Goal: Transaction & Acquisition: Purchase product/service

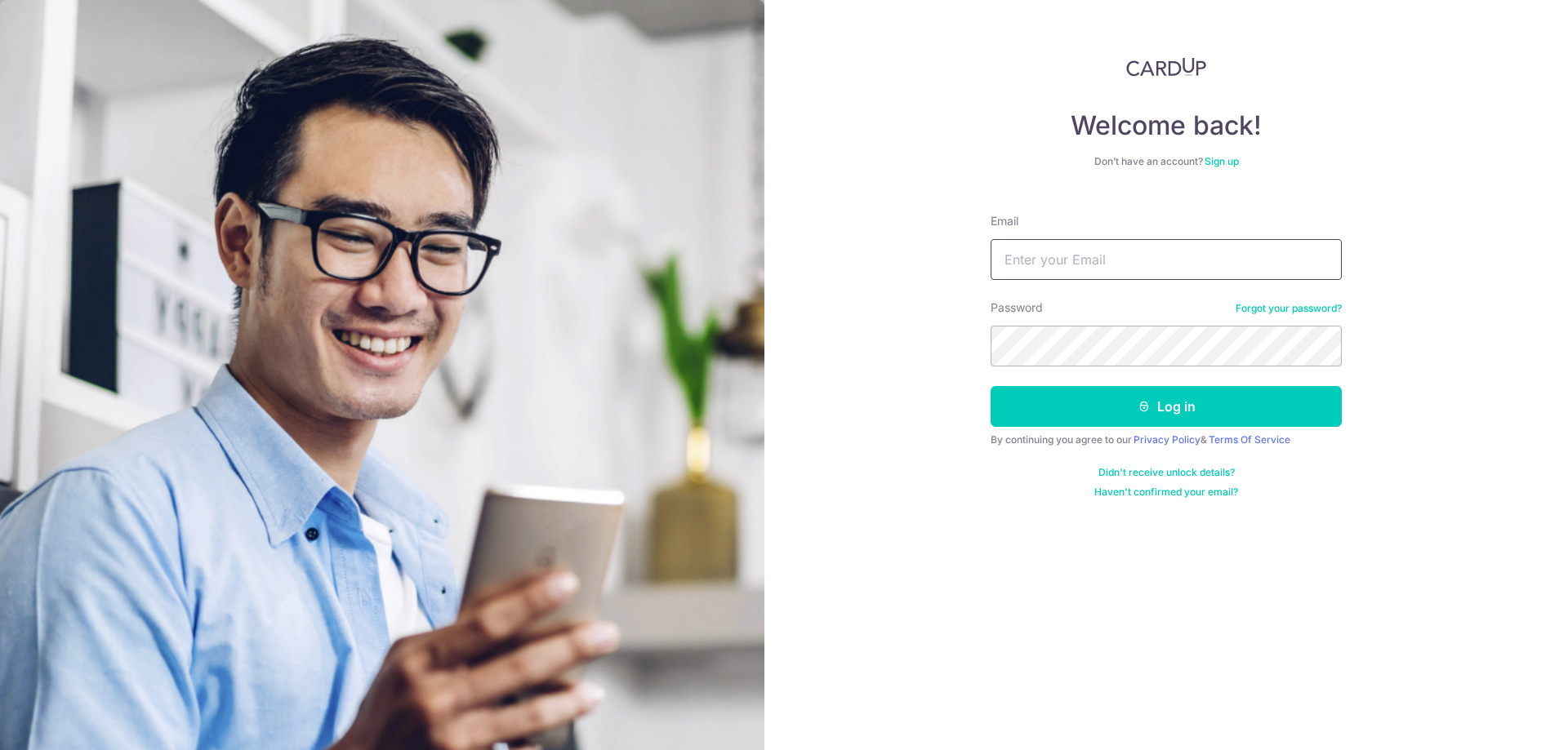
click at [1093, 258] on input "Email" at bounding box center [1166, 259] width 351 height 41
type input "kohkengngee@hotmail.com"
click at [990, 386] on button "Log in" at bounding box center [1166, 407] width 351 height 41
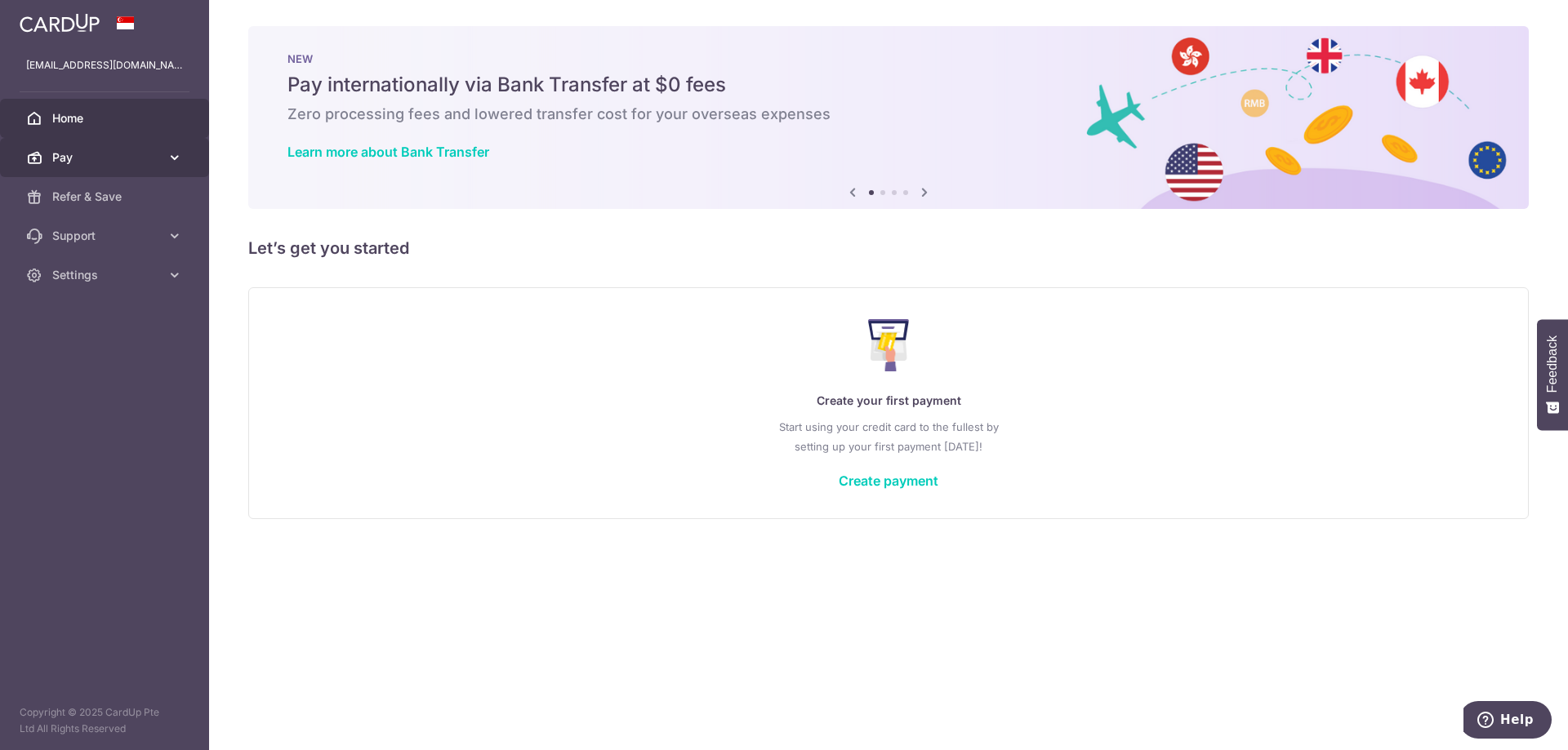
click at [110, 158] on span "Pay" at bounding box center [106, 158] width 108 height 17
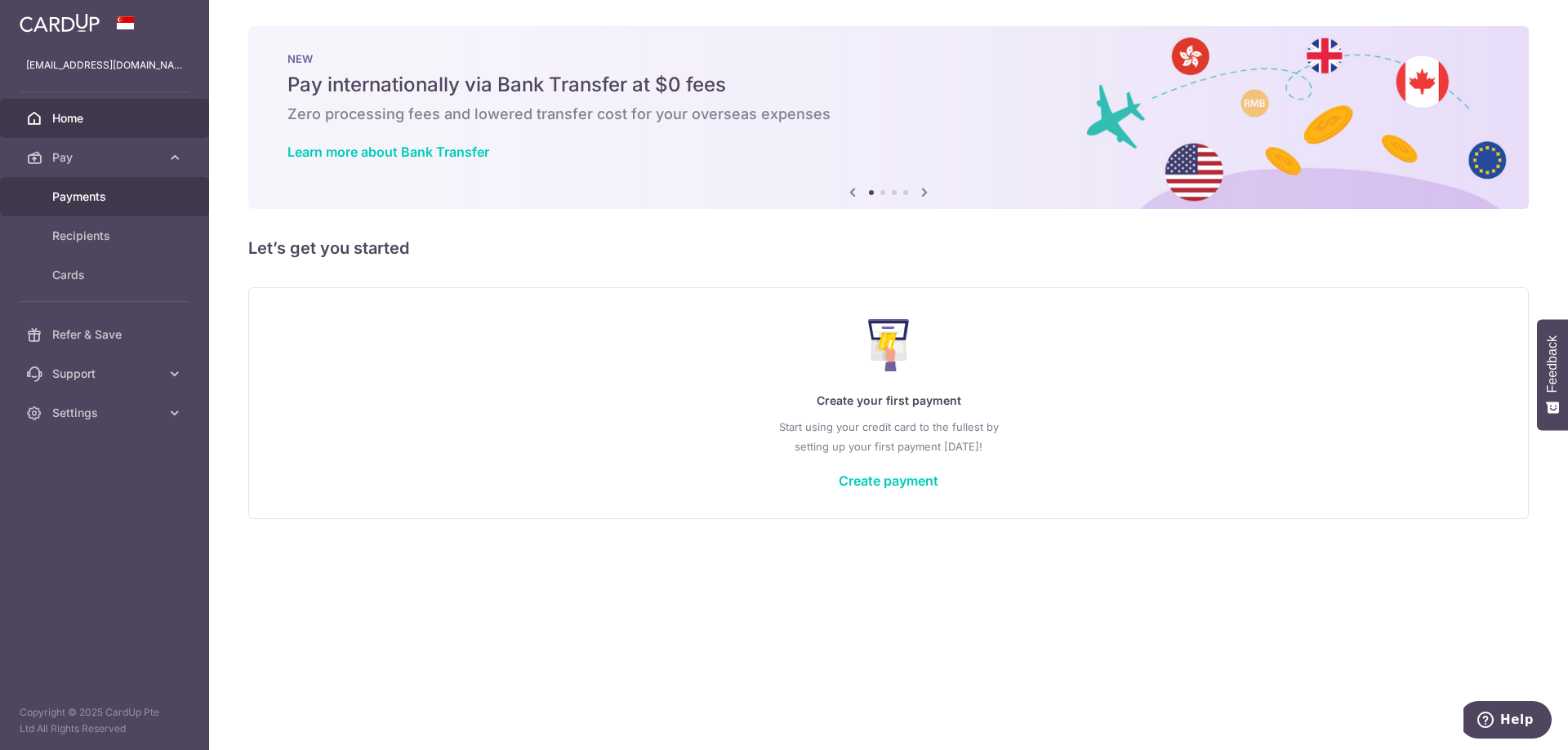
click at [100, 199] on span "Payments" at bounding box center [106, 196] width 108 height 17
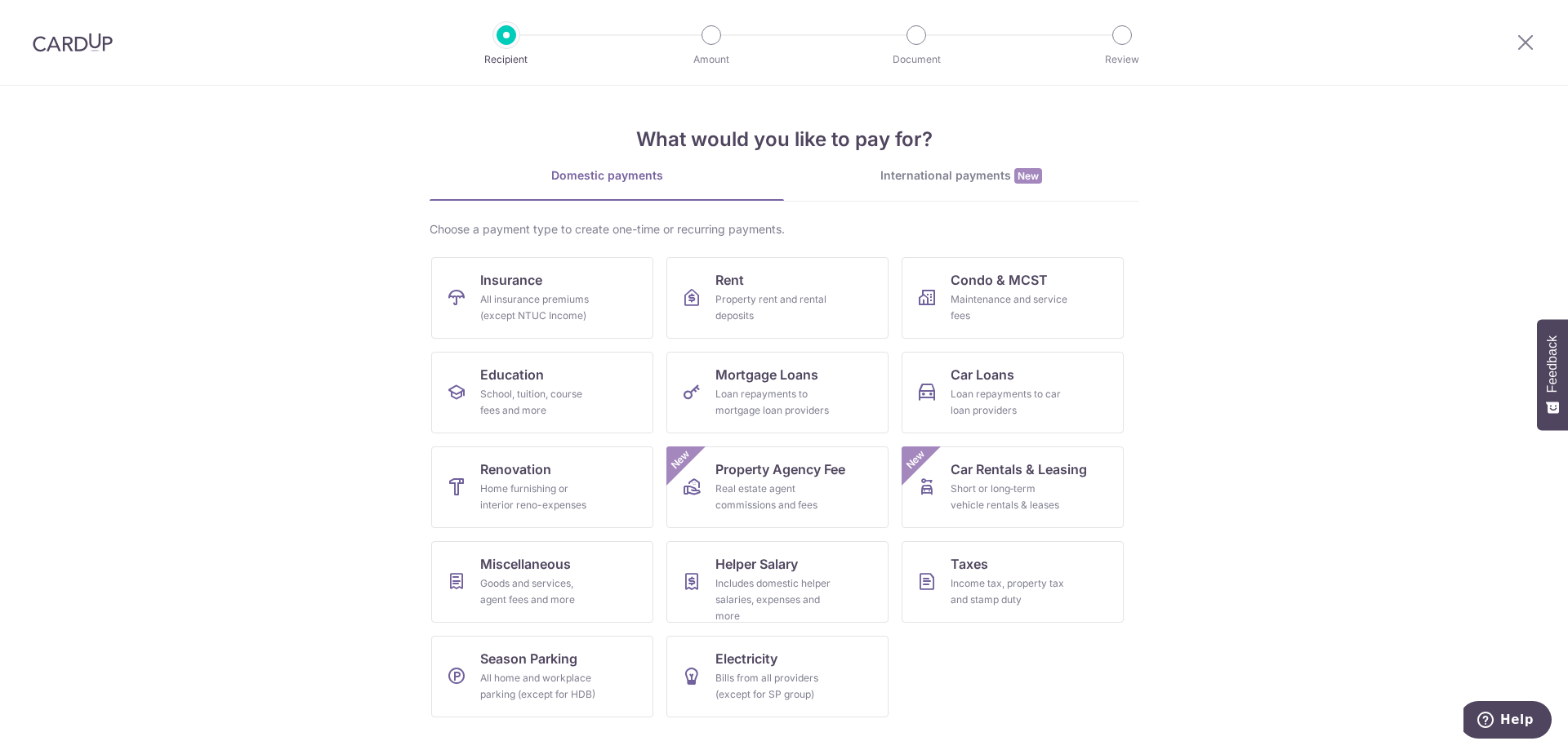
click at [925, 186] on link "International payments New" at bounding box center [961, 184] width 354 height 33
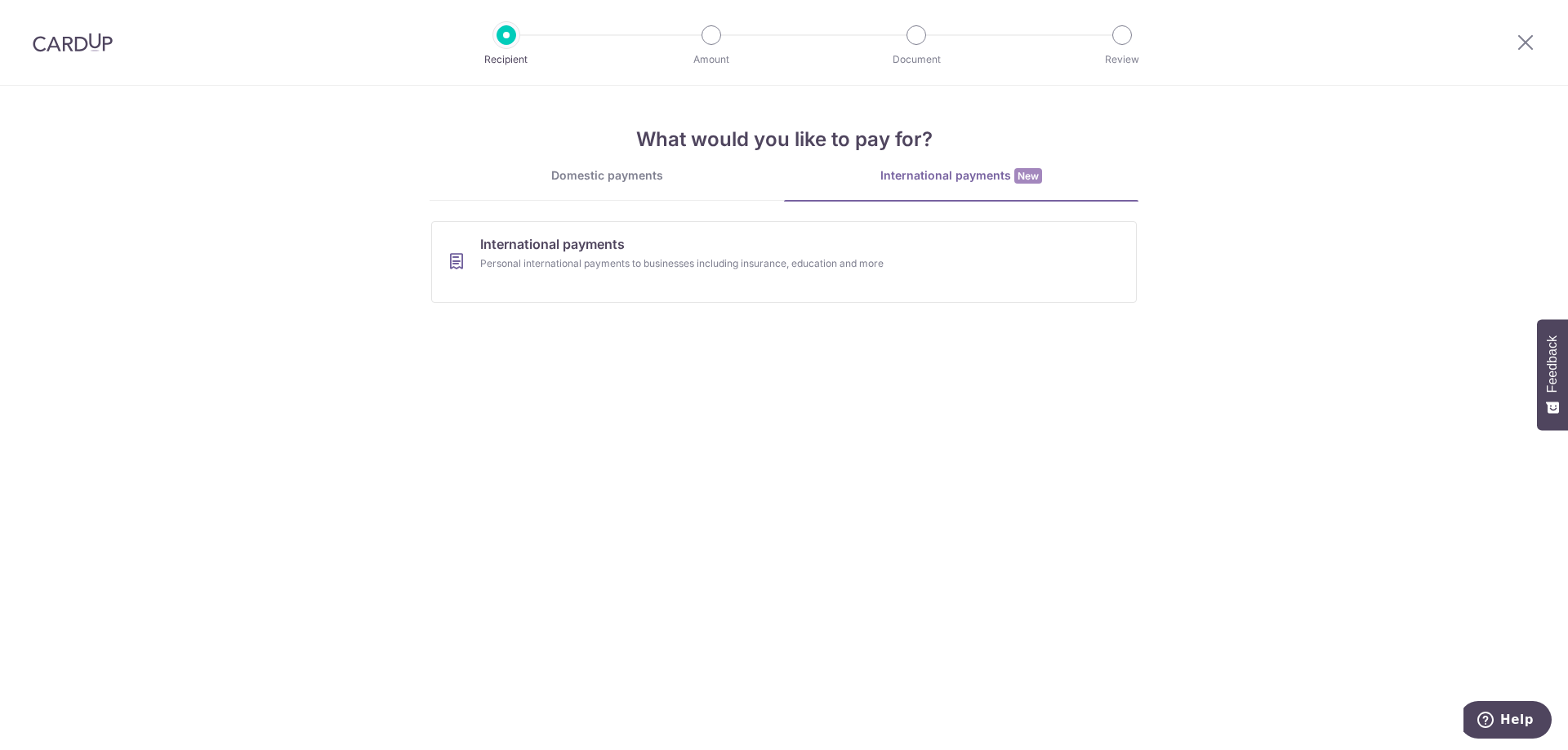
click at [639, 179] on div "Domestic payments" at bounding box center [607, 175] width 354 height 17
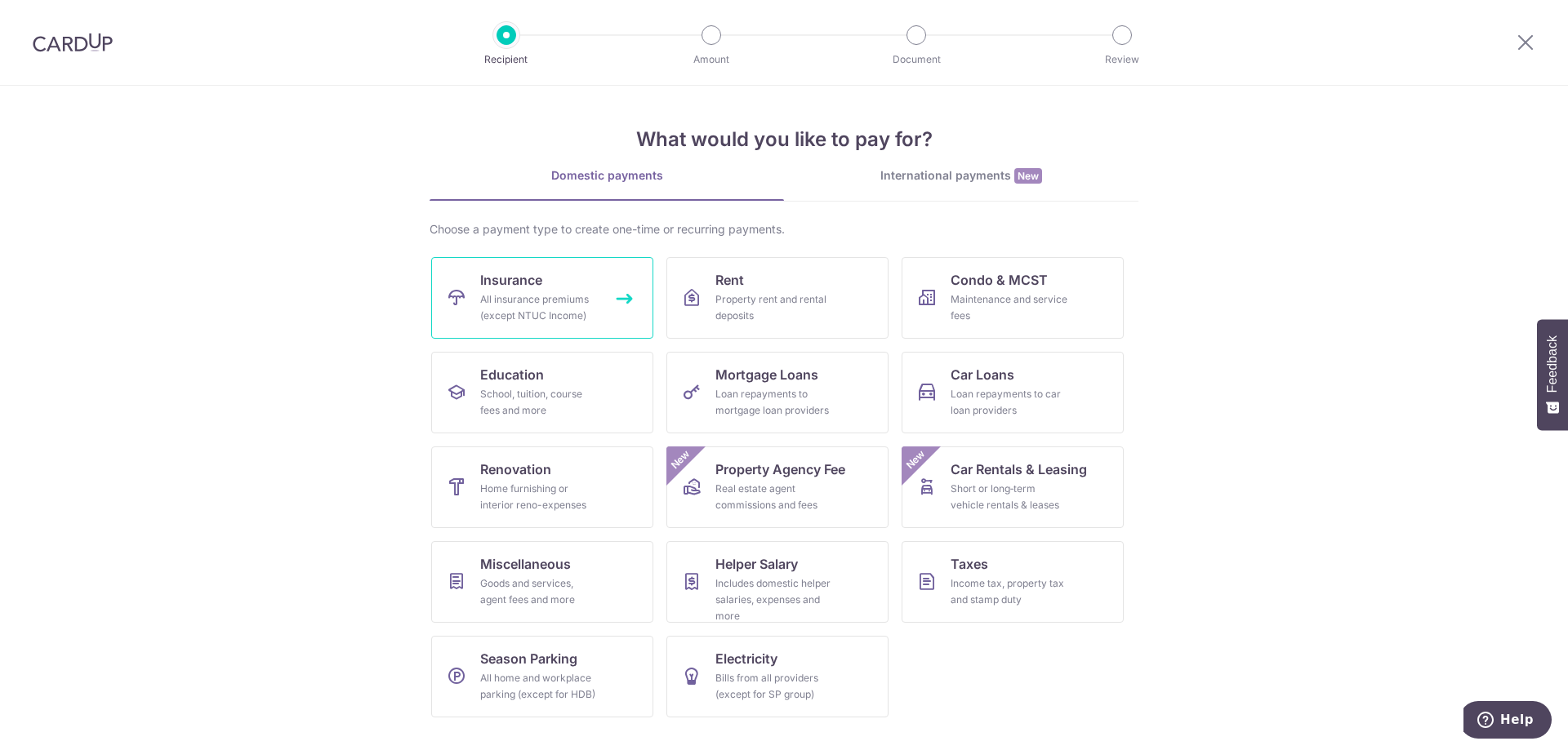
click at [568, 297] on div "All insurance premiums (except NTUC Income)" at bounding box center [539, 308] width 117 height 32
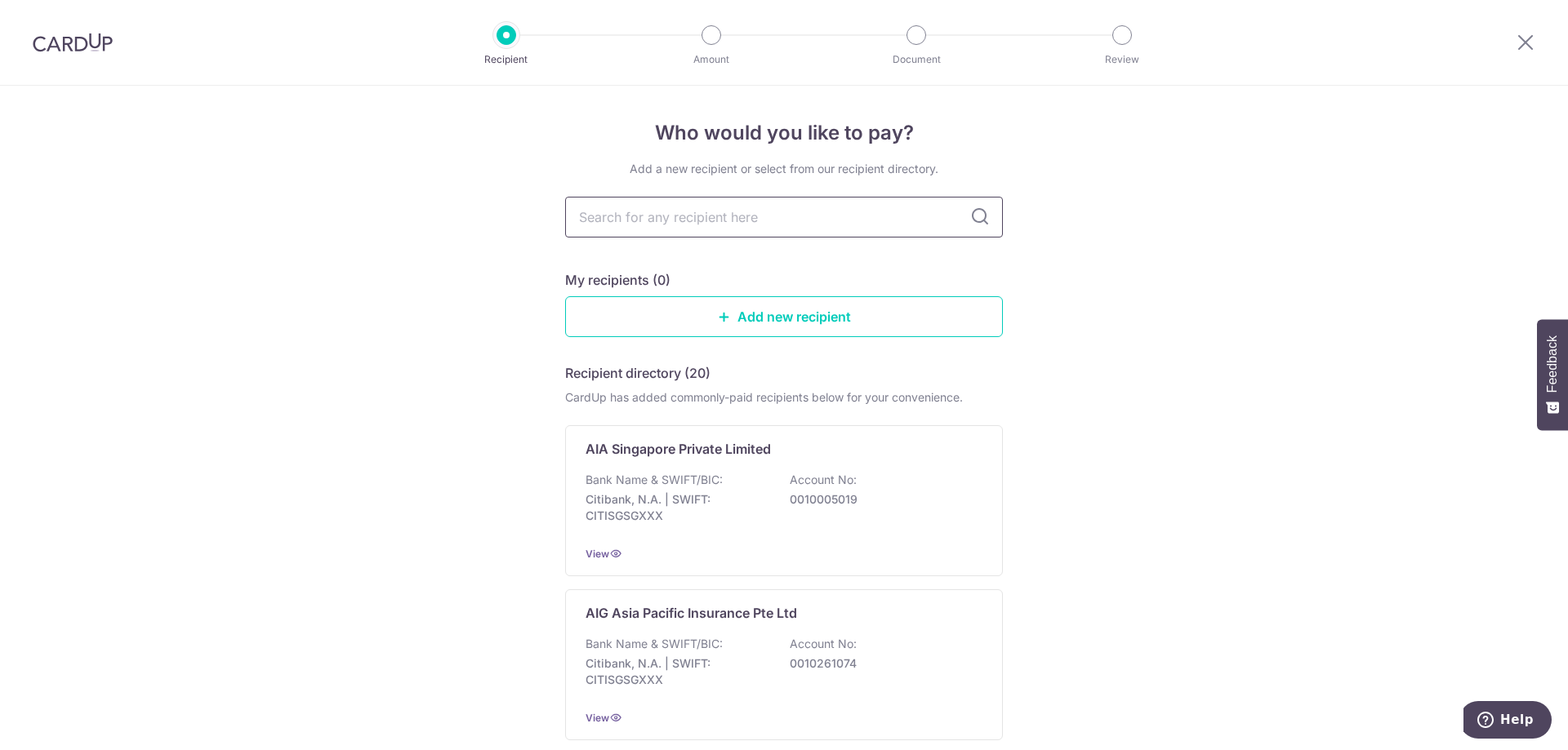
click at [916, 217] on input "text" at bounding box center [784, 217] width 438 height 41
type input "singlife"
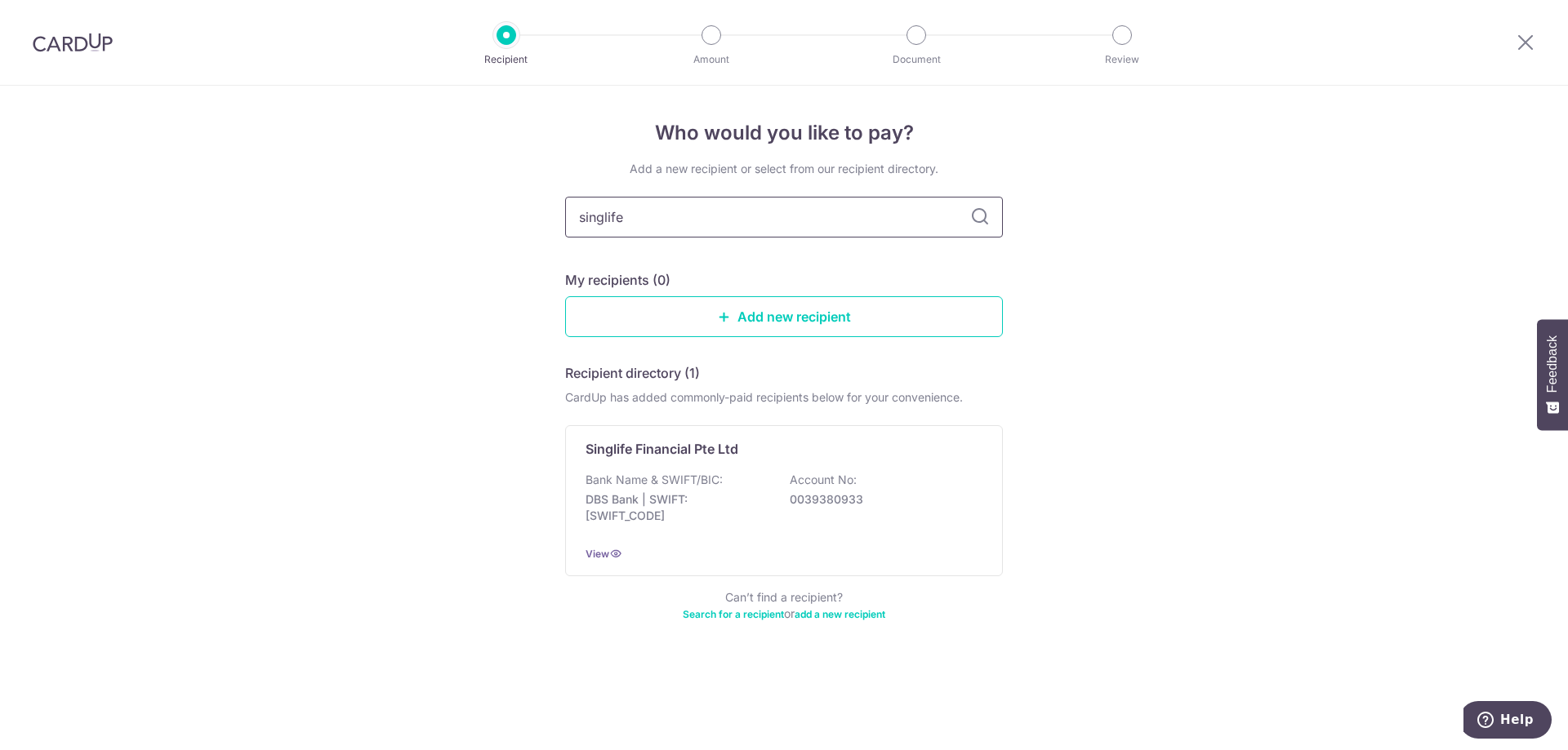
click at [697, 224] on input "singlife" at bounding box center [784, 217] width 438 height 41
drag, startPoint x: 635, startPoint y: 216, endPoint x: 596, endPoint y: 216, distance: 39.0
click at [596, 216] on input "singlife" at bounding box center [784, 217] width 438 height 41
type input "singapore life"
click at [976, 220] on icon at bounding box center [980, 217] width 19 height 19
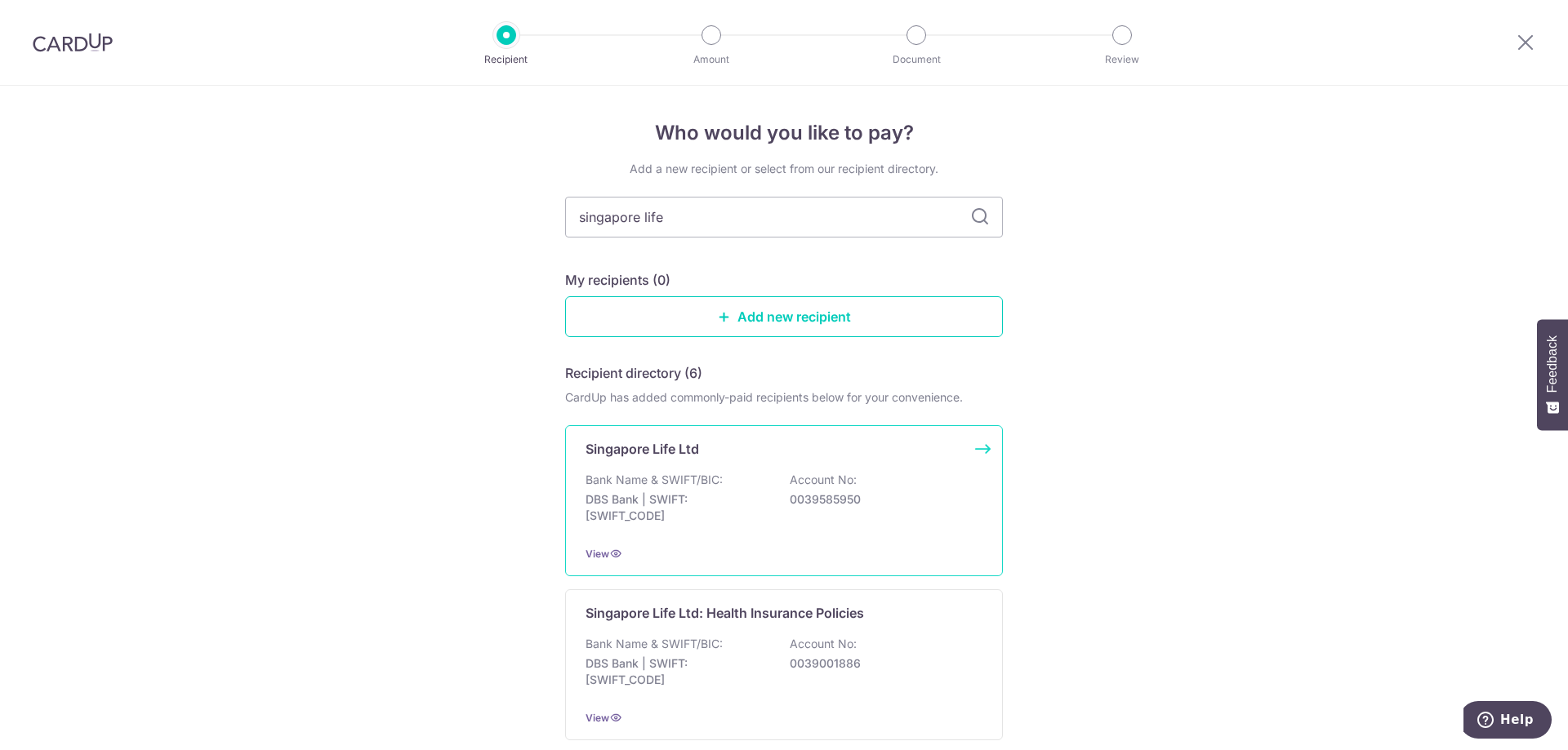
click at [759, 484] on div "Bank Name & SWIFT/BIC: DBS Bank | SWIFT: [SWIFT_CODE] Account No: 0039585950" at bounding box center [784, 502] width 397 height 60
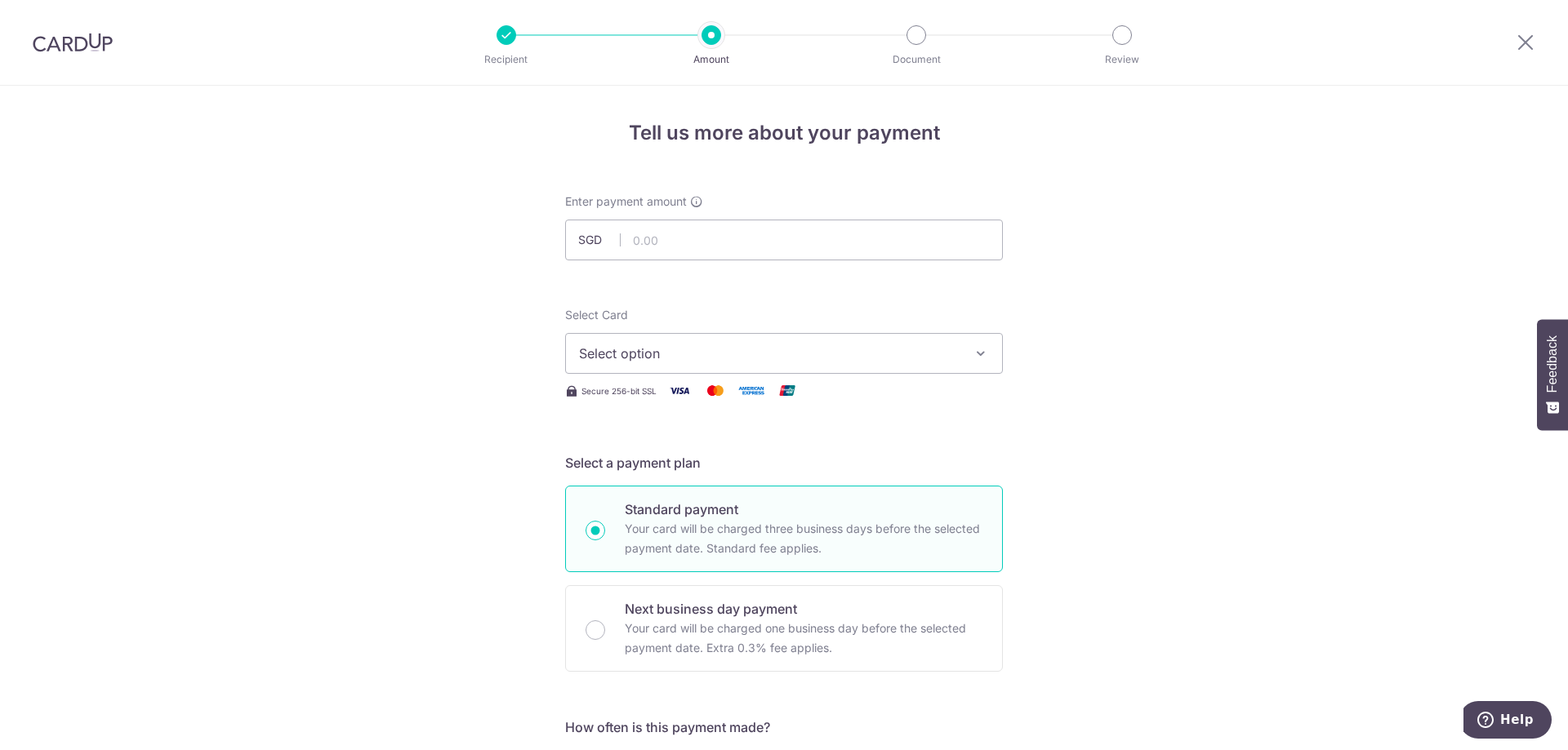
click at [885, 354] on span "Select option" at bounding box center [770, 353] width 380 height 19
click at [656, 402] on span "Add credit card" at bounding box center [798, 399] width 380 height 17
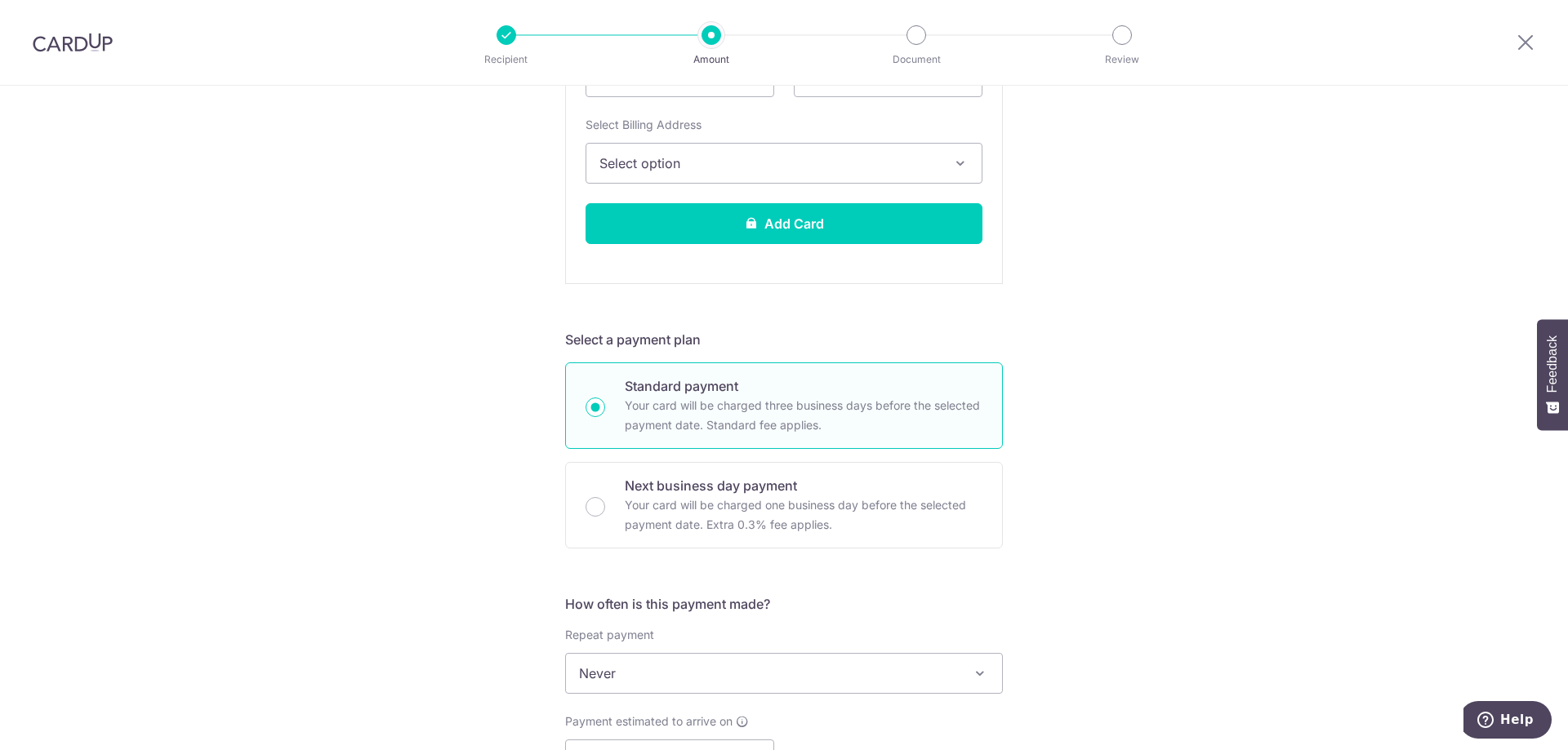
scroll to position [735, 0]
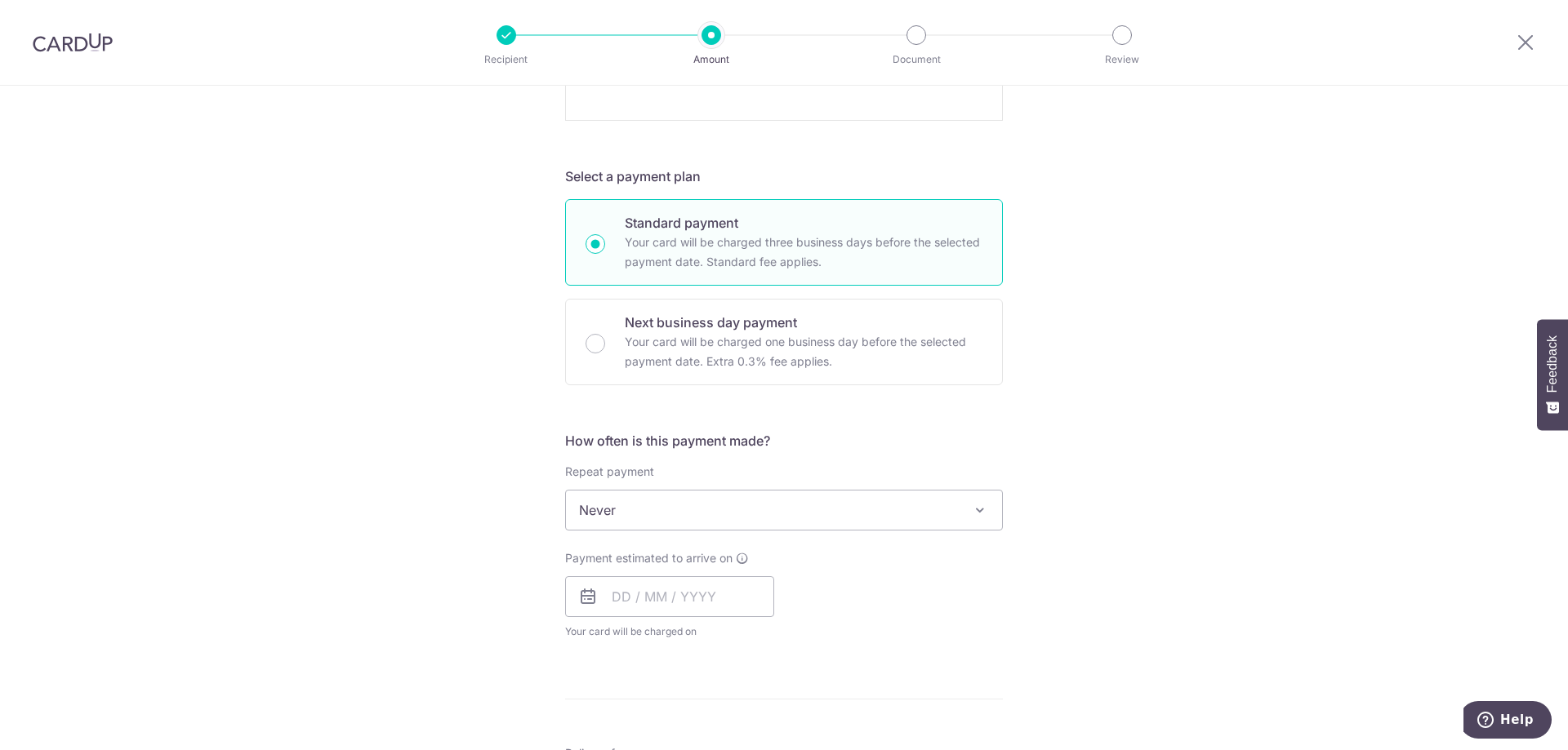
click at [973, 510] on span at bounding box center [980, 510] width 19 height 19
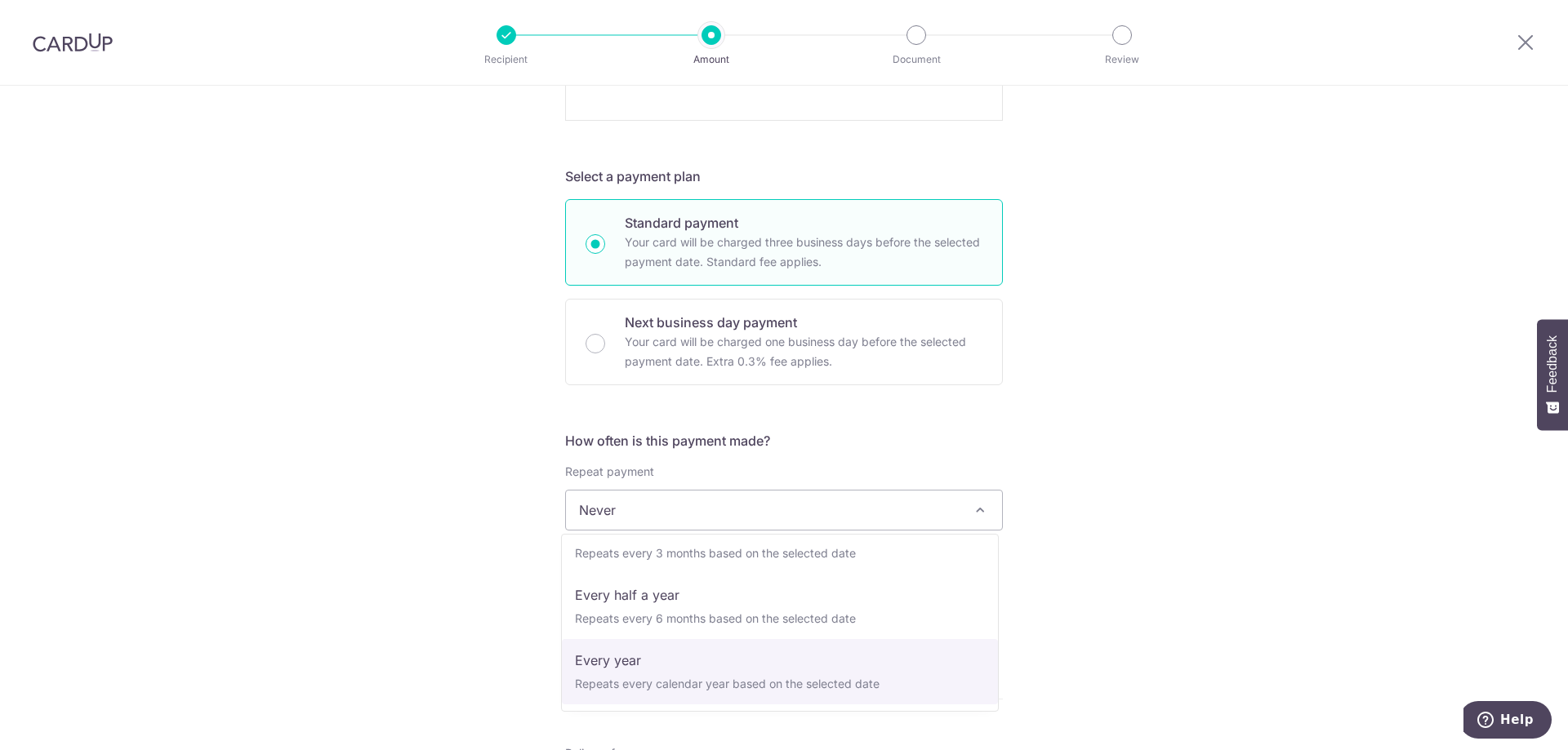
select select "6"
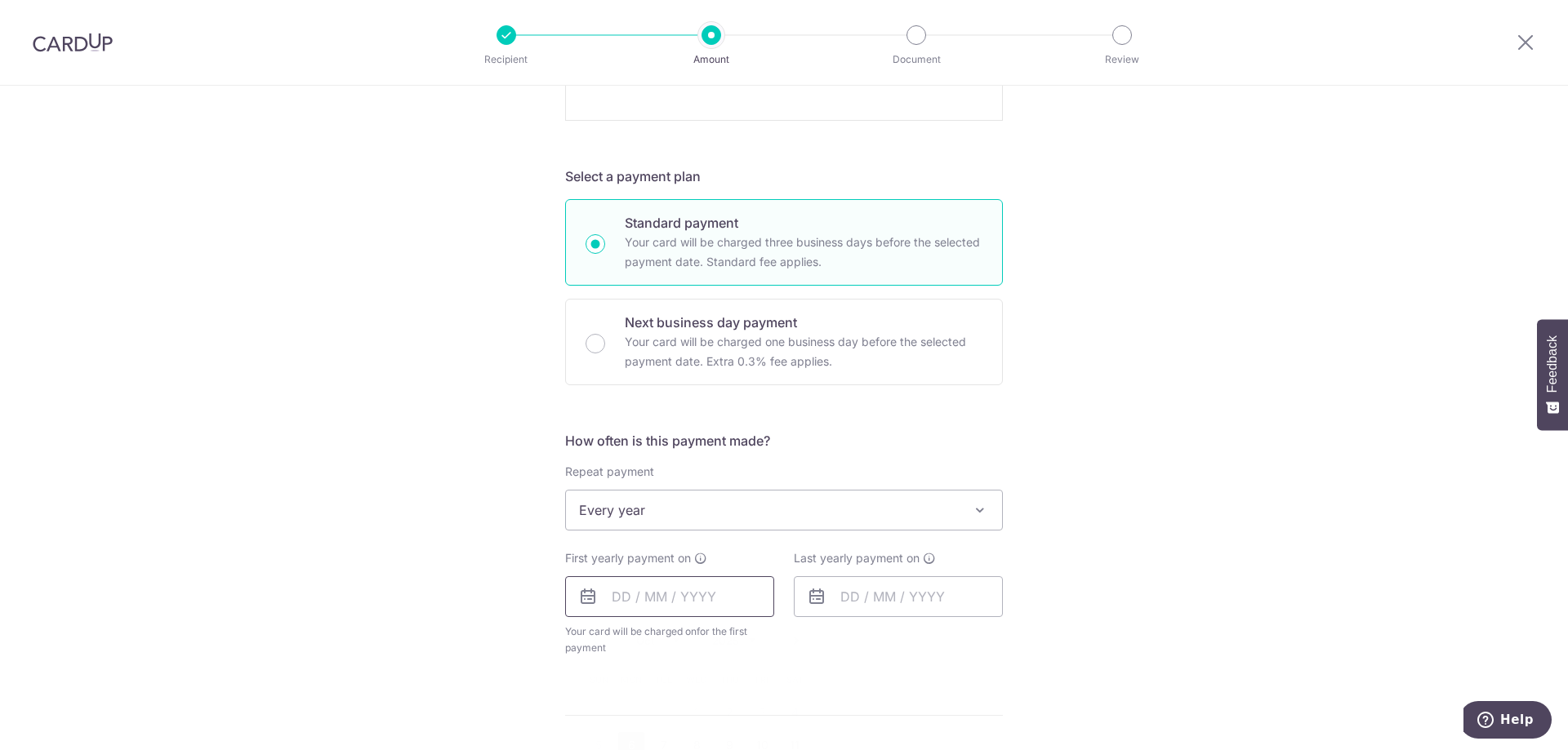
click at [674, 594] on input "text" at bounding box center [670, 597] width 209 height 41
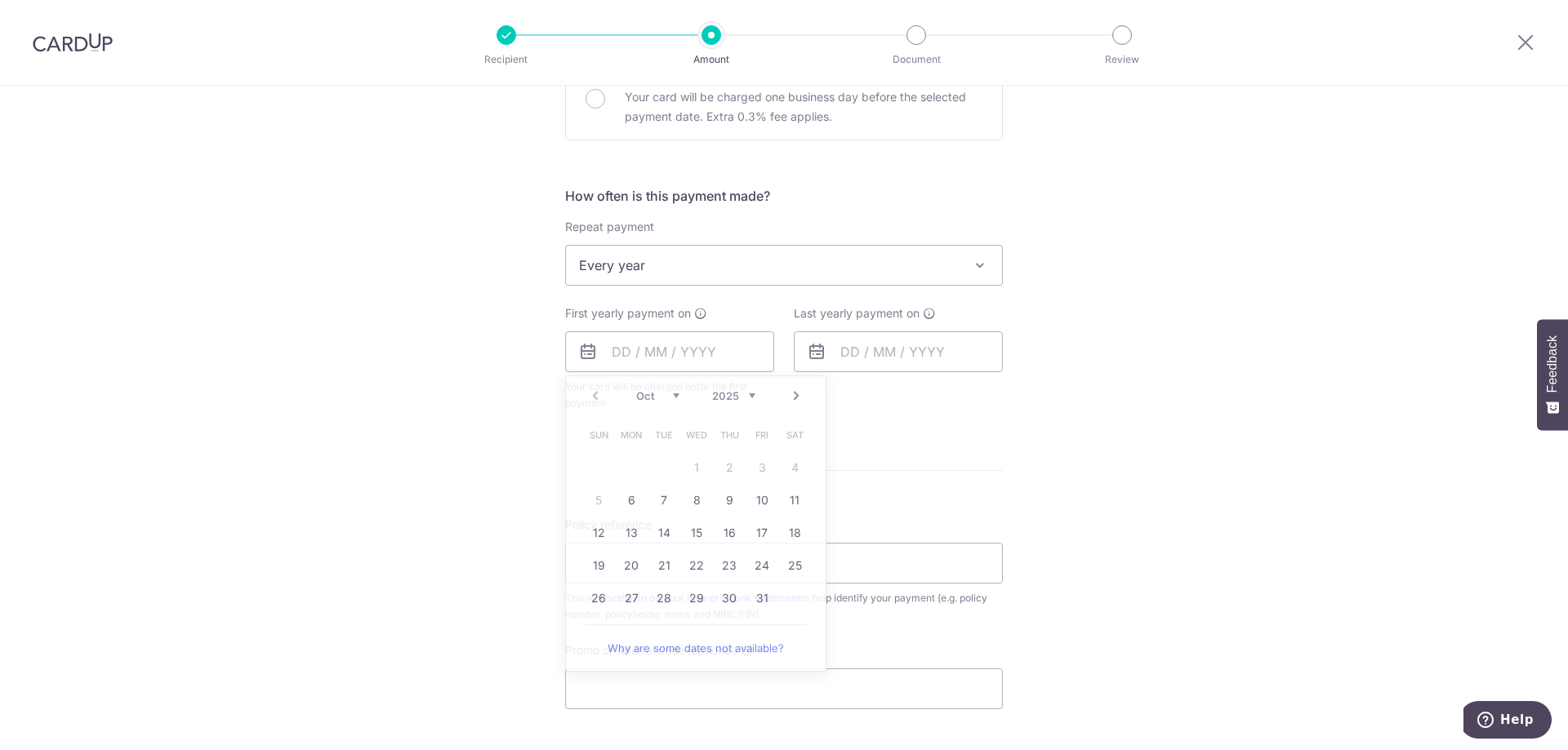
click at [1134, 456] on div "Tell us more about your payment Enter payment amount SGD Select Card Add new ca…" at bounding box center [784, 77] width 1568 height 1942
click at [716, 577] on input "Policy reference" at bounding box center [784, 563] width 438 height 41
click at [753, 558] on input "Policy reference" at bounding box center [784, 563] width 438 height 41
type input "07053572"
click at [750, 690] on input "Promo or referral code (optional)" at bounding box center [784, 689] width 438 height 41
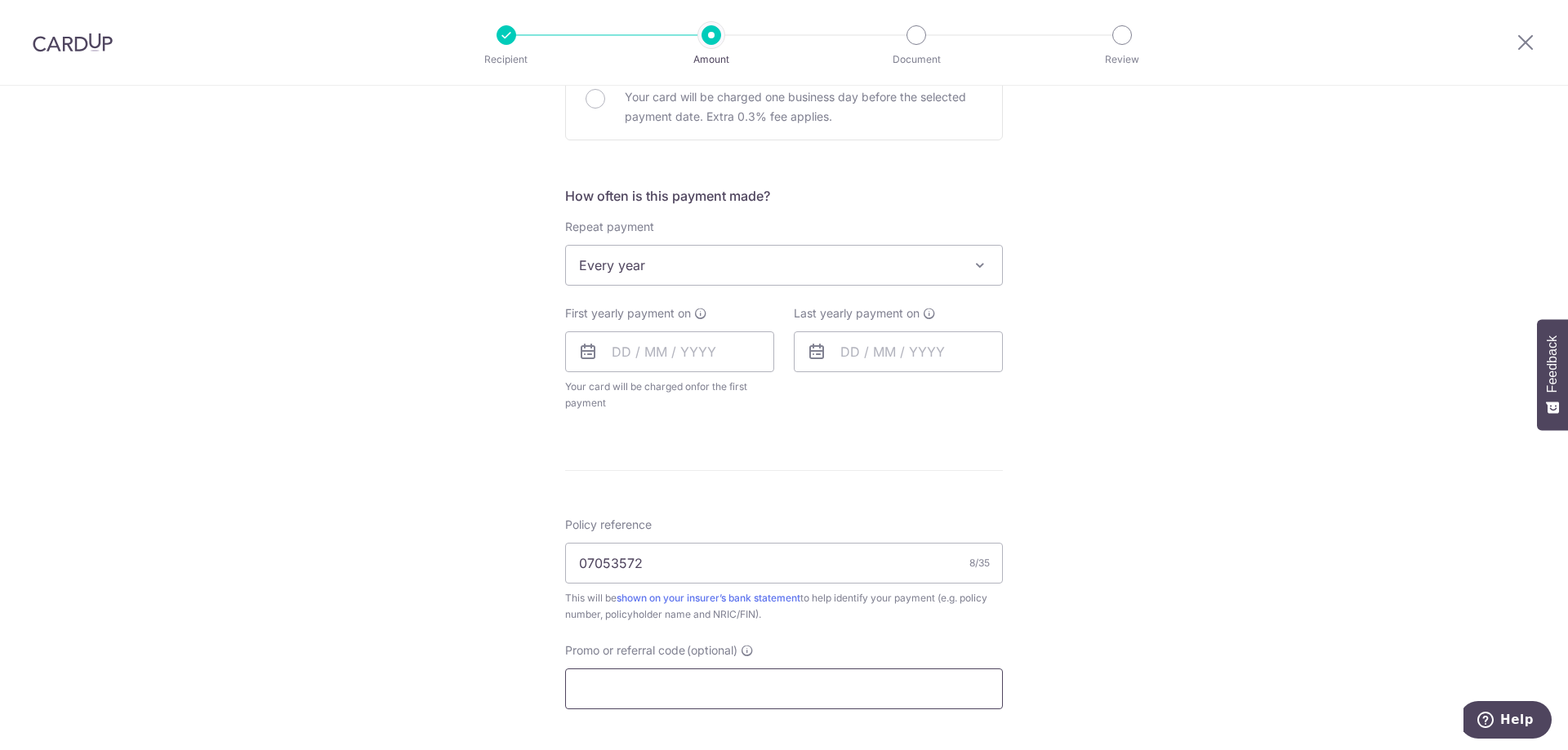
scroll to position [817, 0]
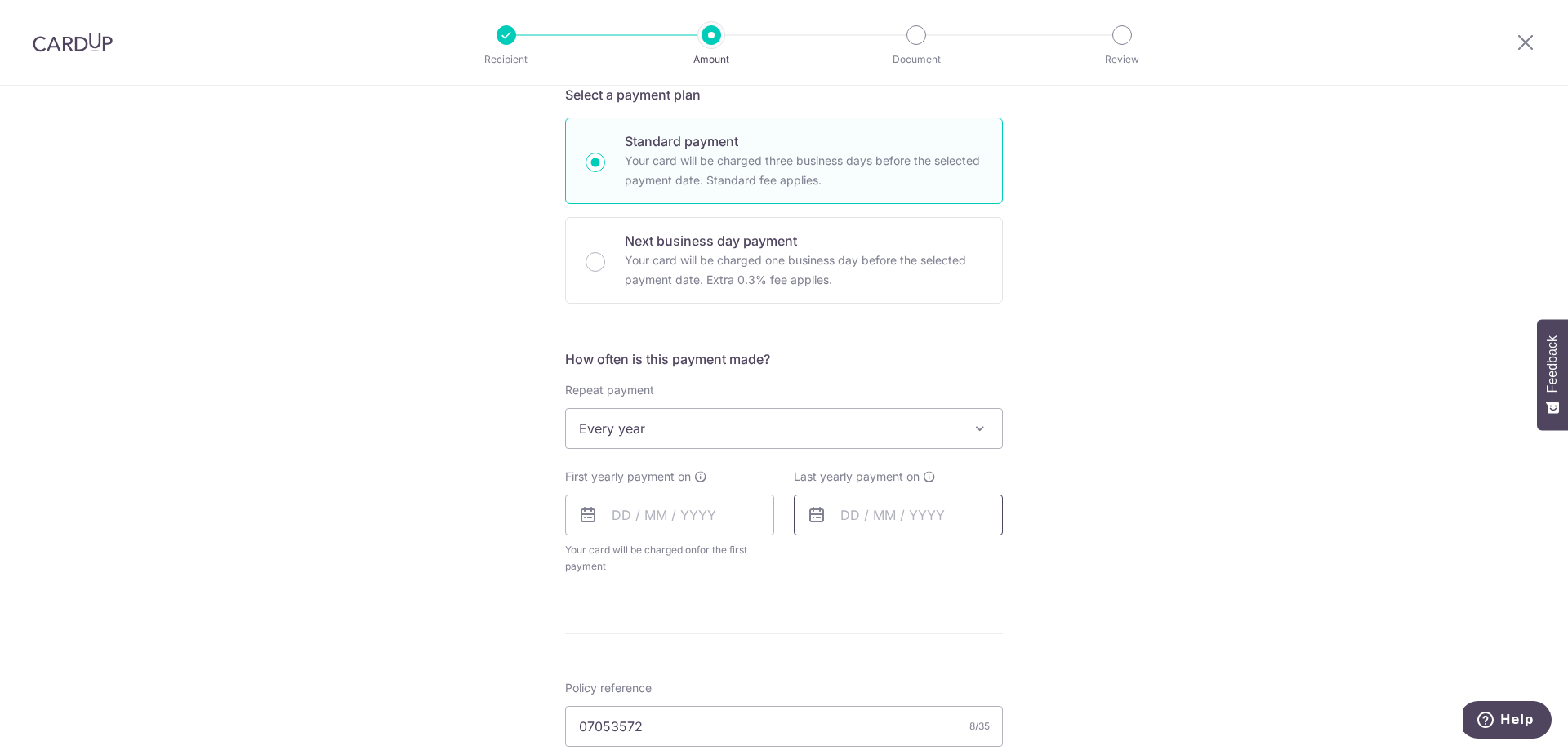
click at [931, 519] on input "text" at bounding box center [898, 515] width 209 height 41
click at [819, 555] on div "Prev Next Oct Nov Dec 2025 2026 2027 2028 2029 2030 2031 2032 2033 2034 2035" at bounding box center [925, 559] width 259 height 39
click at [968, 561] on select "2025 2026 2027 2028 2029 2030 2031 2032 2033 2034 2035" at bounding box center [962, 559] width 43 height 13
click at [977, 556] on select "2025 2026 2027 2028 2029 2030 2031 2032 2033 2034 2035" at bounding box center [962, 559] width 43 height 13
click at [977, 557] on select "2025 2026 2027 2028 2029 2030 2031 2032 2033 2034 2035" at bounding box center [962, 559] width 43 height 13
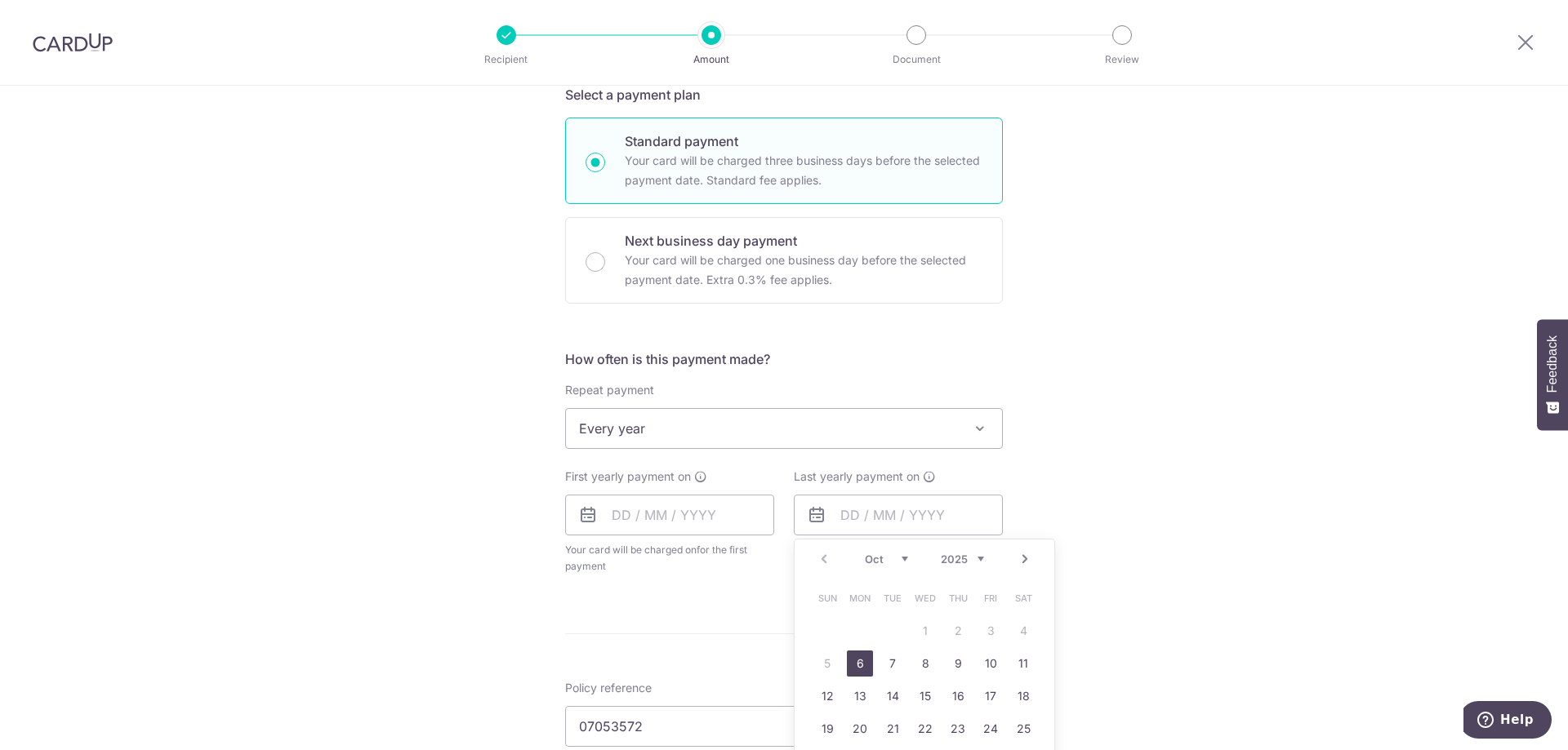
click at [1239, 361] on div "Tell us more about your payment Enter payment amount SGD Select Card Add new ca…" at bounding box center [784, 240] width 1568 height 1942
click at [666, 519] on input "text" at bounding box center [670, 515] width 209 height 41
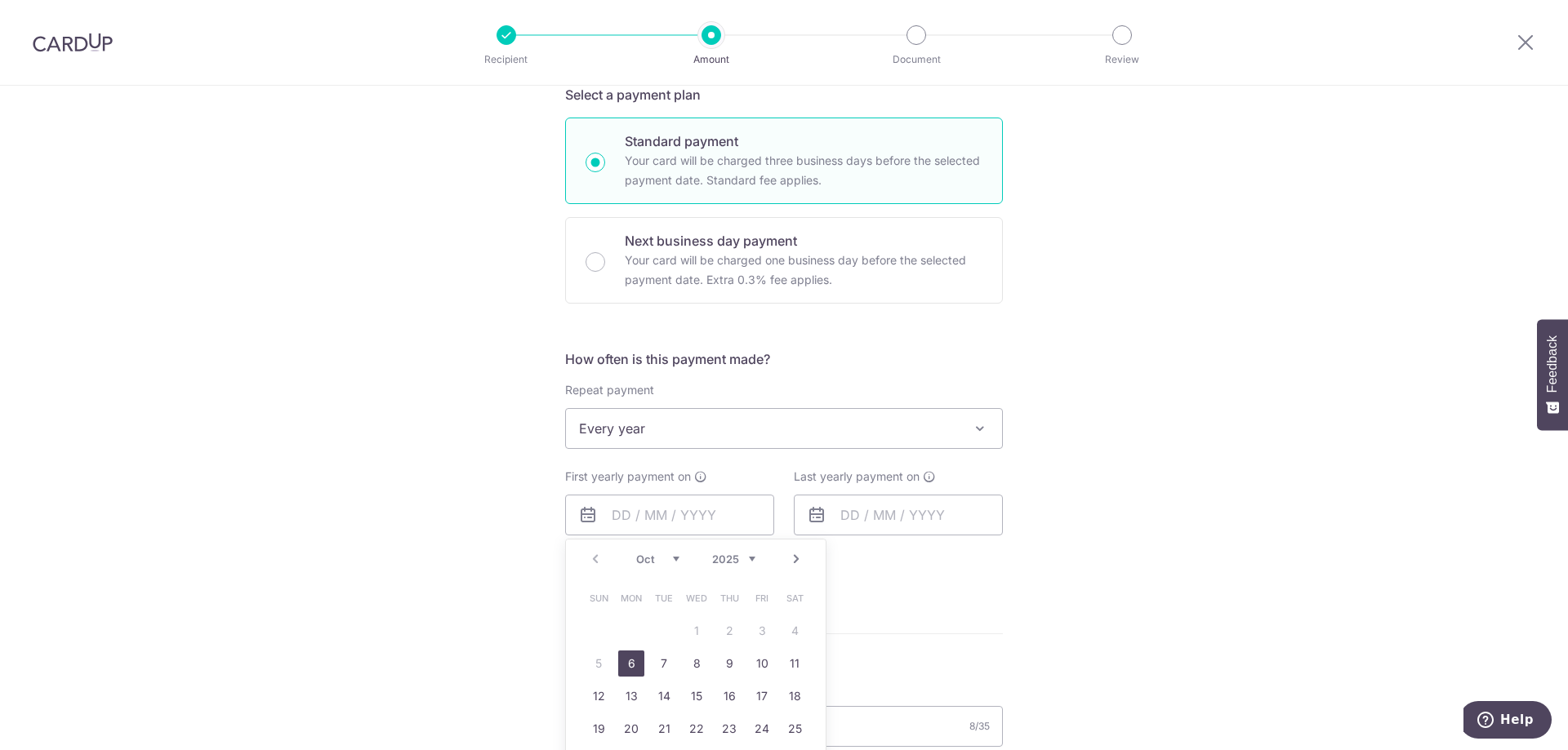
click at [628, 667] on link "6" at bounding box center [631, 664] width 26 height 26
type input "[DATE]"
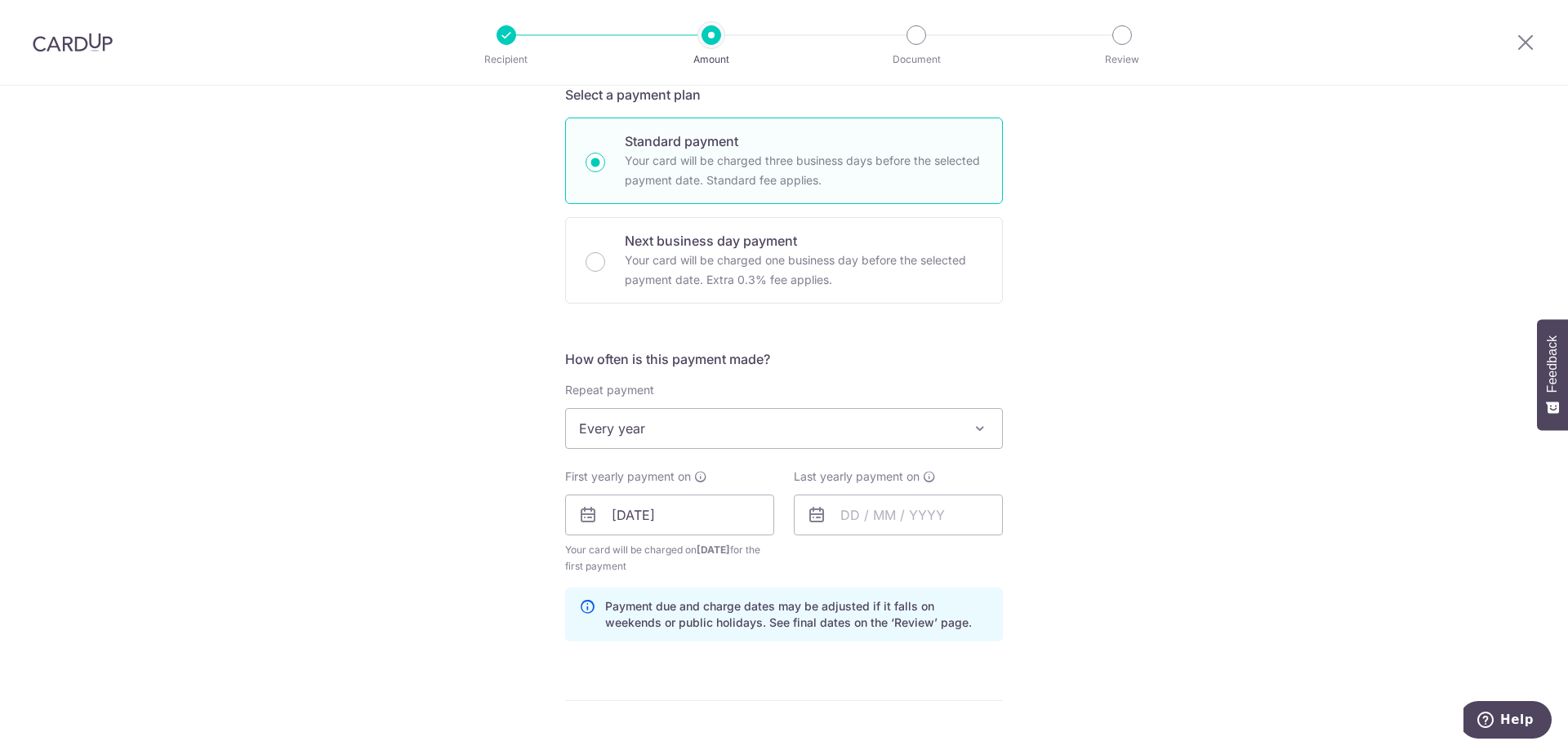
scroll to position [735, 0]
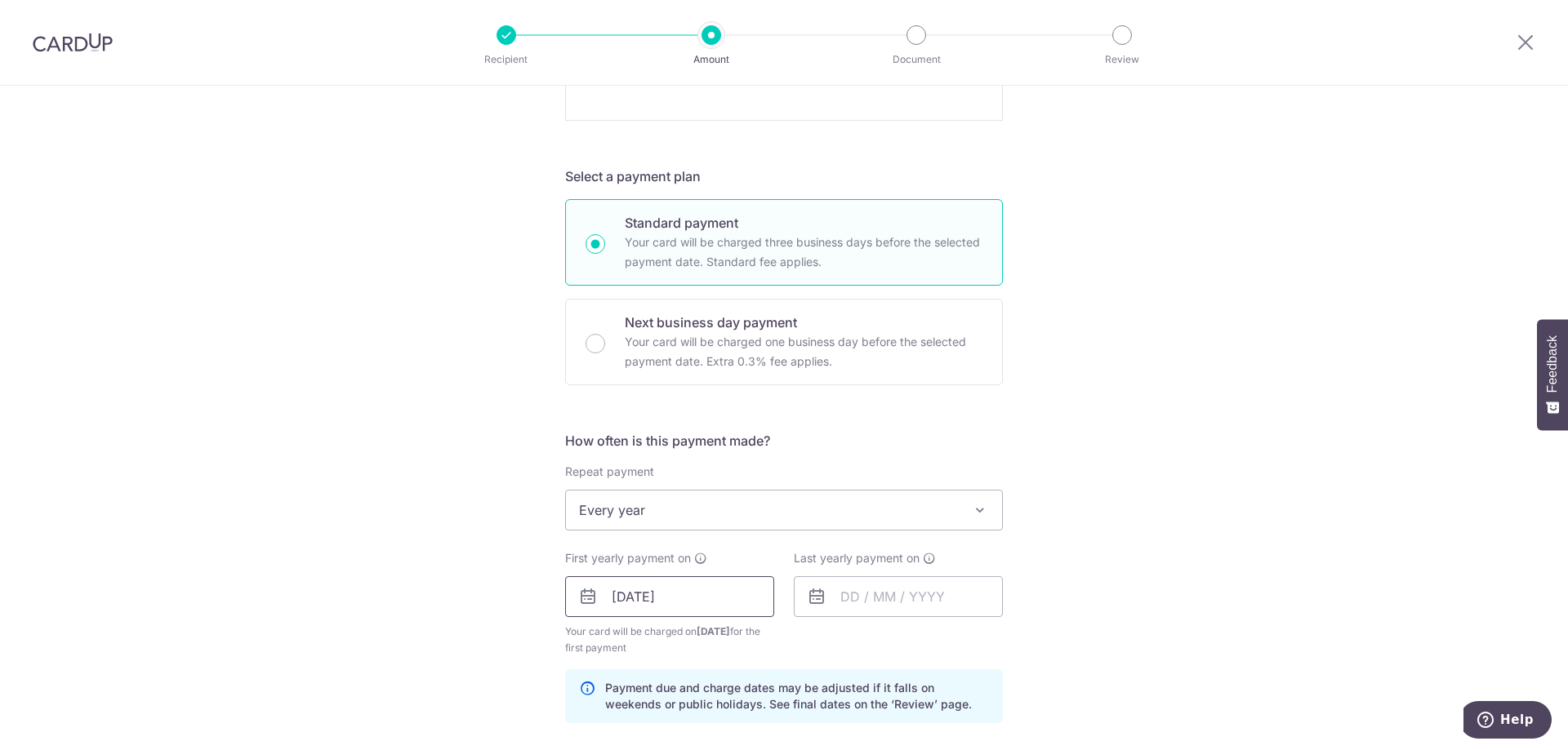
click at [703, 594] on input "[DATE]" at bounding box center [670, 597] width 209 height 41
click at [1106, 613] on div "Tell us more about your payment Enter payment amount SGD Select Card Add new ca…" at bounding box center [784, 355] width 1568 height 2009
click at [724, 598] on input "[DATE]" at bounding box center [670, 597] width 209 height 41
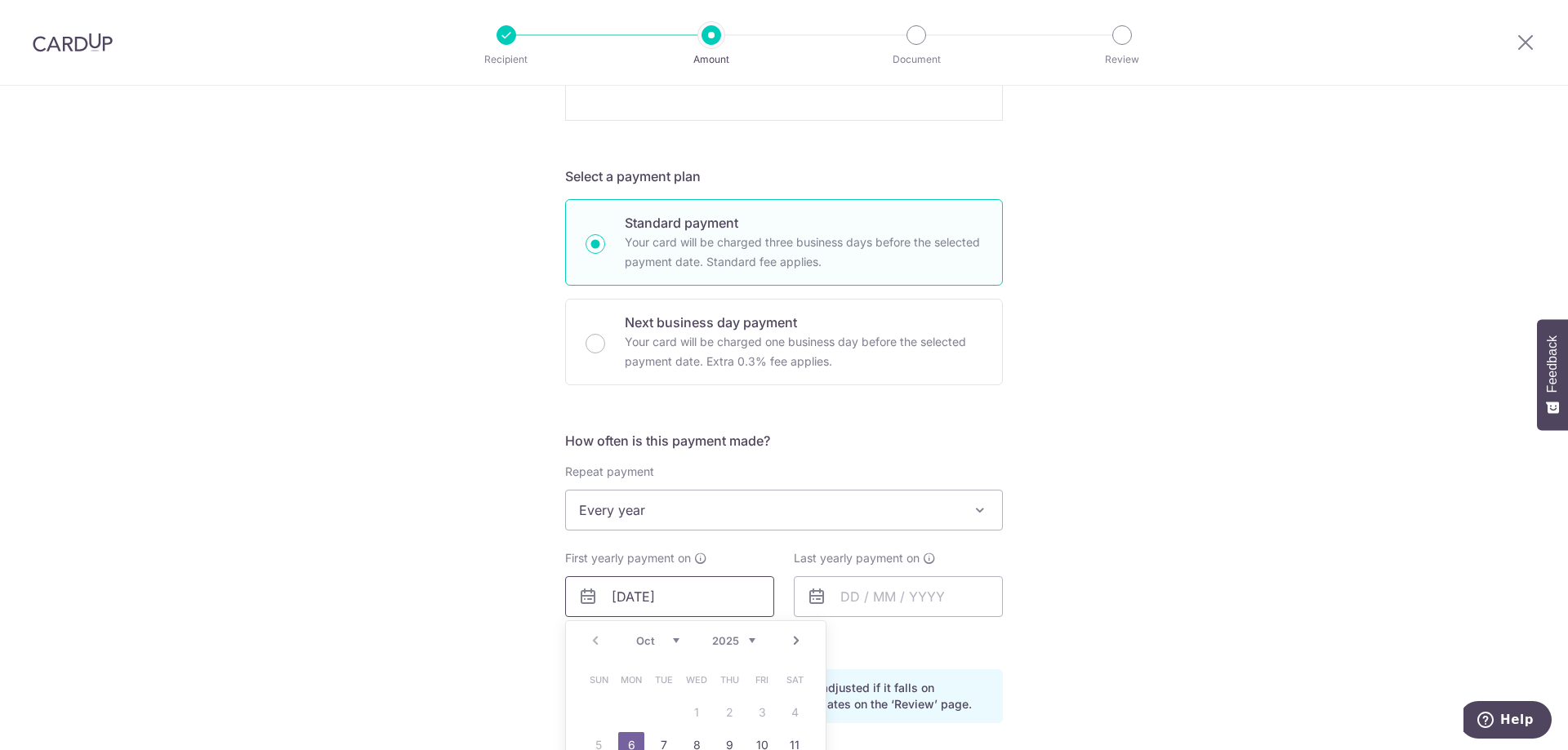
scroll to position [817, 0]
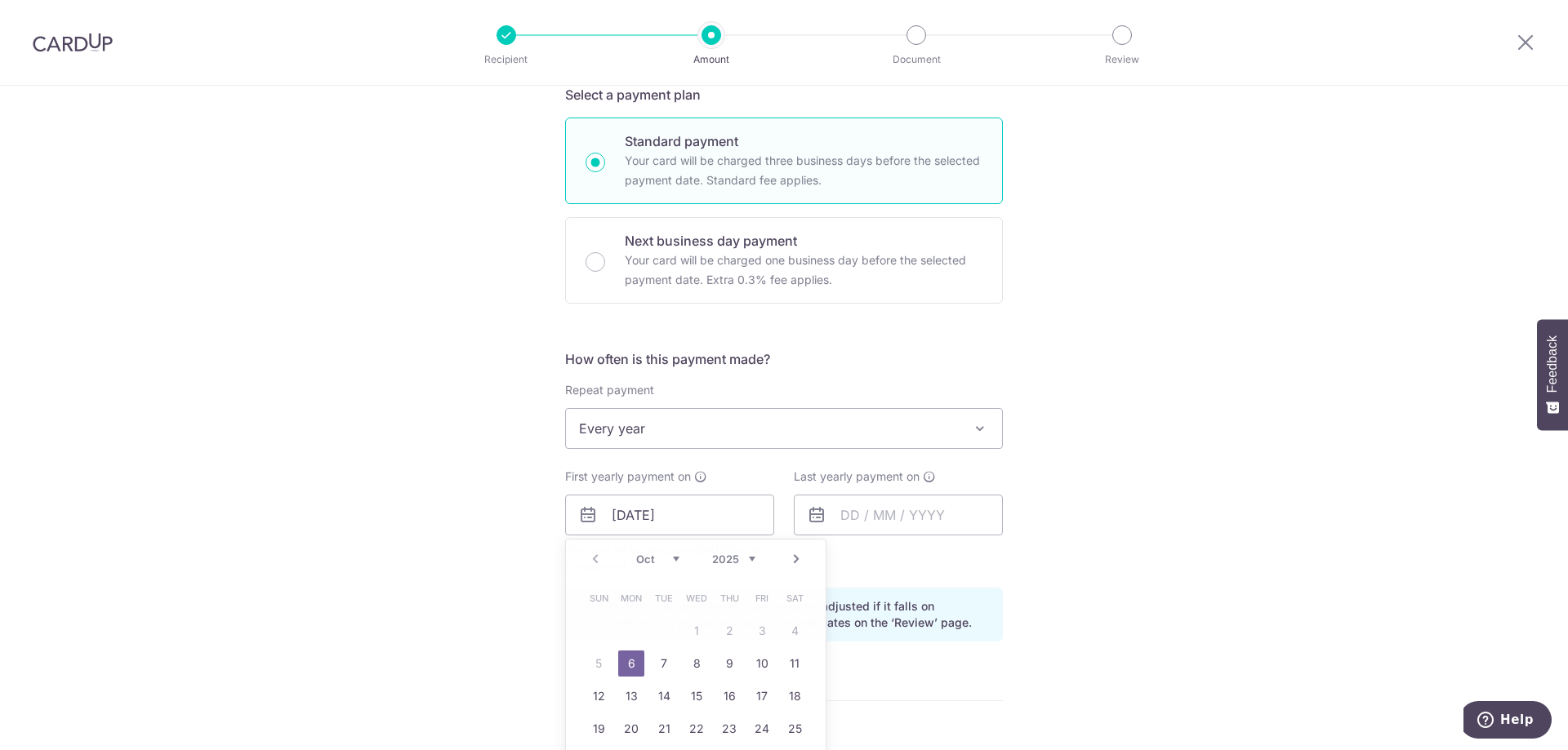
click at [1215, 637] on div "Tell us more about your payment Enter payment amount SGD Select Card Add new ca…" at bounding box center [784, 273] width 1568 height 2009
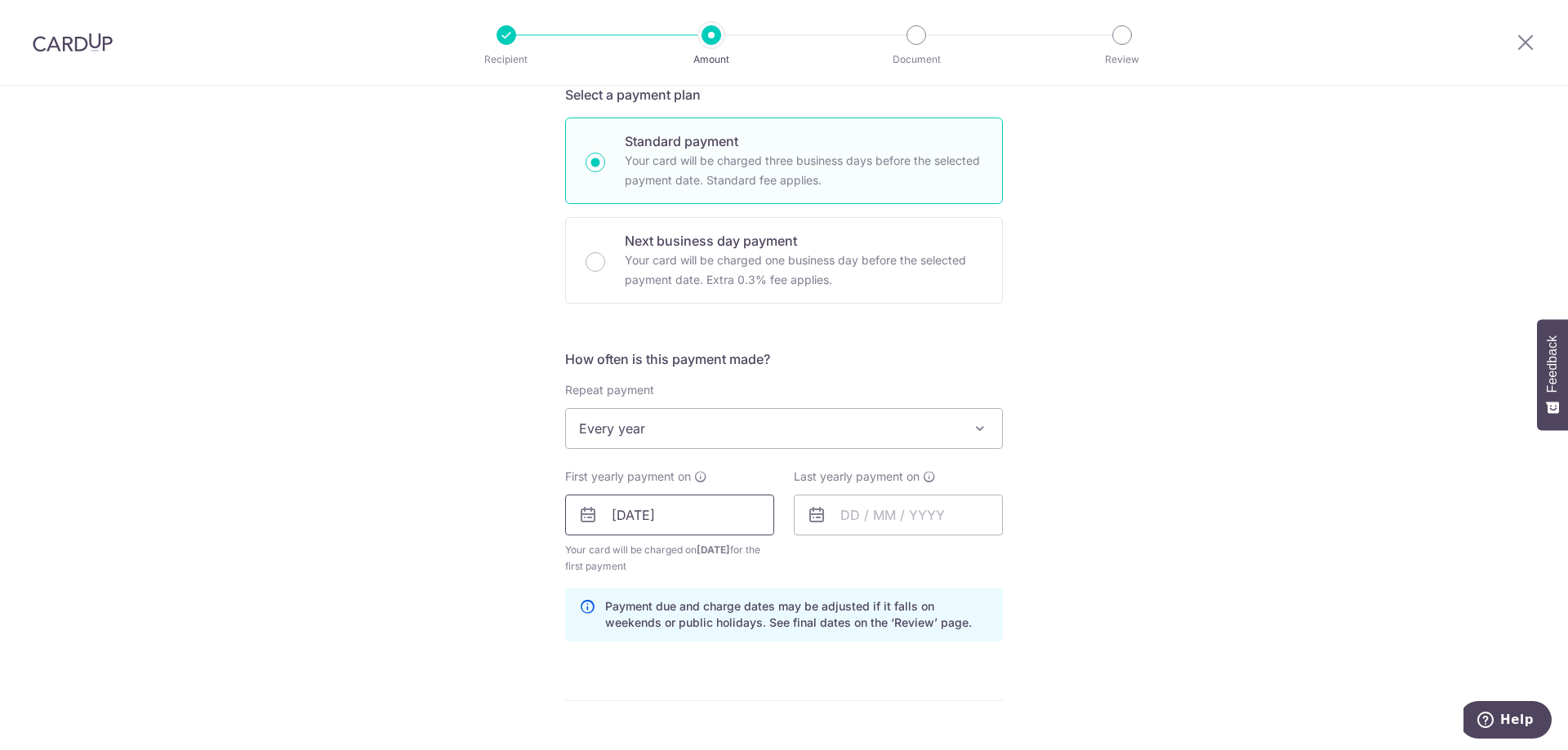
click at [744, 525] on input "[DATE]" at bounding box center [670, 515] width 209 height 41
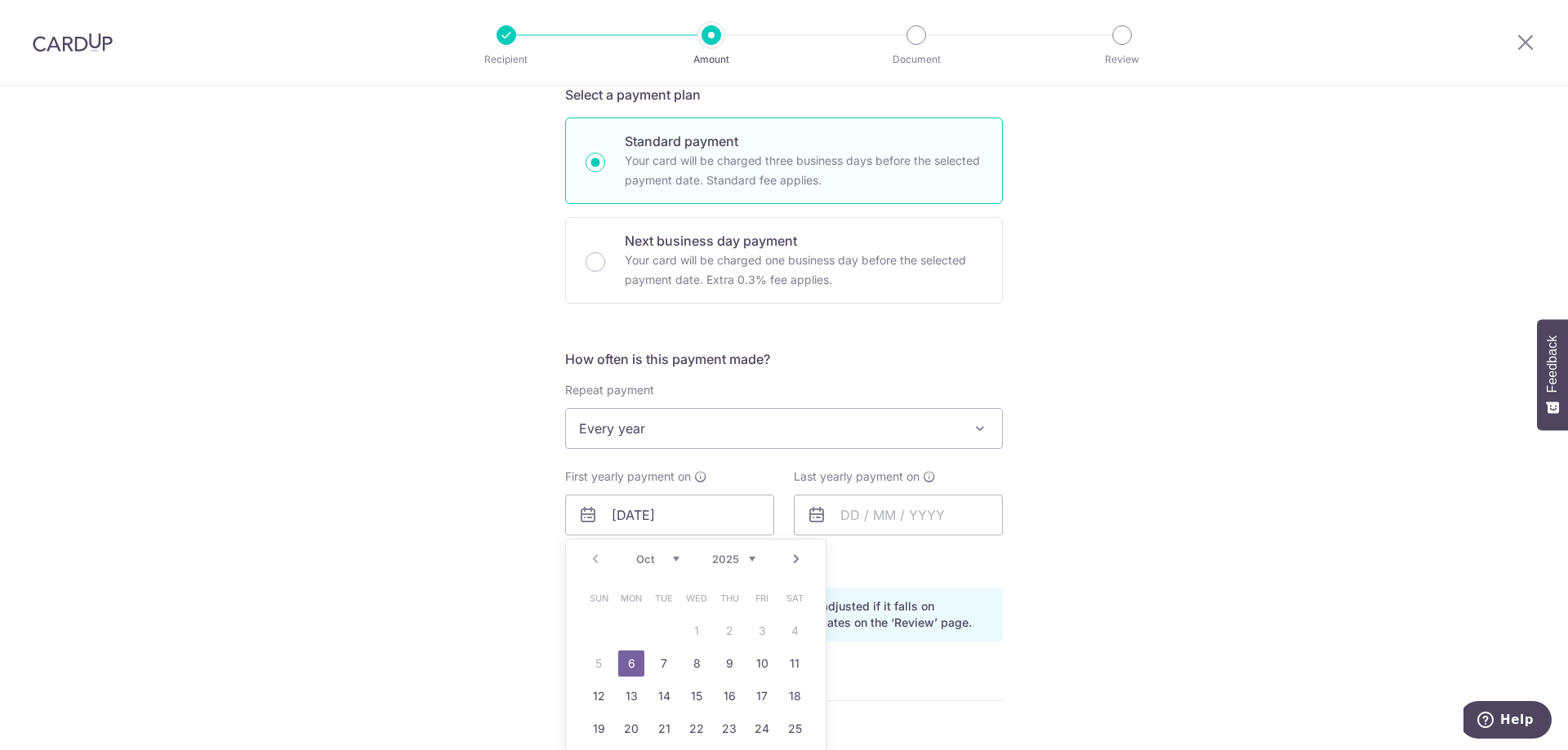
click at [1289, 484] on div "Tell us more about your payment Enter payment amount SGD Select Card Add new ca…" at bounding box center [784, 273] width 1568 height 2009
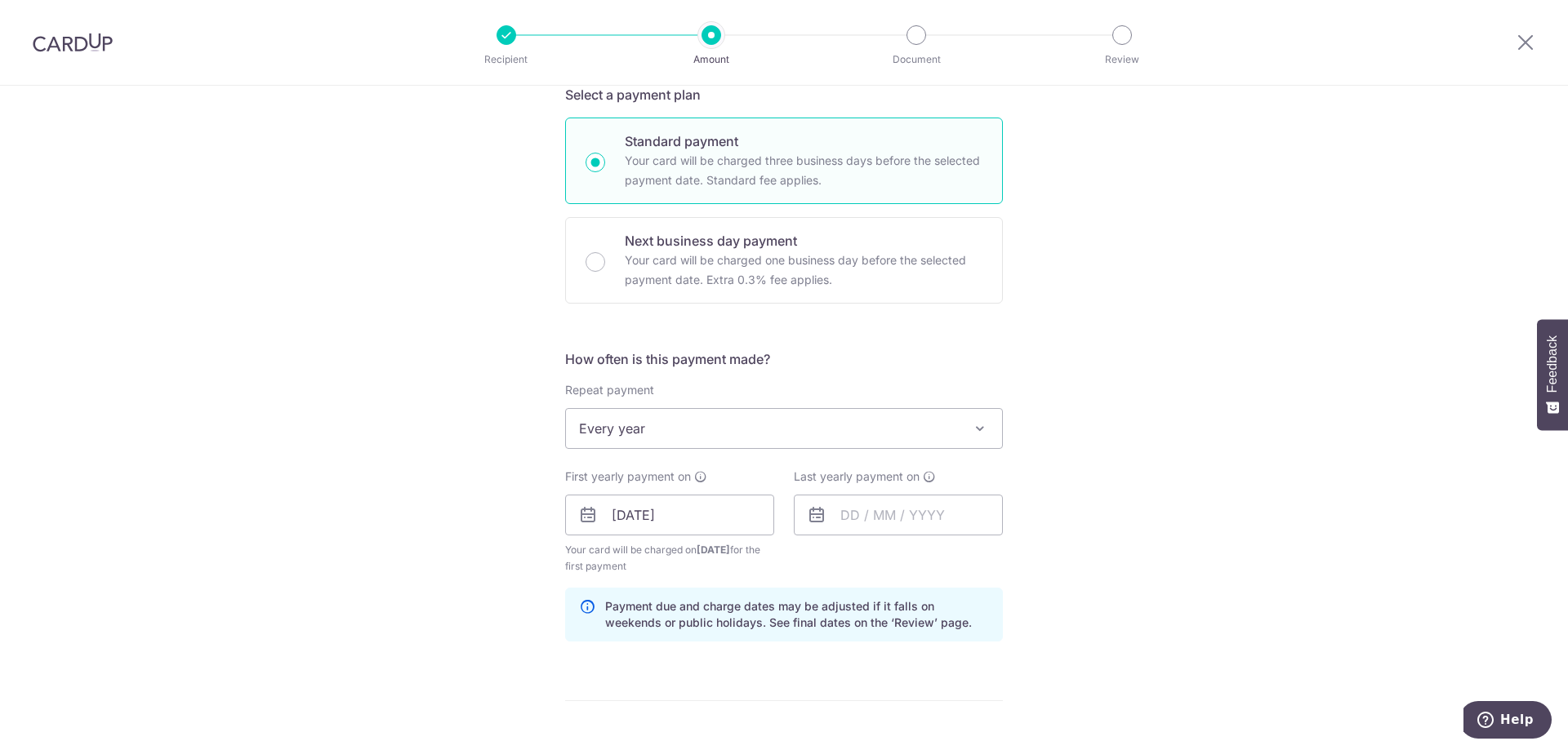
scroll to position [1225, 0]
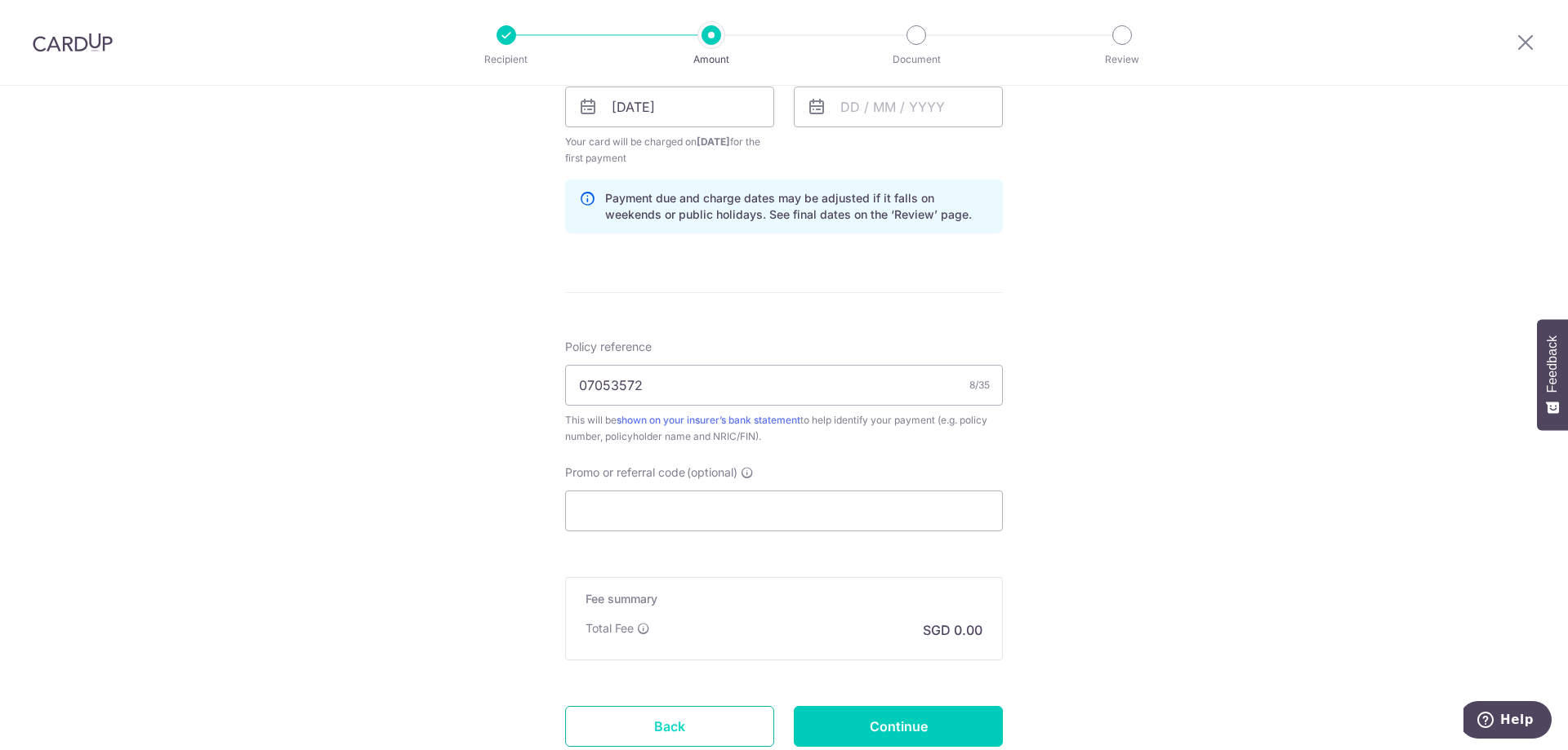
click at [694, 725] on link "Back" at bounding box center [670, 726] width 209 height 41
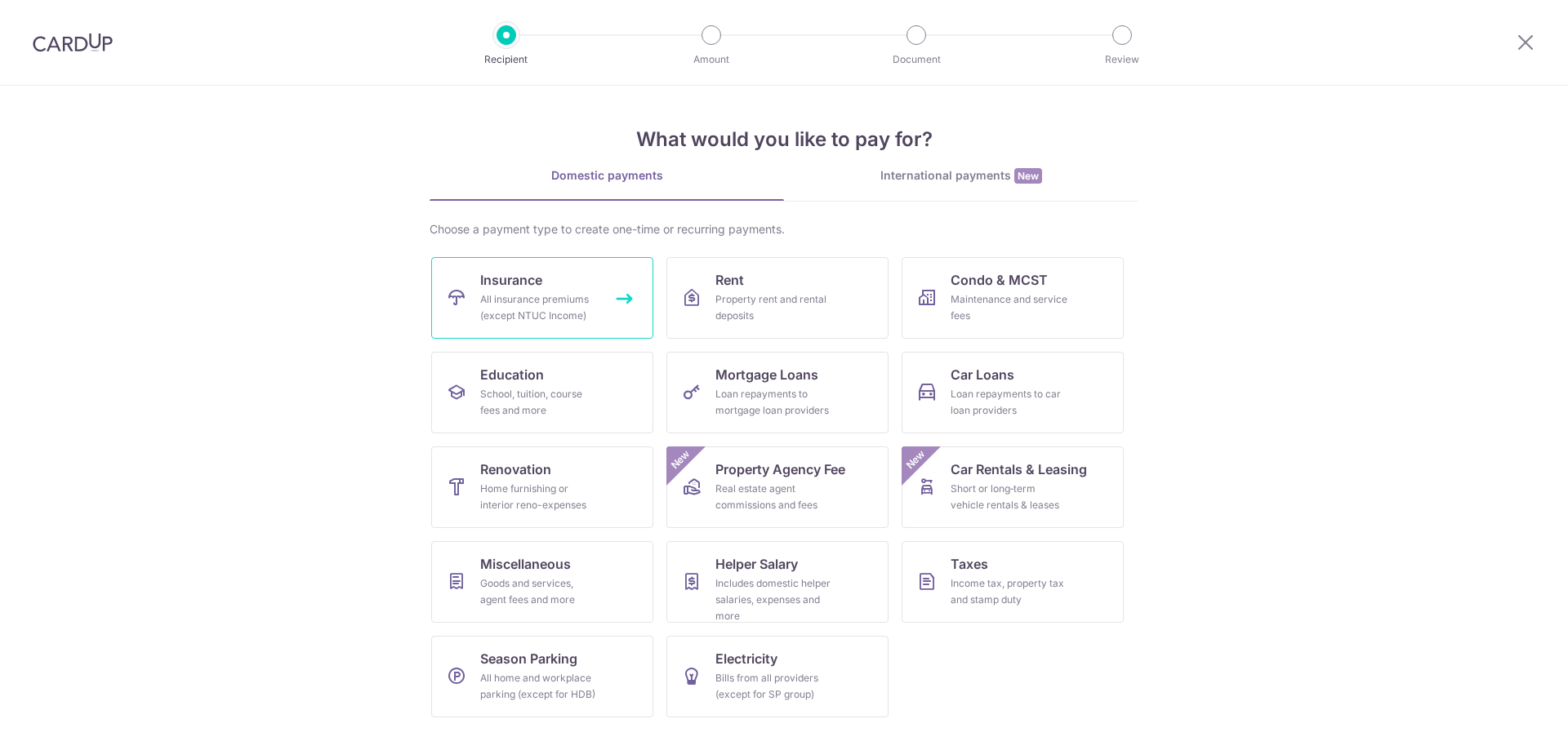
click at [503, 310] on div "All insurance premiums (except NTUC Income)" at bounding box center [539, 308] width 117 height 32
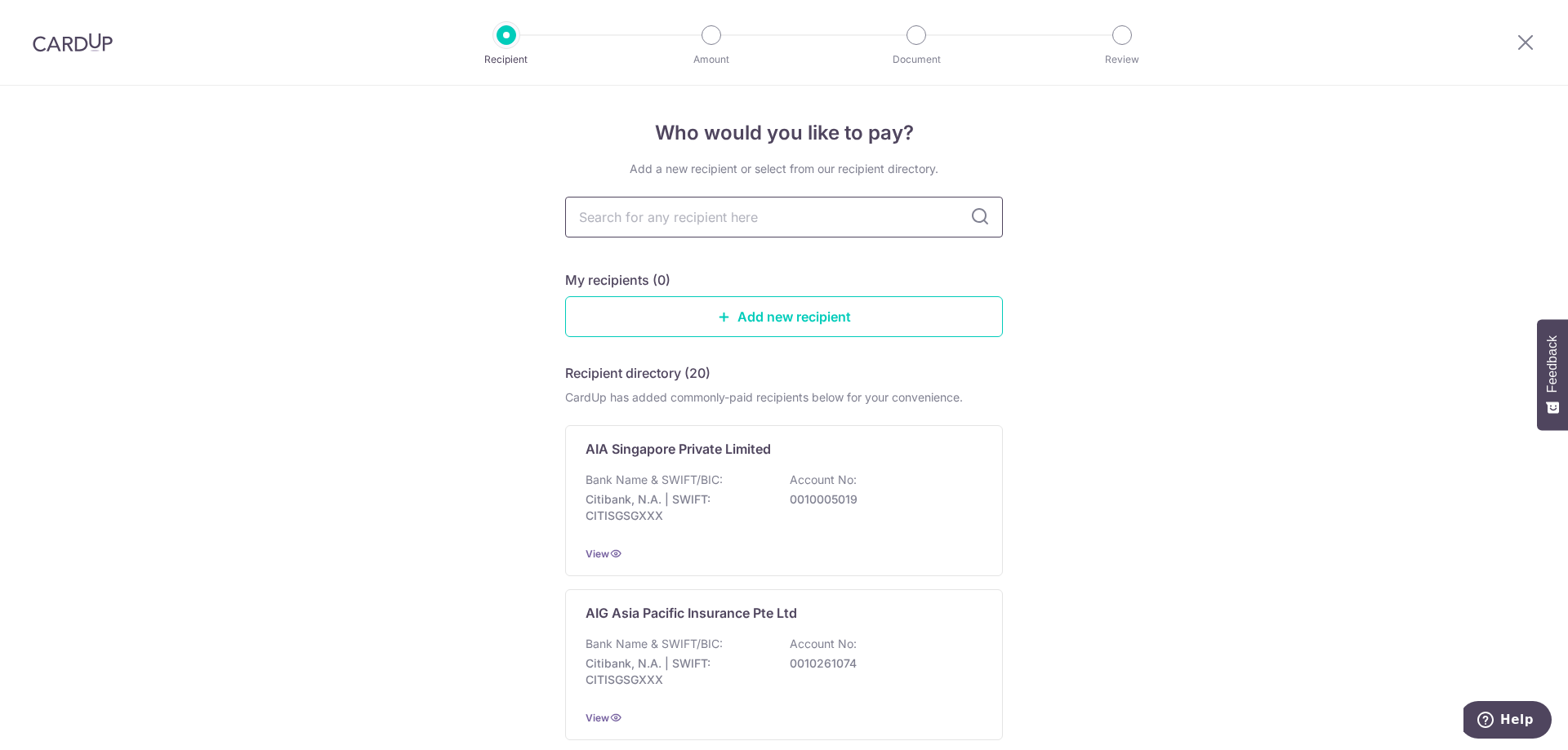
click at [691, 210] on input "text" at bounding box center [784, 217] width 438 height 41
type input "singapore life"
click at [841, 526] on div "Bank Name & SWIFT/BIC: DBS Bank | SWIFT: DBSSSGSGXXX Account No: 0039585950" at bounding box center [784, 502] width 397 height 60
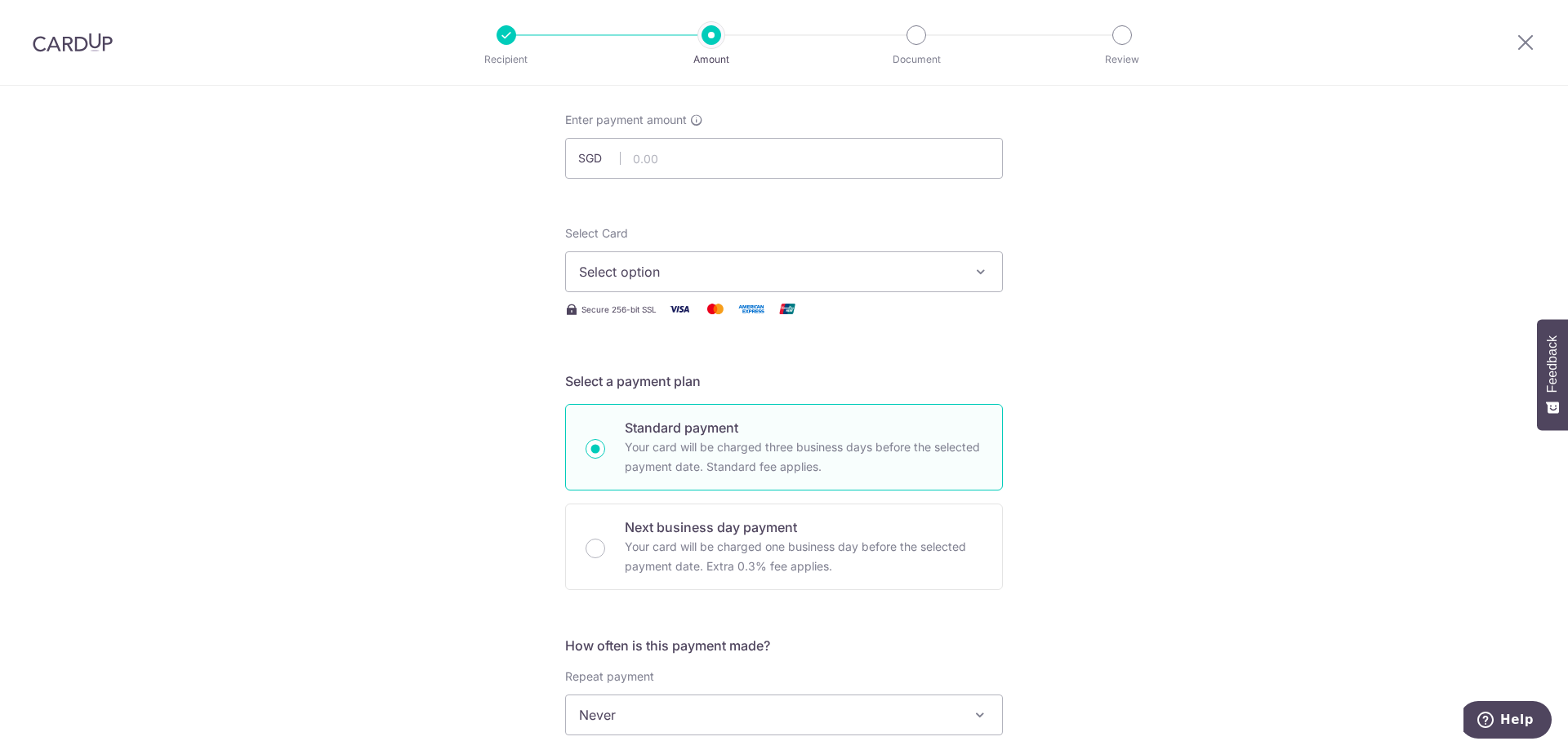
scroll to position [245, 0]
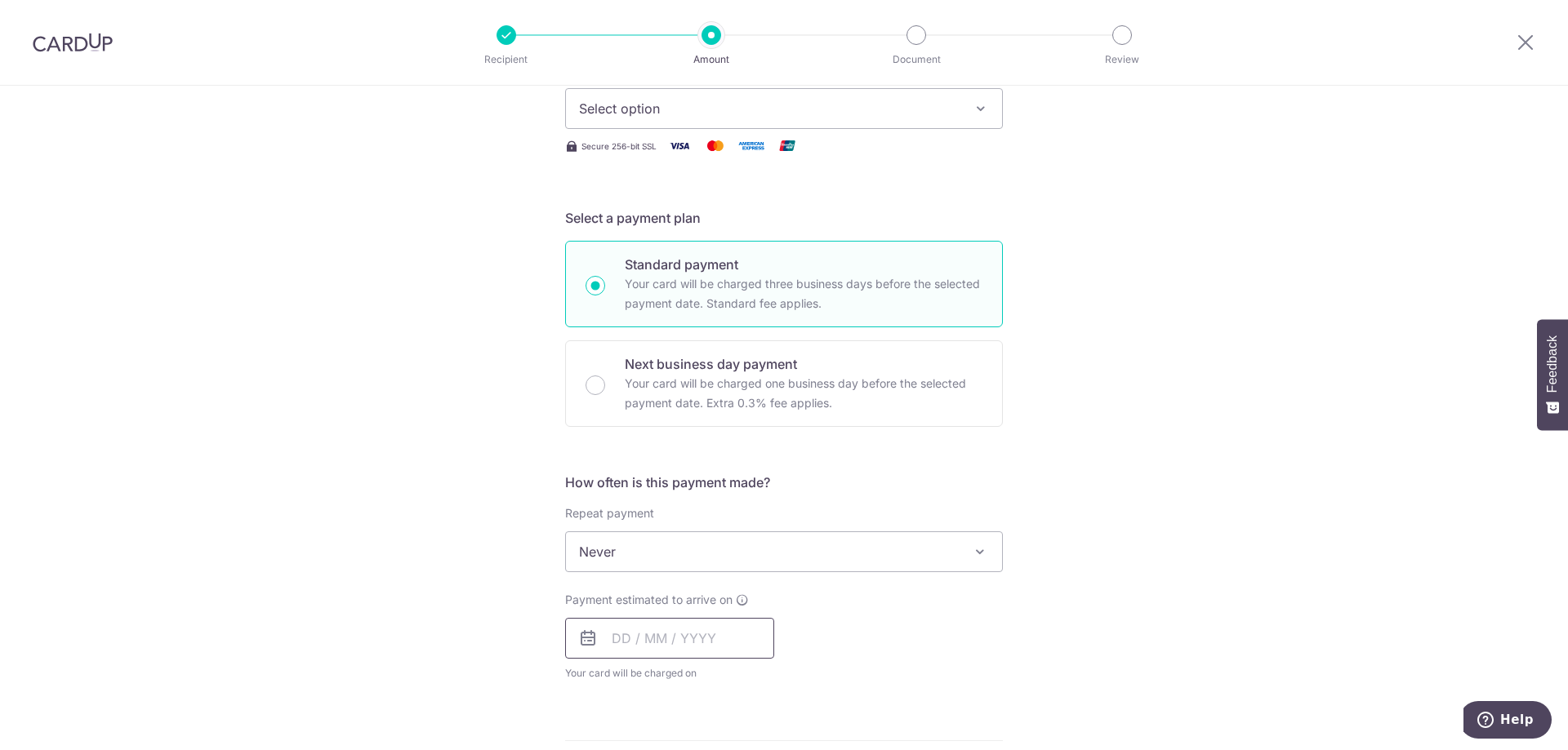
click at [694, 634] on input "text" at bounding box center [670, 638] width 209 height 41
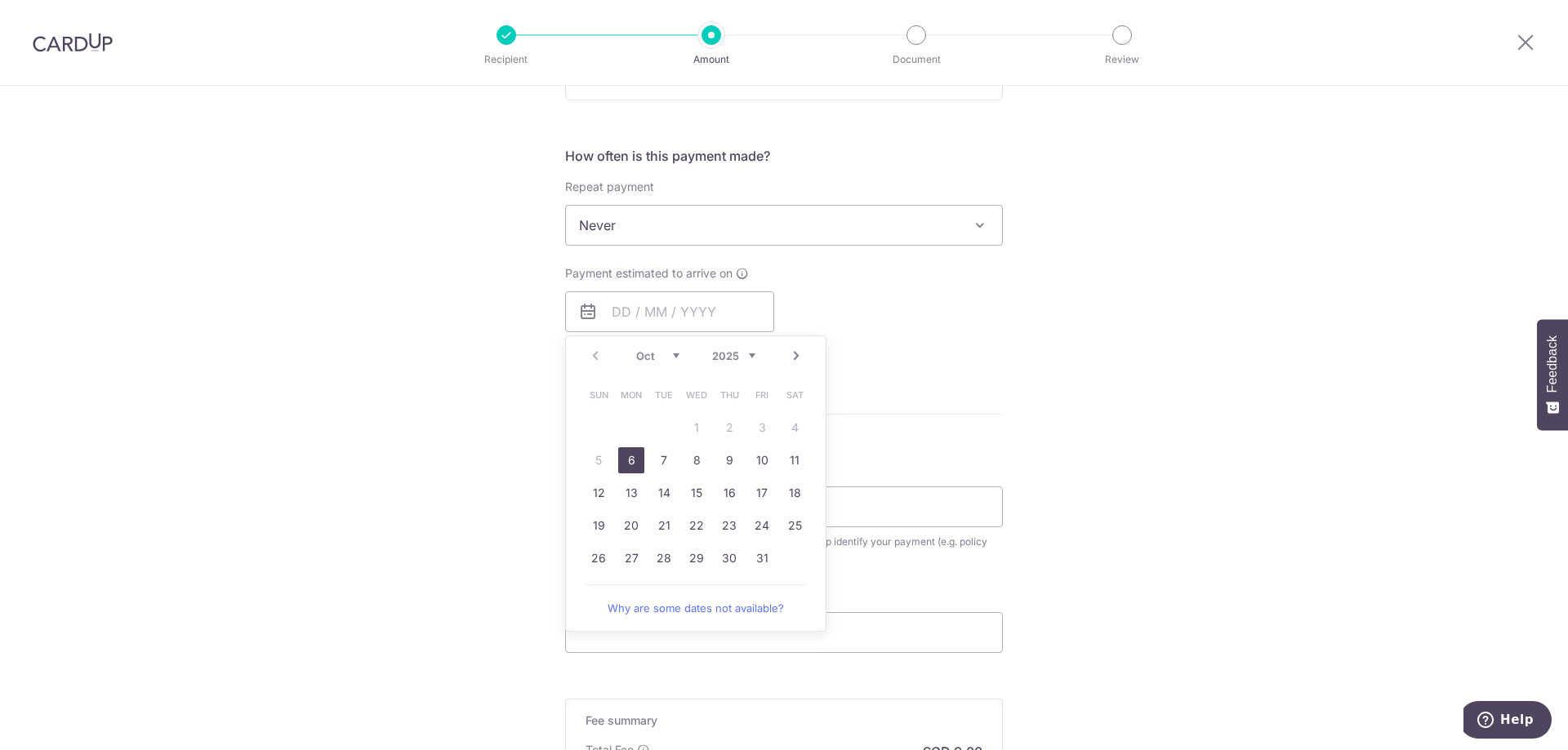
click at [631, 461] on link "6" at bounding box center [631, 461] width 26 height 26
type input "[DATE]"
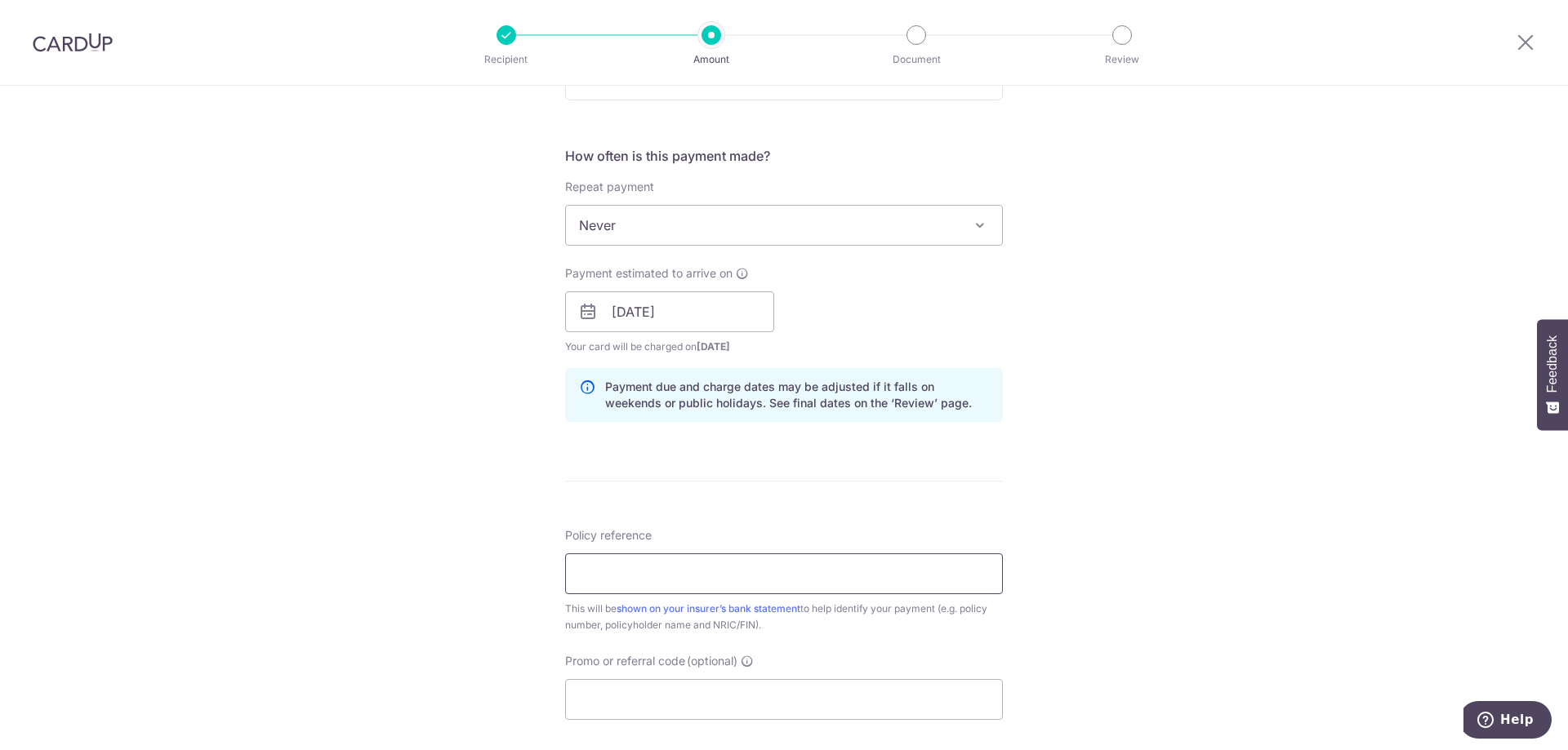
click at [850, 578] on input "Policy reference" at bounding box center [784, 574] width 438 height 41
type input "07053572"
click at [794, 694] on input "Promo or referral code (optional)" at bounding box center [784, 699] width 438 height 41
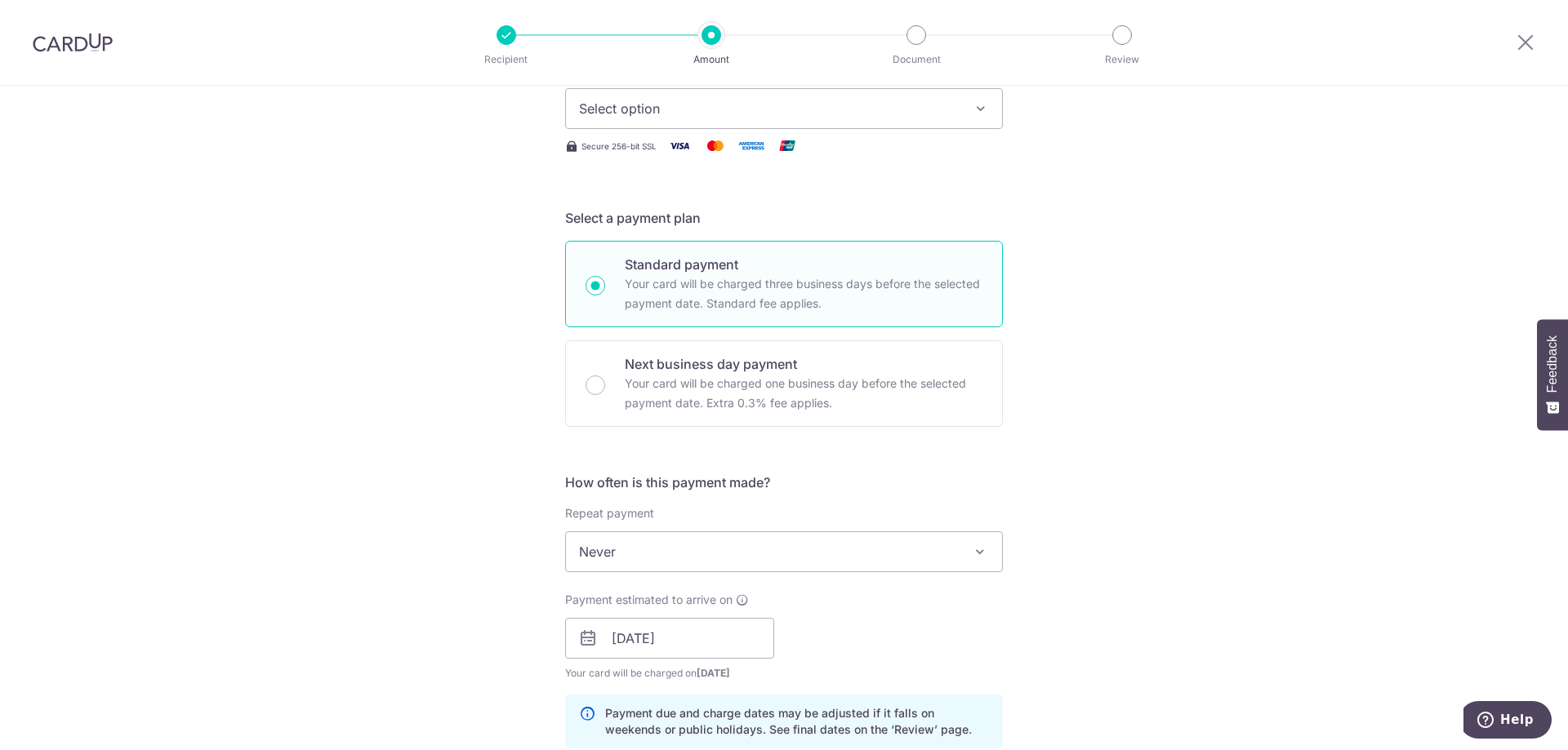
scroll to position [81, 0]
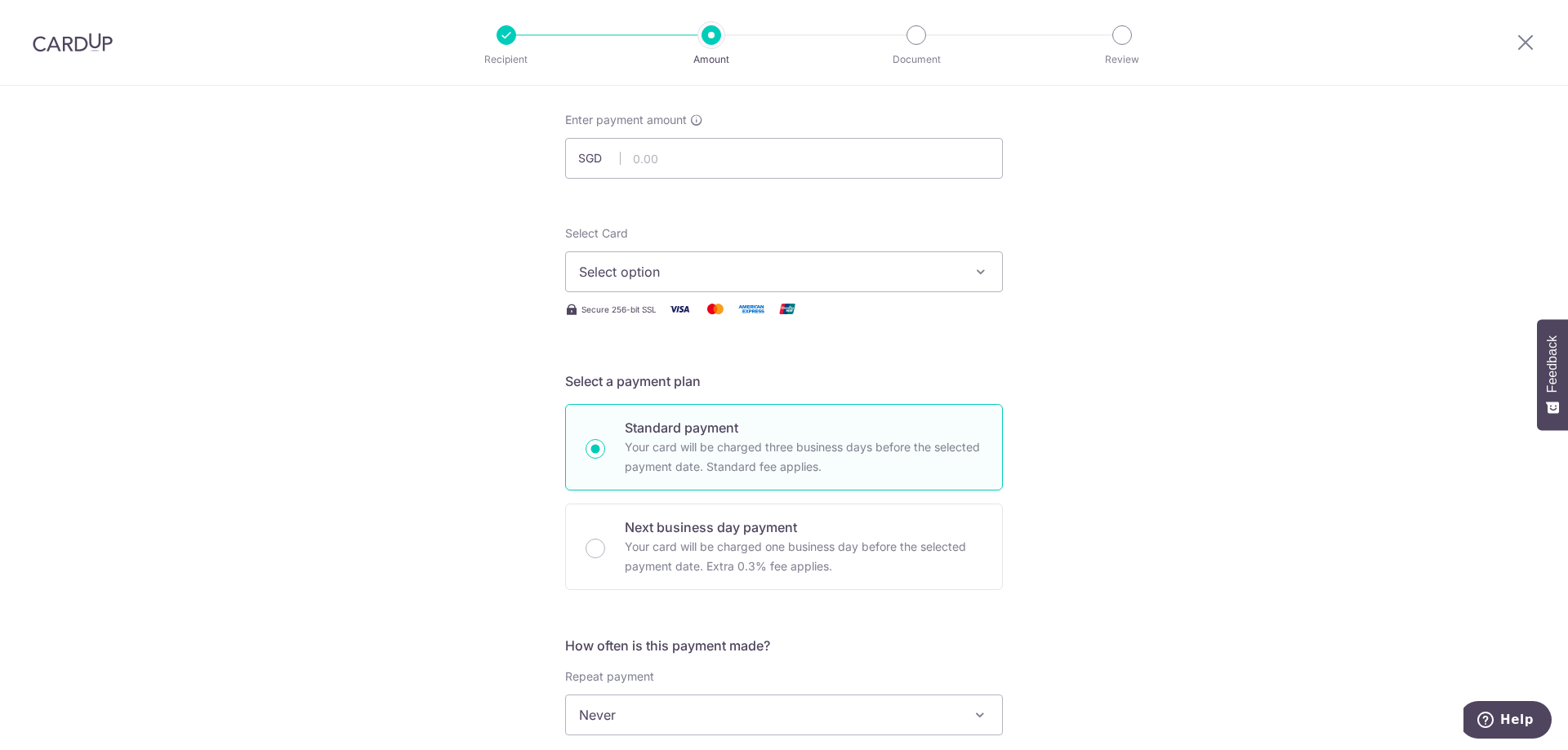
click at [825, 268] on span "Select option" at bounding box center [770, 272] width 380 height 19
click at [690, 316] on span "Add credit card" at bounding box center [798, 317] width 380 height 17
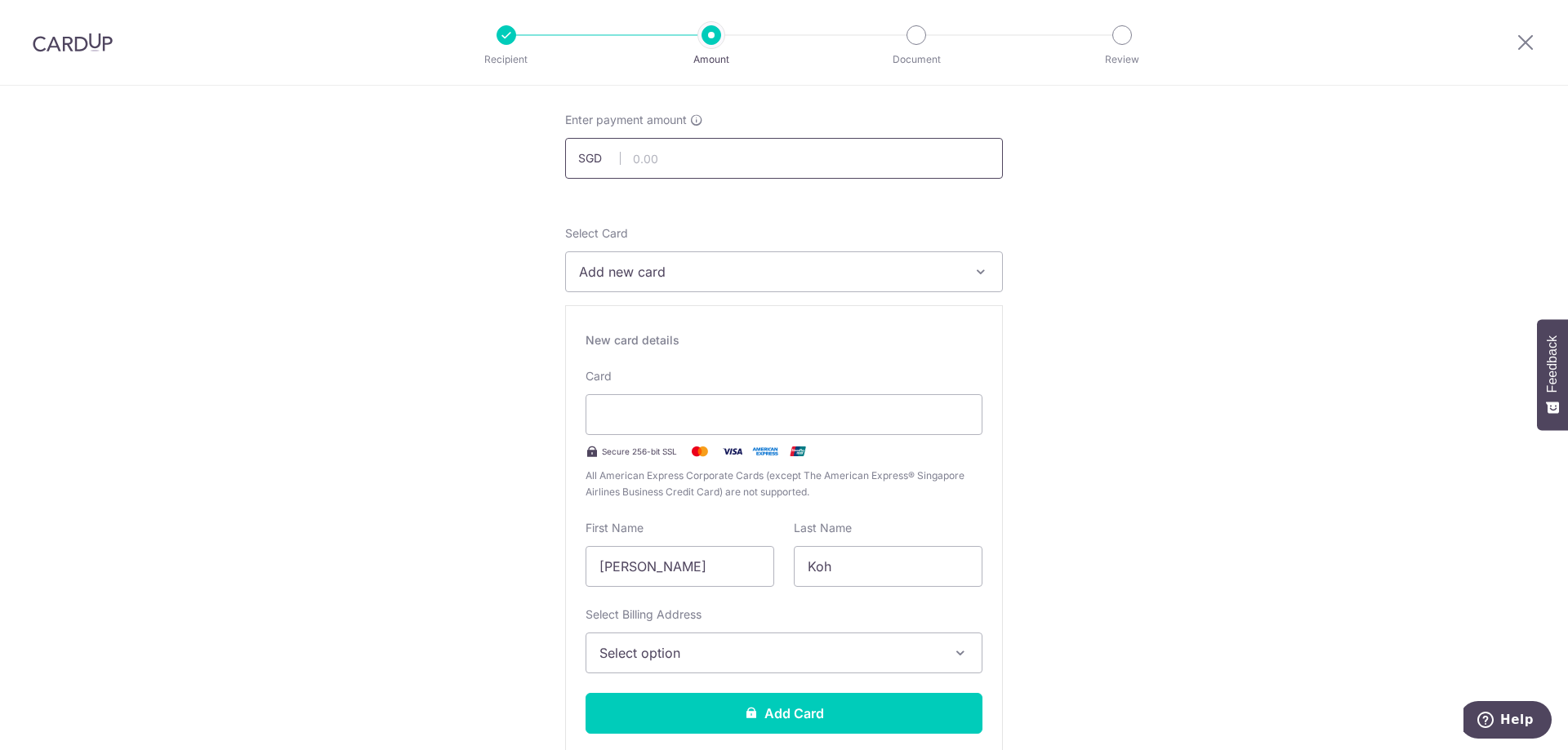
click at [670, 163] on input "text" at bounding box center [784, 158] width 438 height 41
type input "2,644.50"
click at [788, 279] on span "Add new card" at bounding box center [770, 272] width 380 height 19
click at [670, 317] on span "Add credit card" at bounding box center [798, 317] width 380 height 17
drag, startPoint x: 693, startPoint y: 562, endPoint x: 504, endPoint y: 534, distance: 191.1
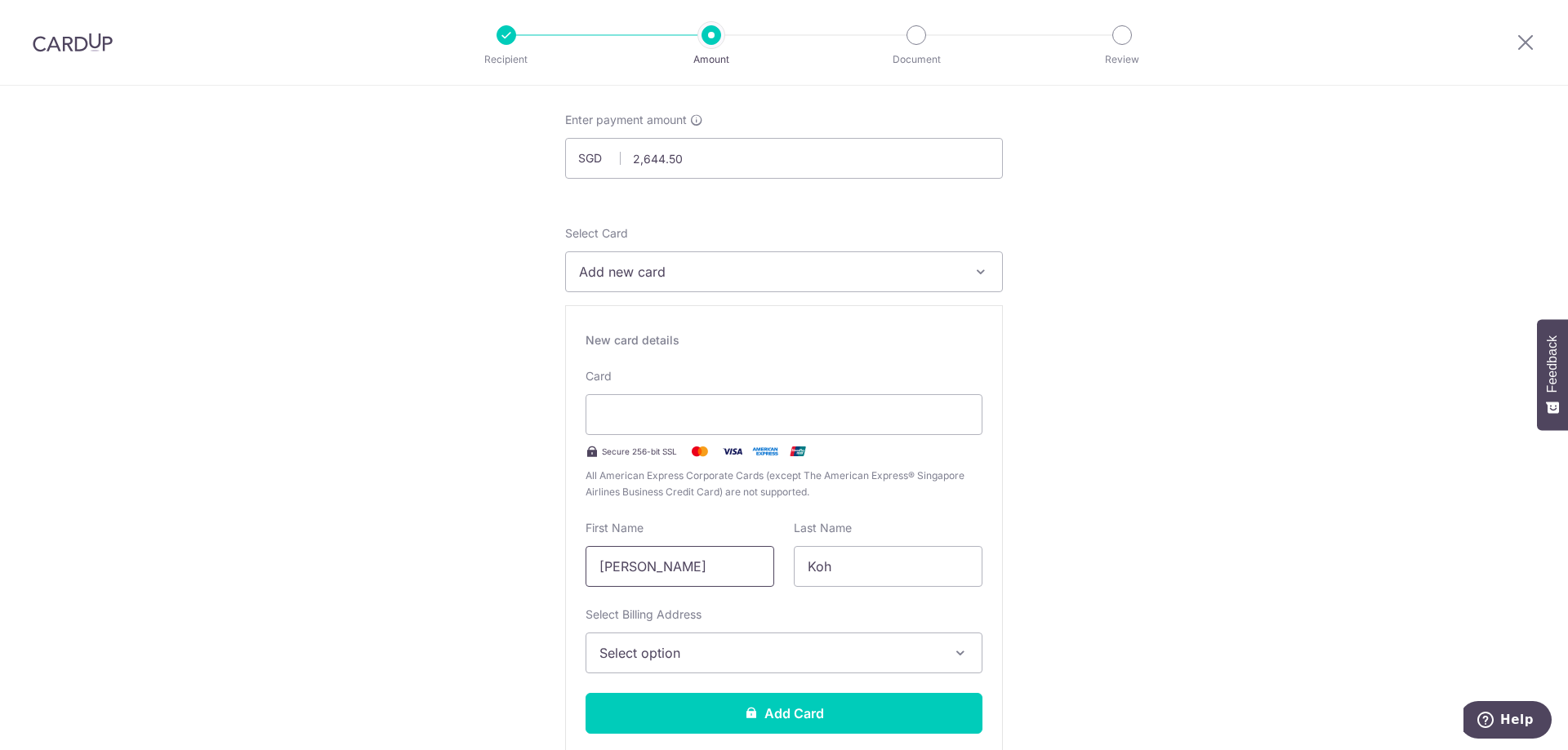
type input "r"
type input "RYAN"
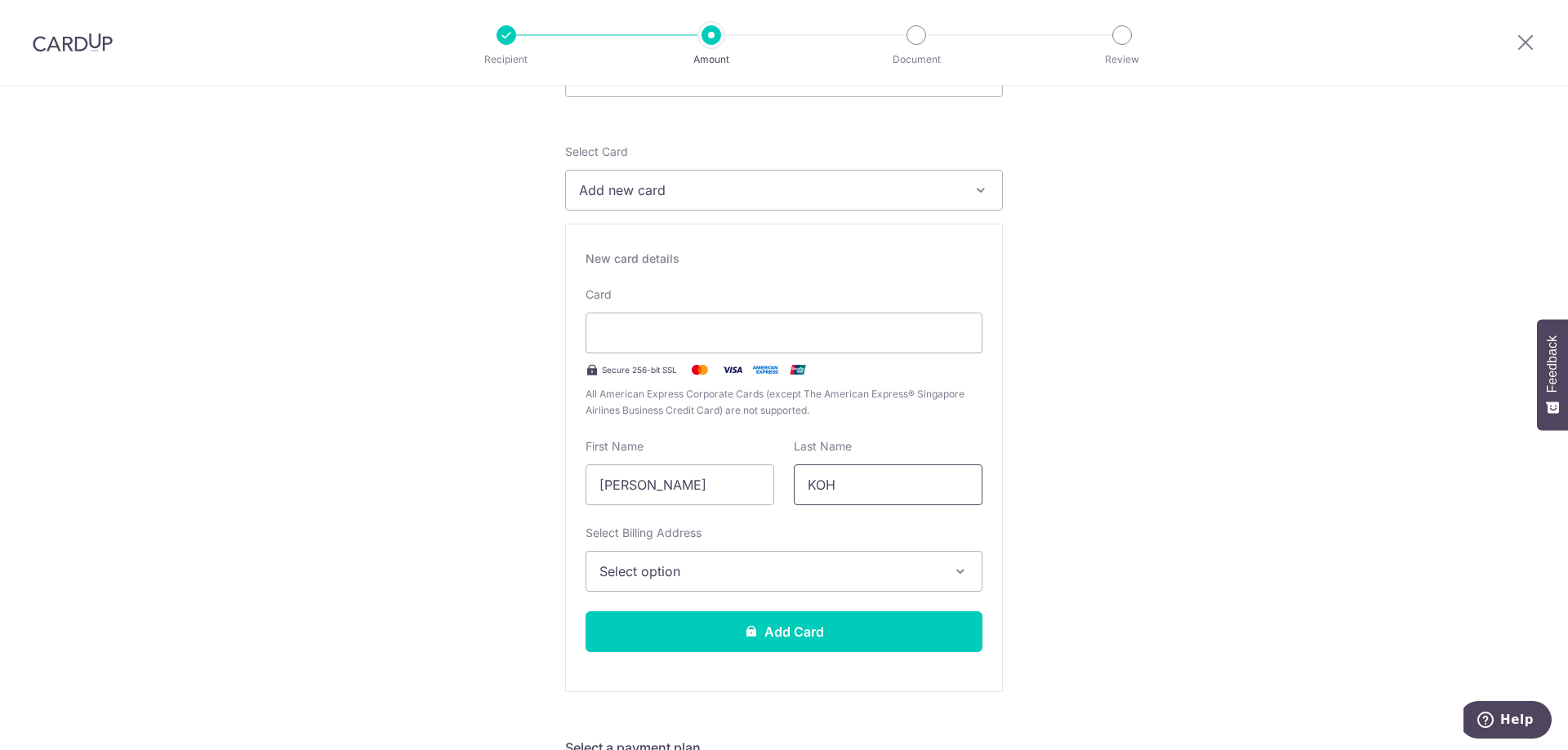
type input "KOH"
click at [804, 569] on span "Select option" at bounding box center [770, 571] width 340 height 19
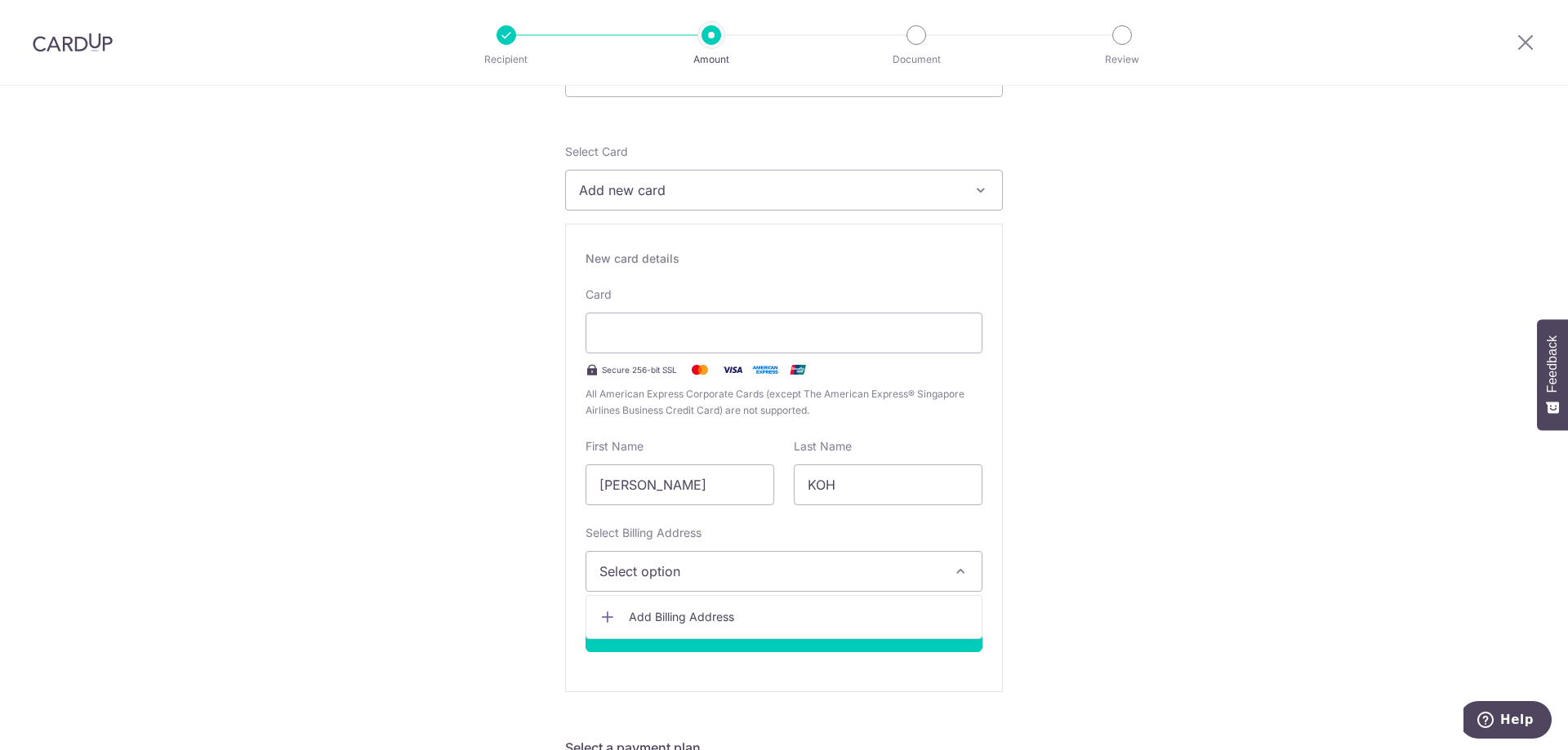
click at [711, 616] on span "Add Billing Address" at bounding box center [799, 617] width 340 height 17
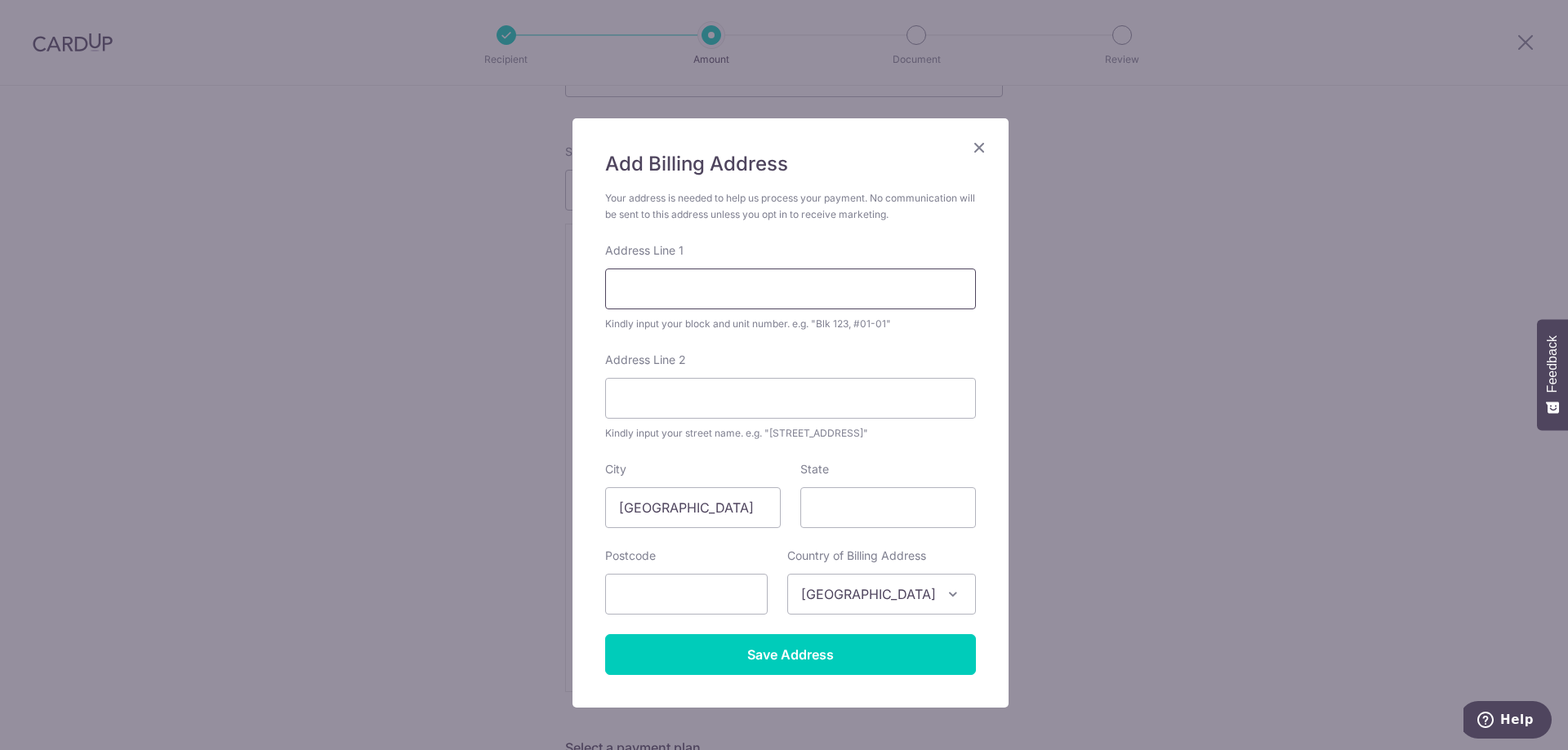
click at [675, 285] on input "Address Line 1" at bounding box center [791, 289] width 371 height 41
type input "25B Jalan Membina #11-120"
click at [933, 512] on input "State" at bounding box center [888, 507] width 175 height 41
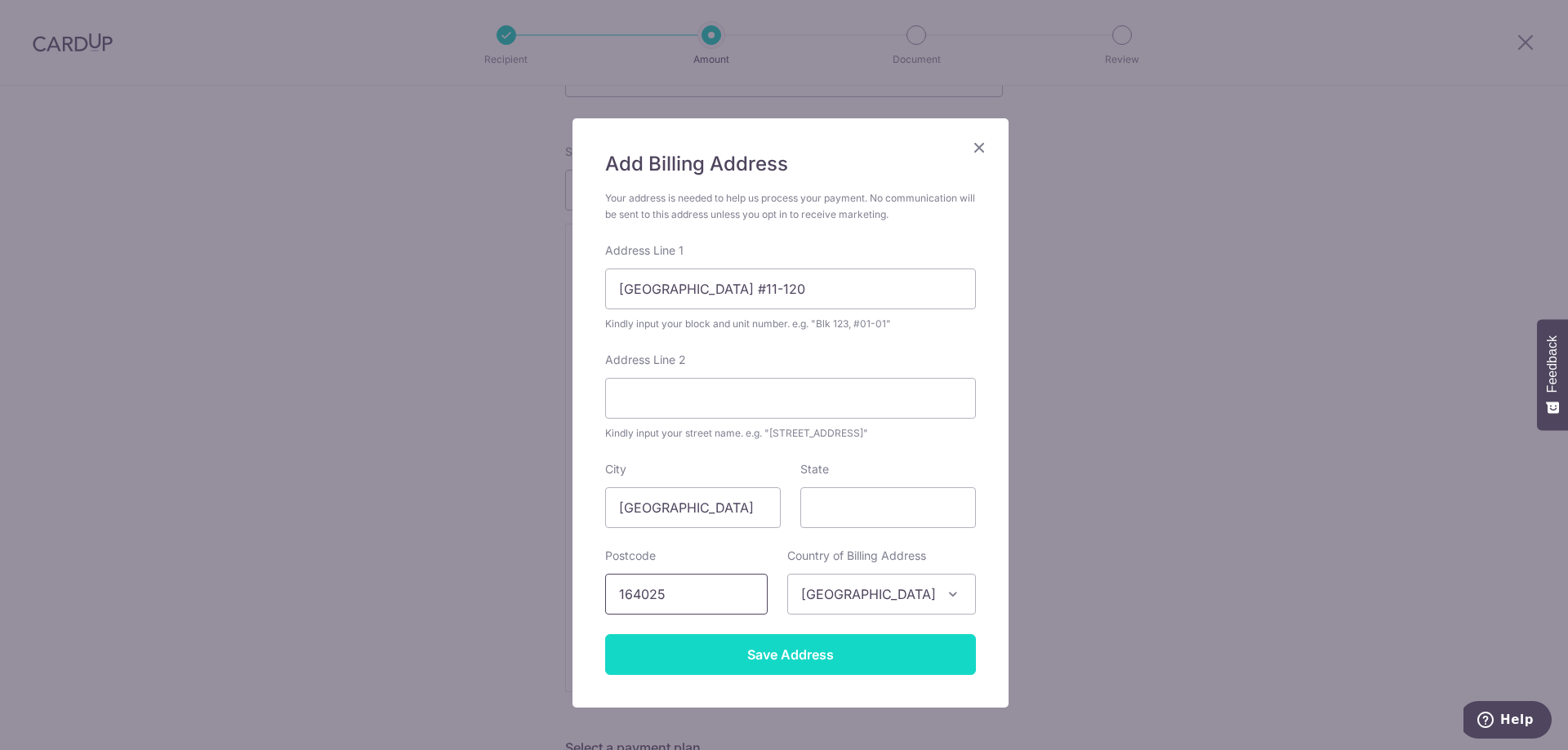
type input "164025"
click at [871, 660] on input "Save Address" at bounding box center [791, 654] width 371 height 41
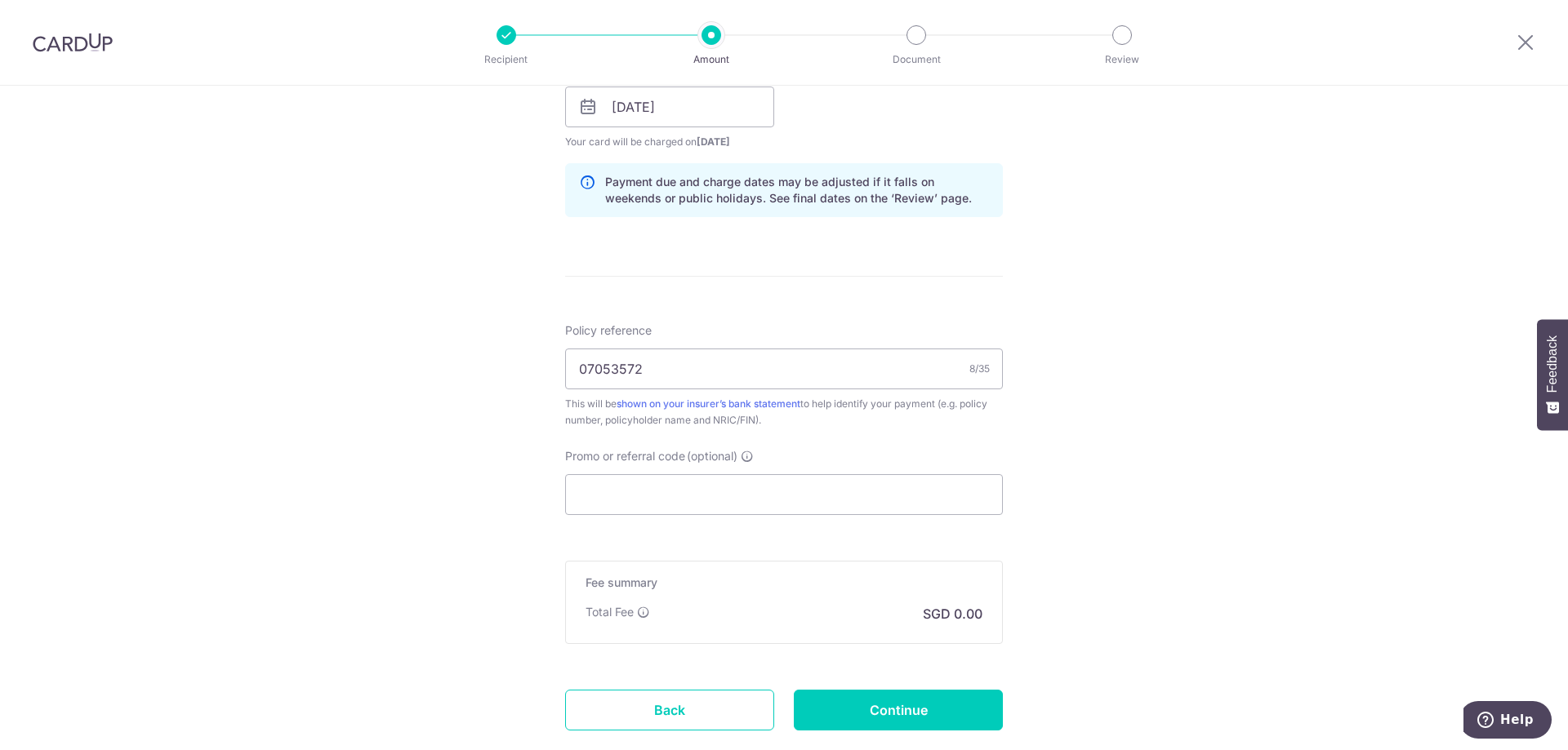
scroll to position [1327, 0]
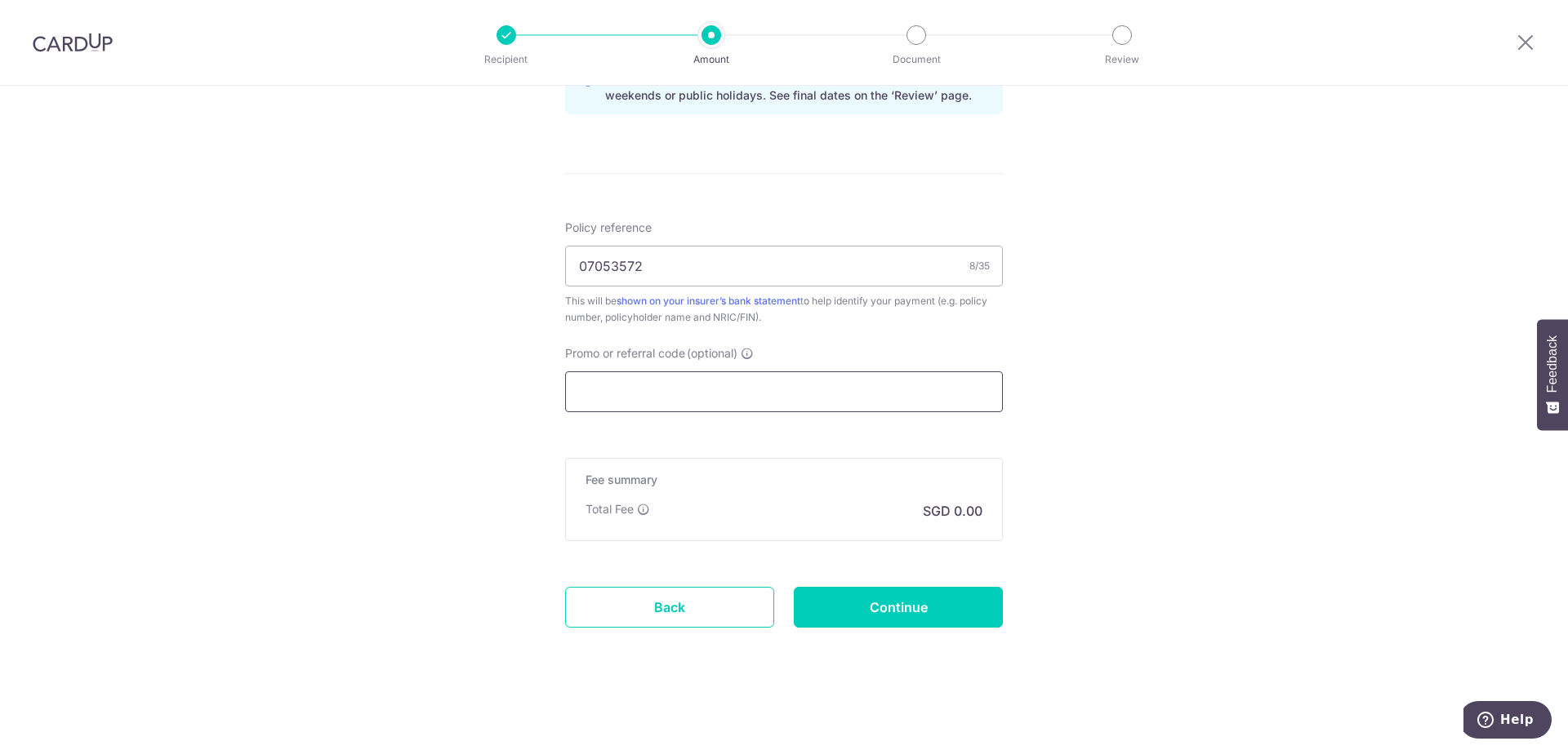
click at [677, 398] on input "Promo or referral code (optional)" at bounding box center [784, 392] width 438 height 41
paste input "25AMEX18"
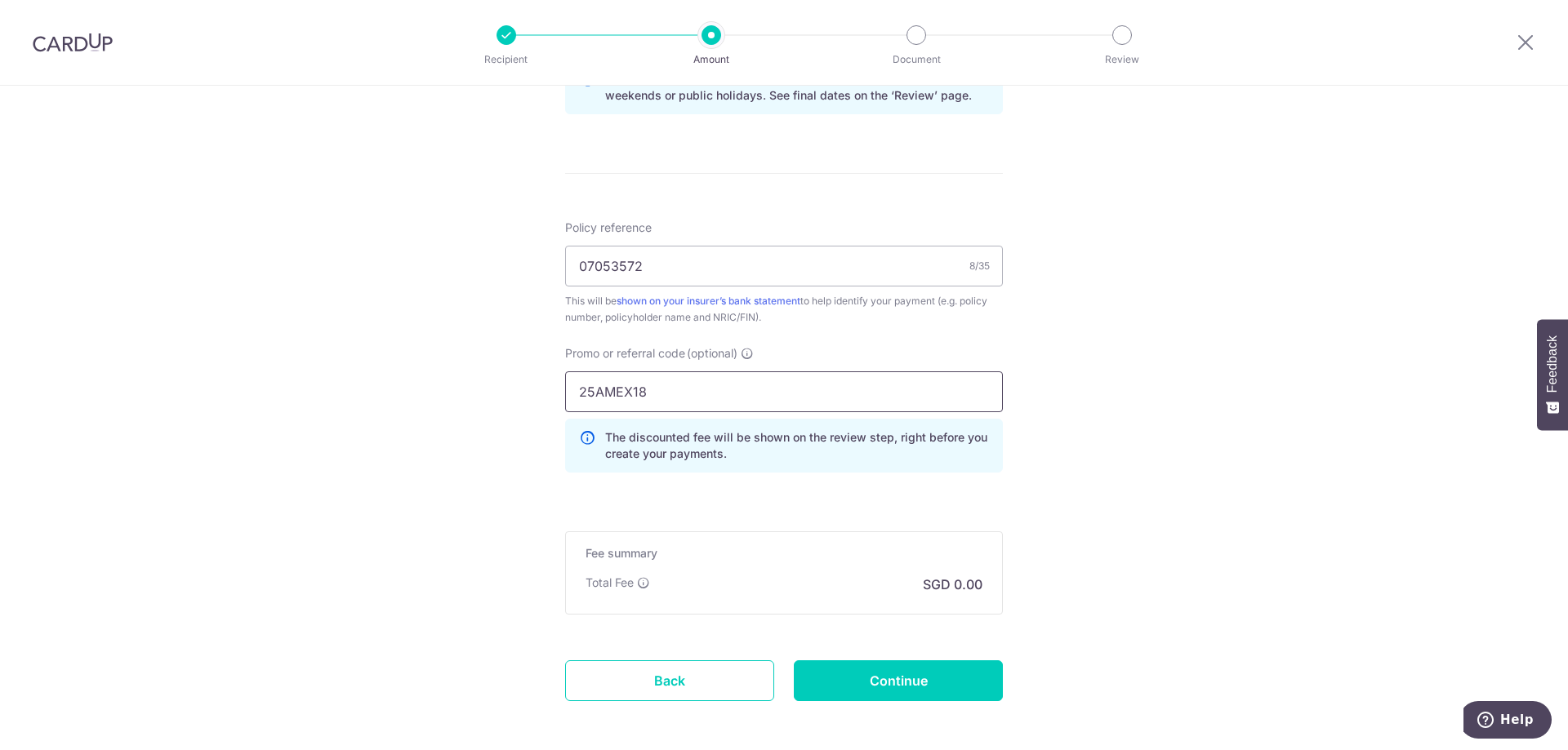
type input "25AMEX18"
click at [905, 686] on input "Continue" at bounding box center [898, 681] width 209 height 41
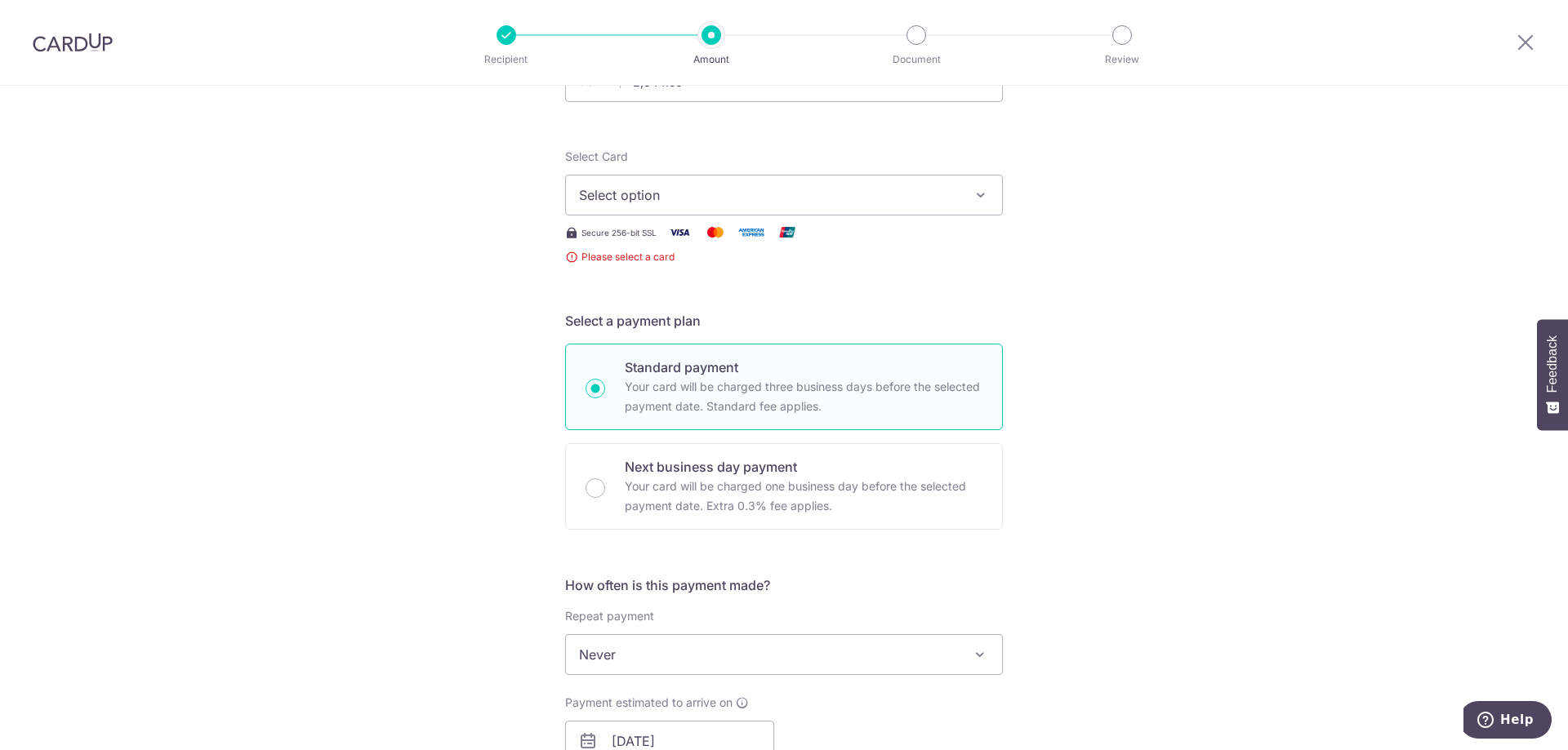
click at [676, 195] on span "Select option" at bounding box center [770, 195] width 380 height 19
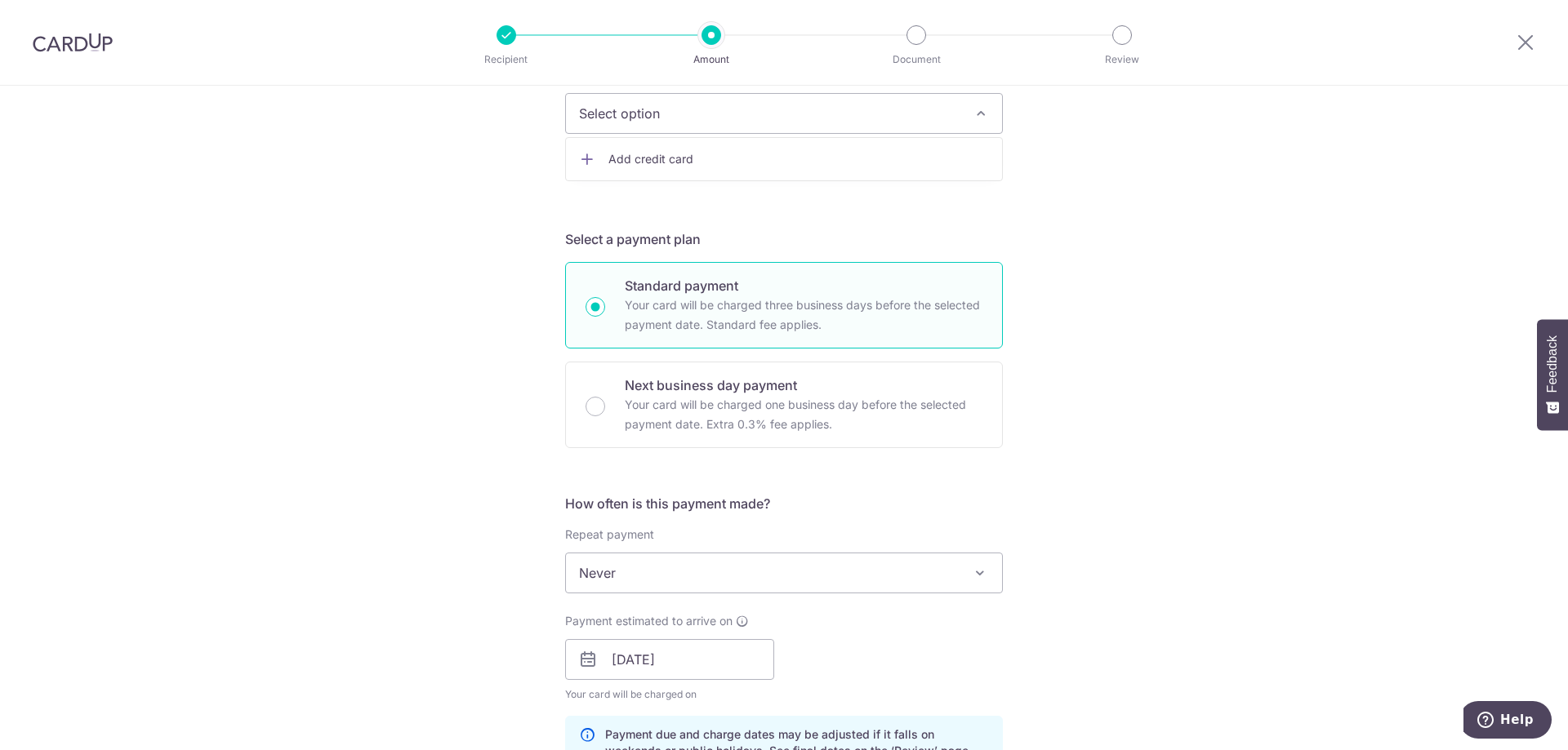
scroll to position [77, 0]
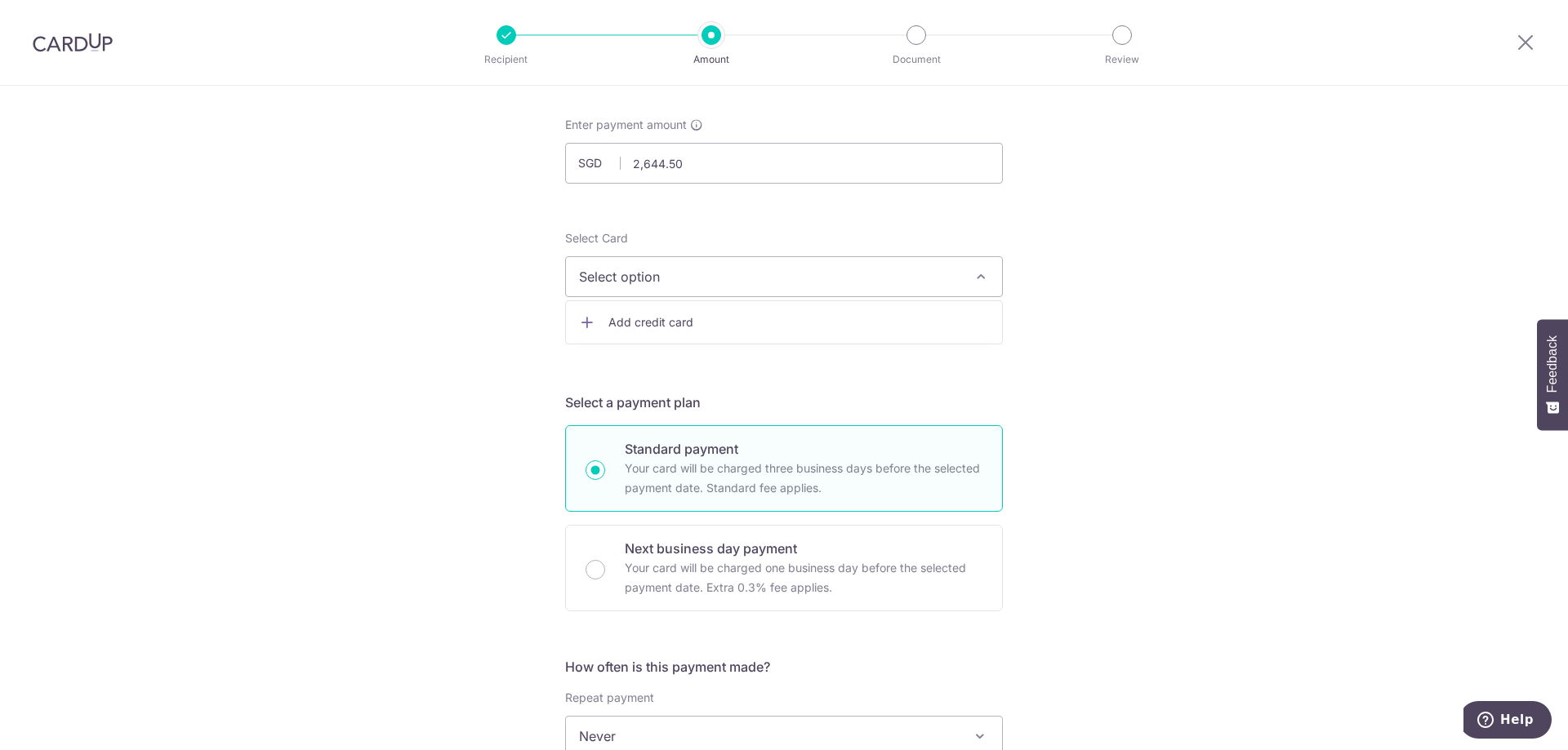
click at [671, 321] on span "Add credit card" at bounding box center [798, 322] width 380 height 17
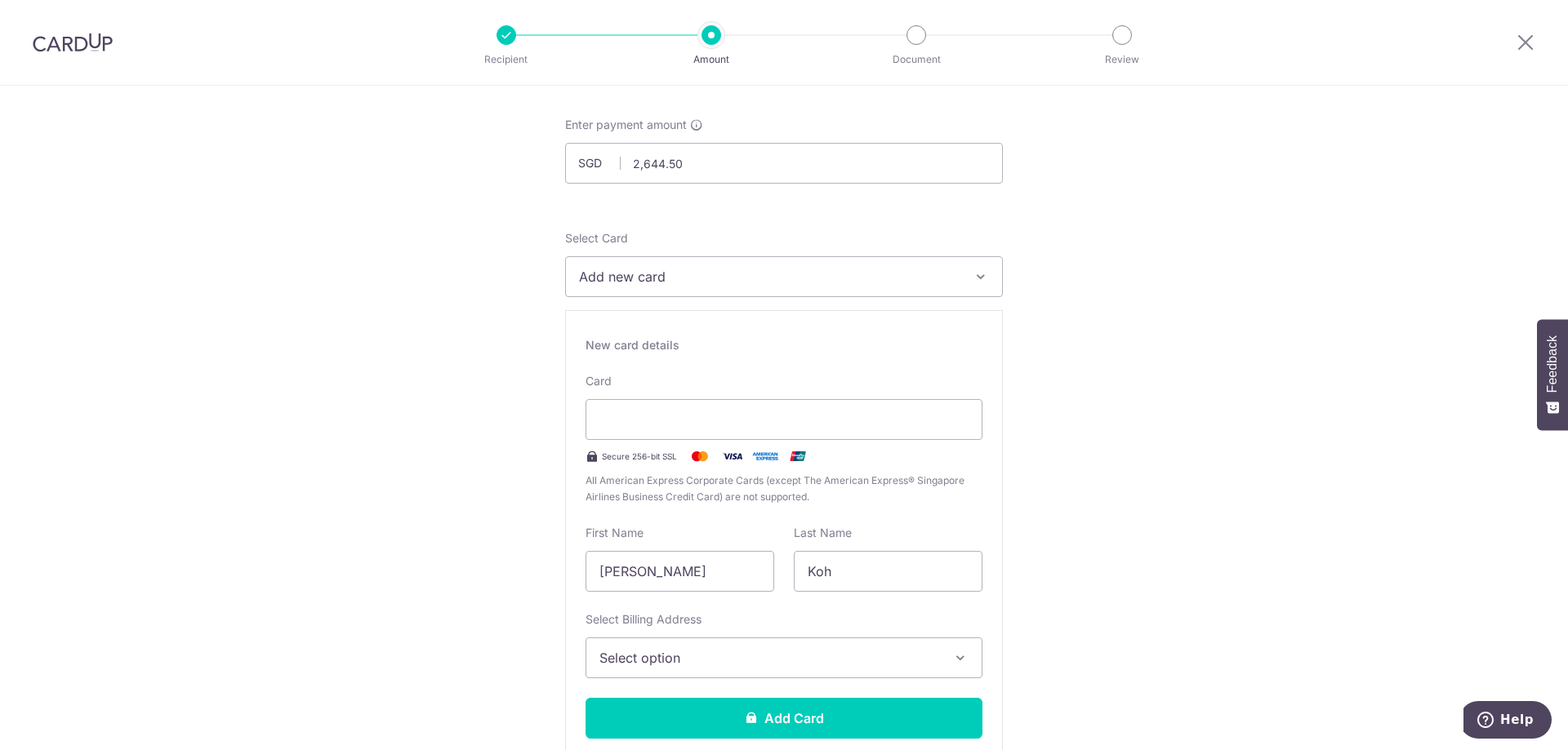
scroll to position [0, 0]
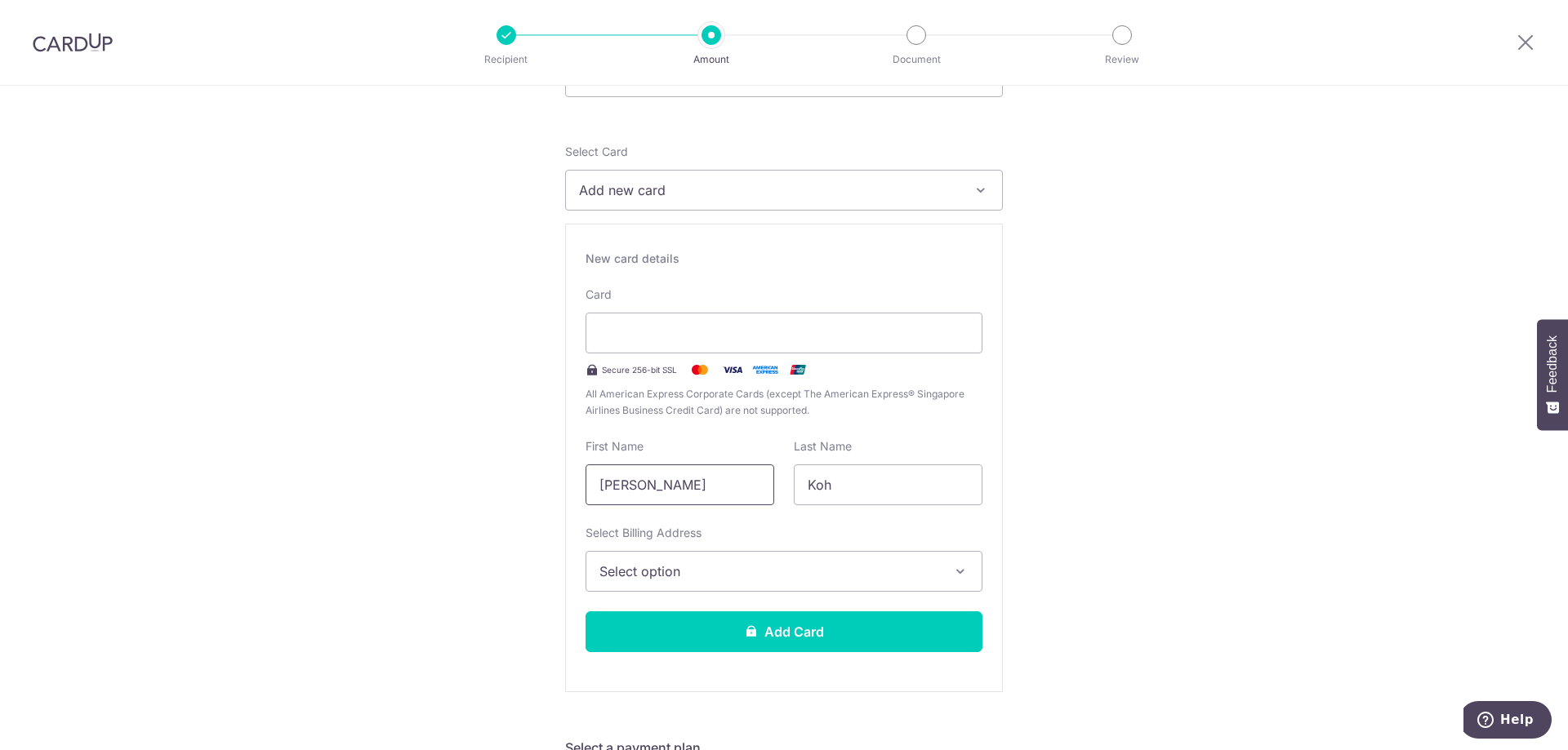
drag, startPoint x: 609, startPoint y: 485, endPoint x: 463, endPoint y: 464, distance: 147.5
drag, startPoint x: 401, startPoint y: 459, endPoint x: 378, endPoint y: 456, distance: 23.2
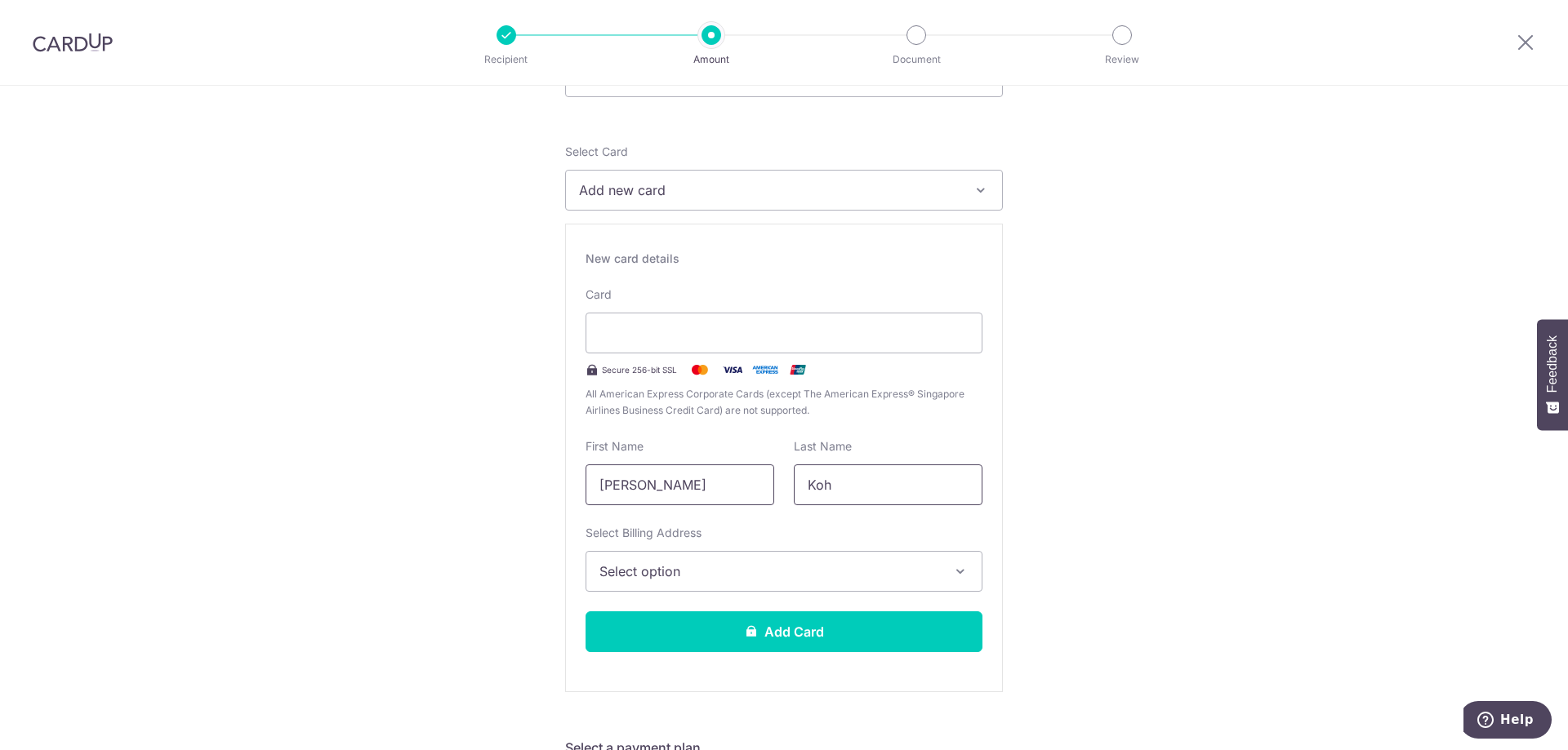
type input "[PERSON_NAME]"
click at [856, 499] on input "Koh" at bounding box center [888, 485] width 188 height 41
drag, startPoint x: 849, startPoint y: 492, endPoint x: 643, endPoint y: 465, distance: 207.8
click at [643, 465] on div "First Name [PERSON_NAME] Last Name Koh" at bounding box center [784, 471] width 416 height 67
type input "k"
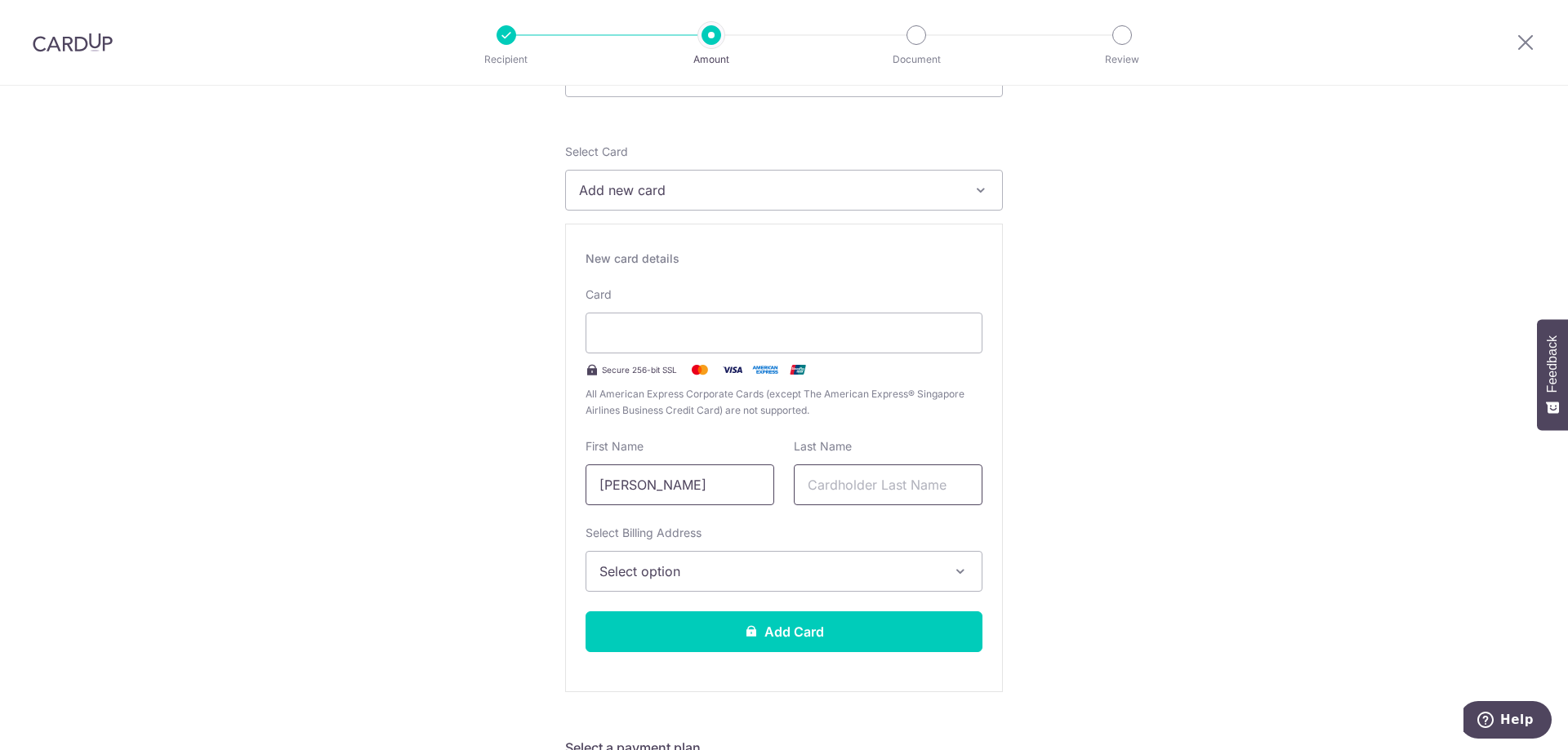
type input "O"
type input "KOH"
click at [702, 582] on button "Select option" at bounding box center [784, 571] width 397 height 41
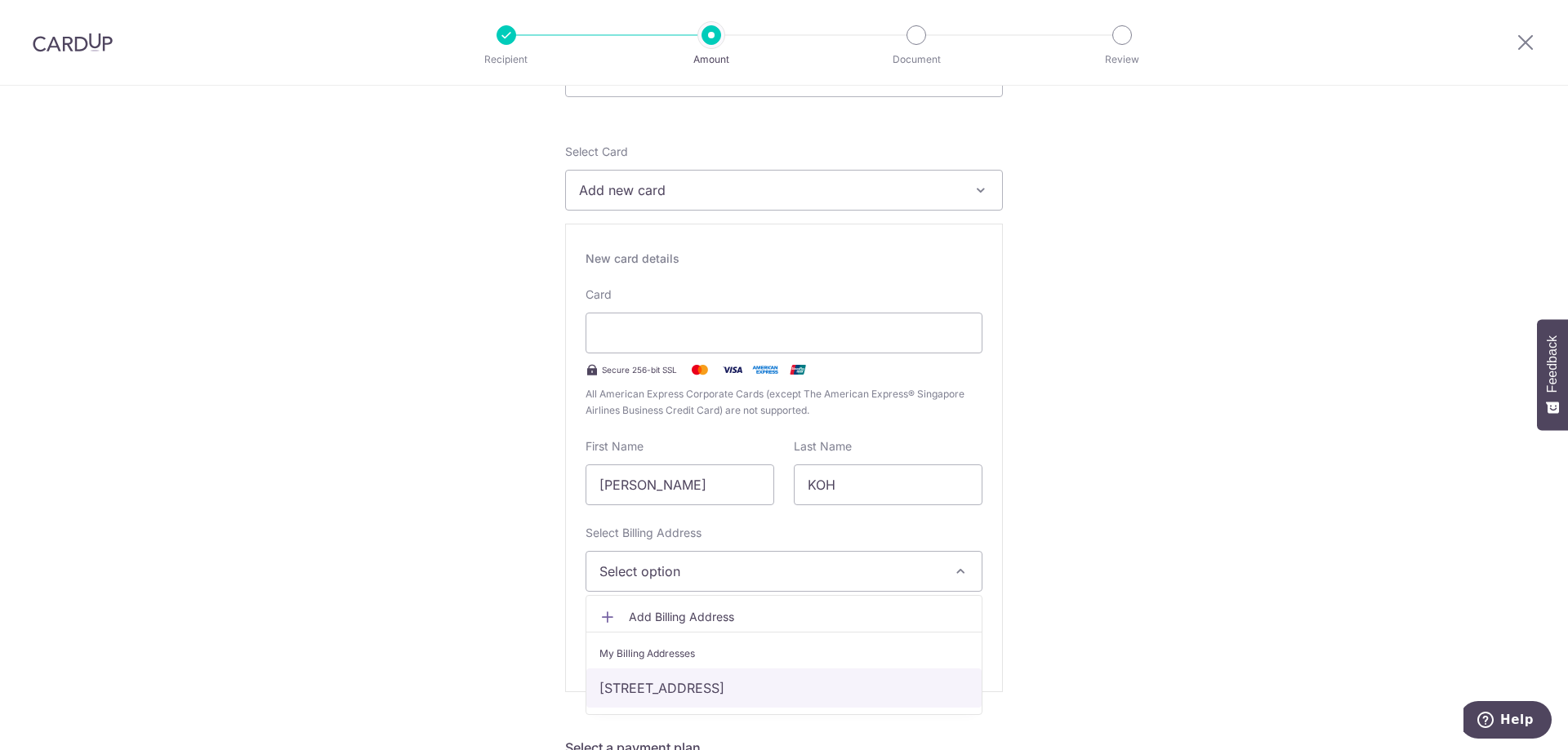
click at [692, 688] on link "[STREET_ADDRESS]" at bounding box center [784, 688] width 395 height 39
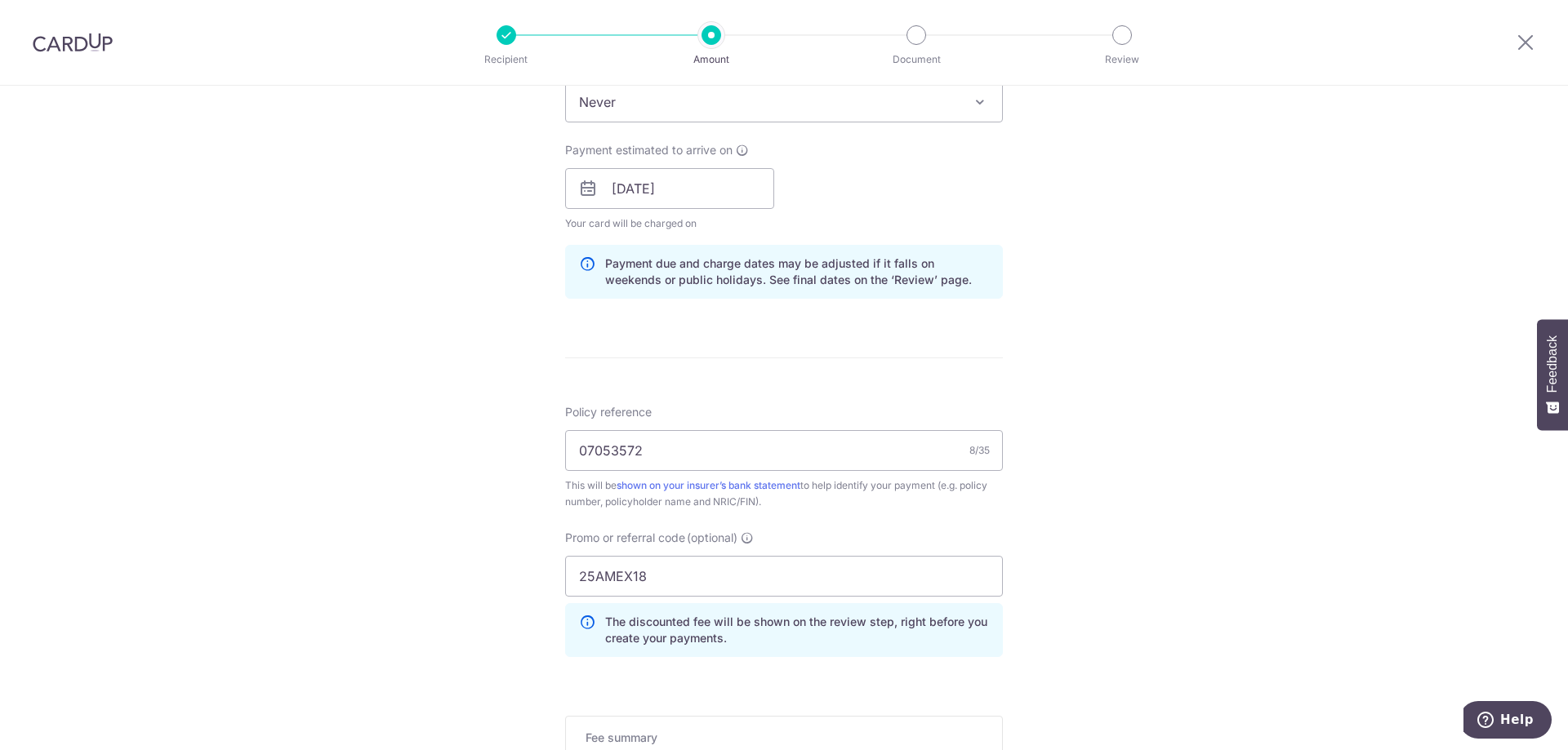
scroll to position [1401, 0]
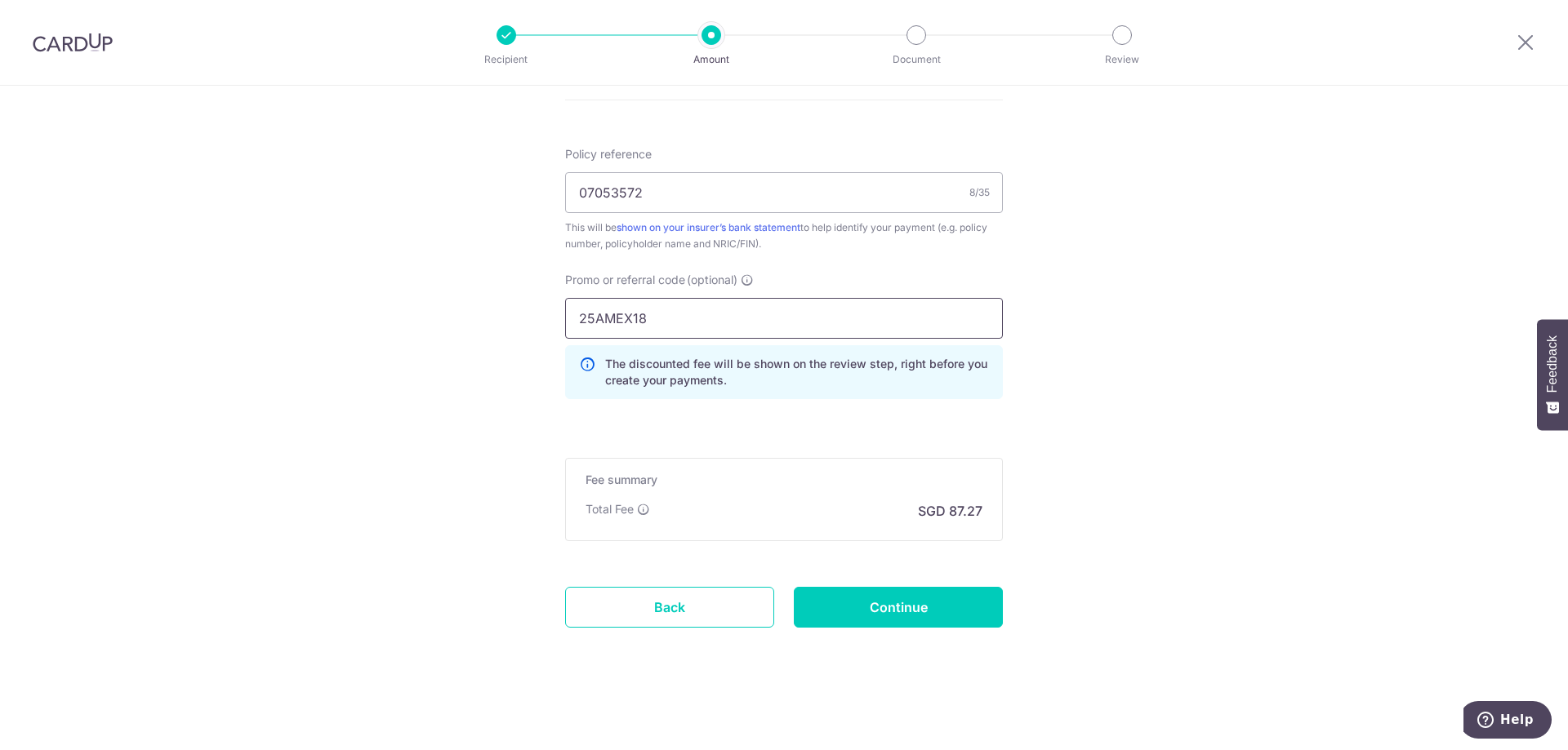
click at [685, 308] on input "25AMEX18" at bounding box center [784, 318] width 438 height 41
click at [633, 510] on div "Total Fee" at bounding box center [618, 509] width 65 height 17
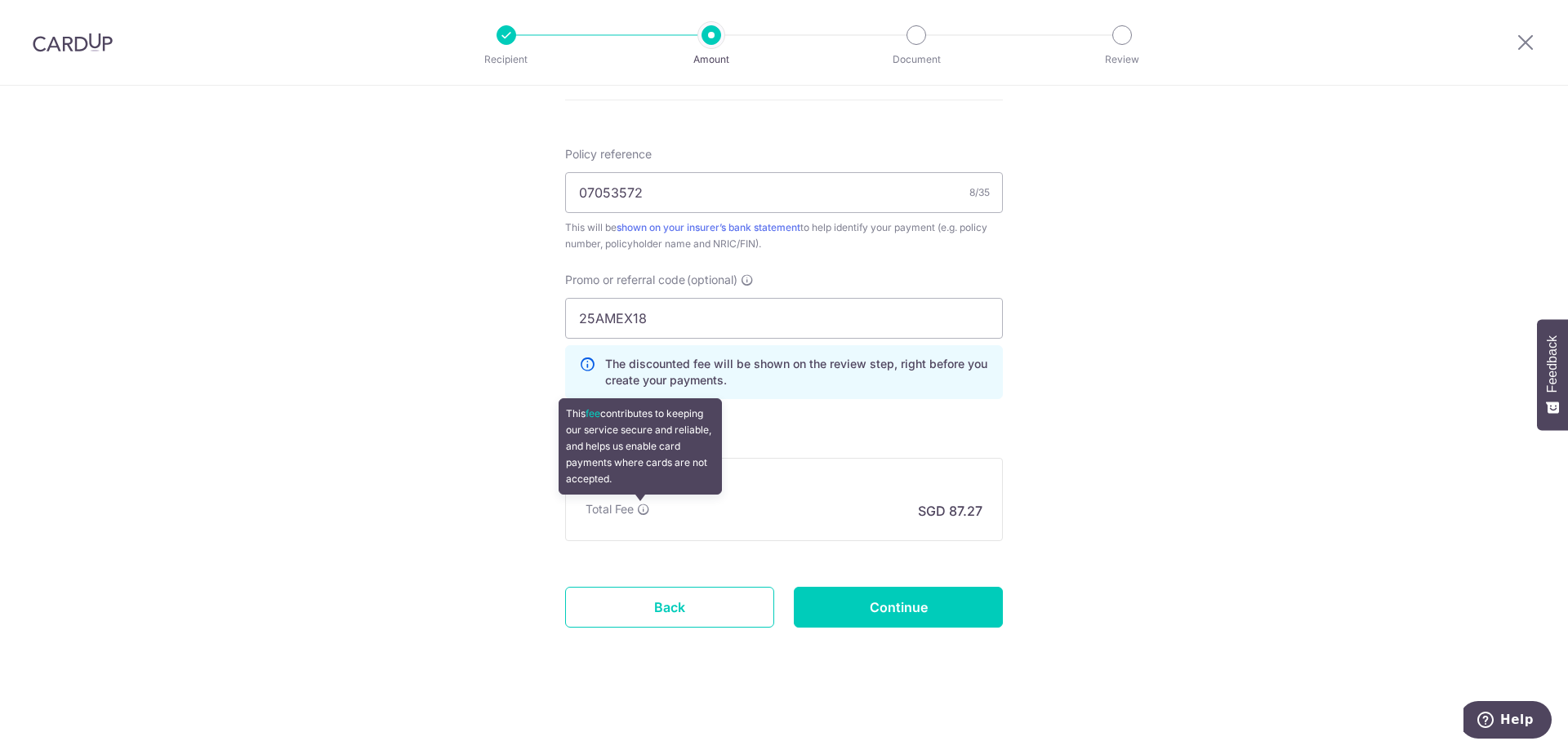
click at [640, 507] on icon at bounding box center [643, 509] width 13 height 13
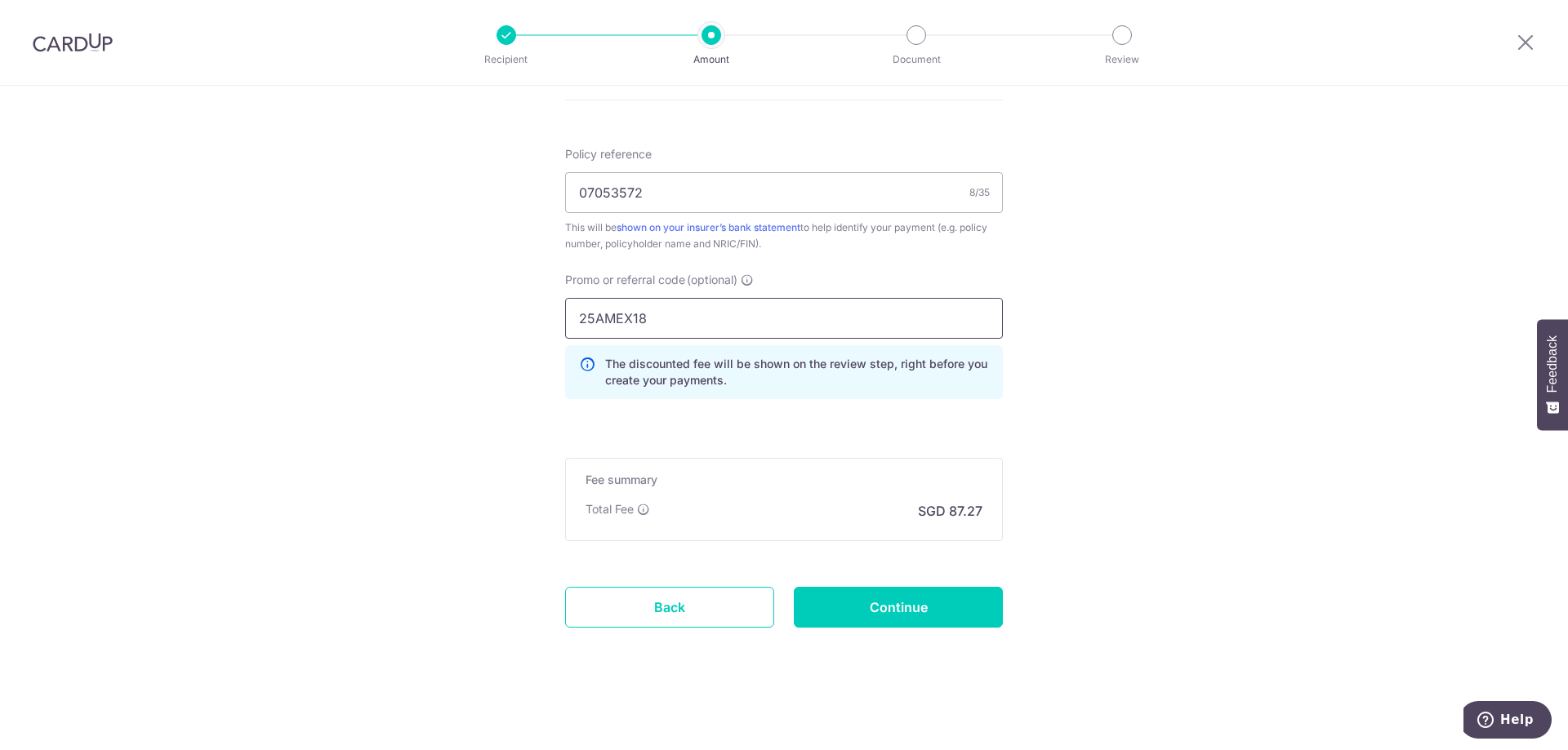
drag, startPoint x: 628, startPoint y: 321, endPoint x: 543, endPoint y: 314, distance: 85.3
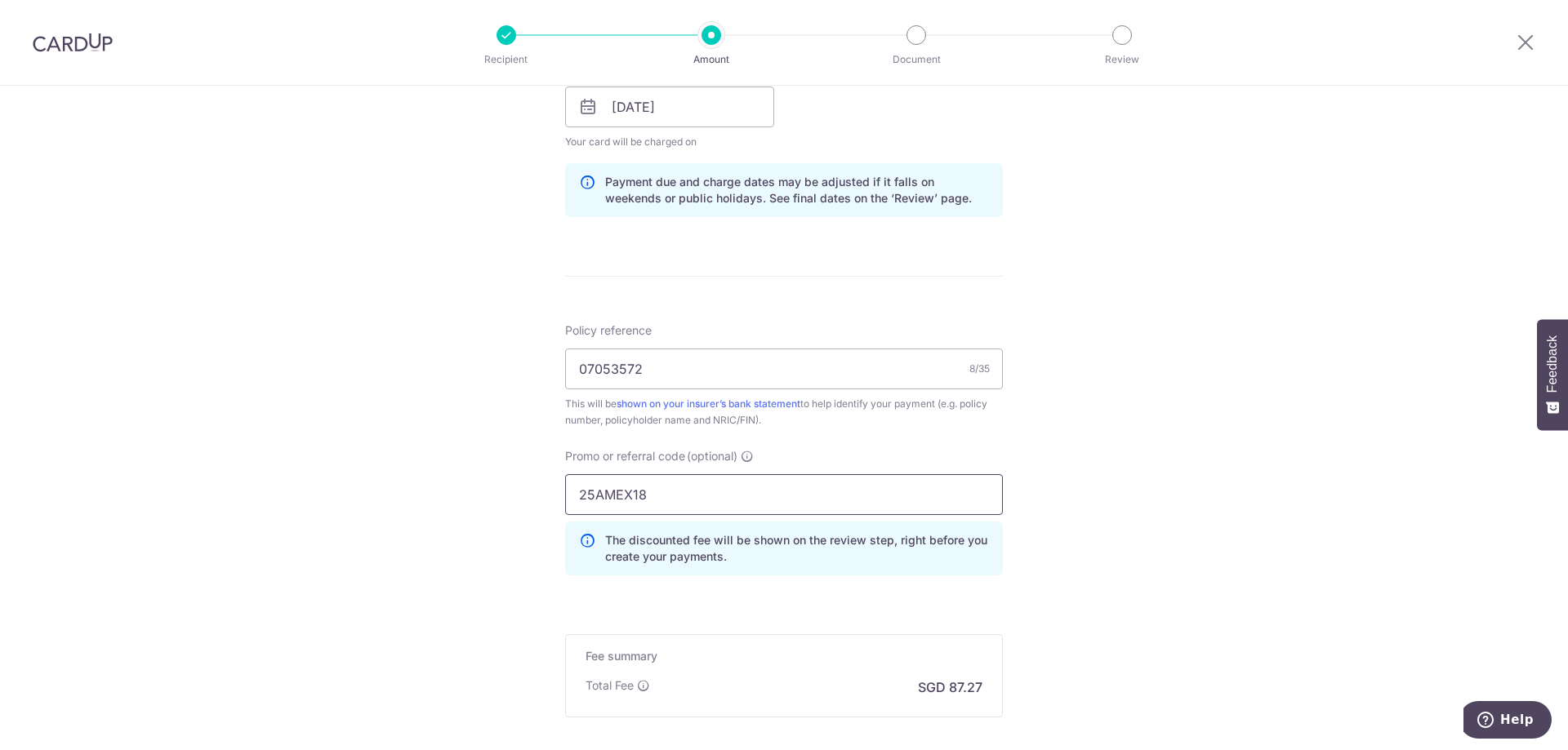
scroll to position [1388, 0]
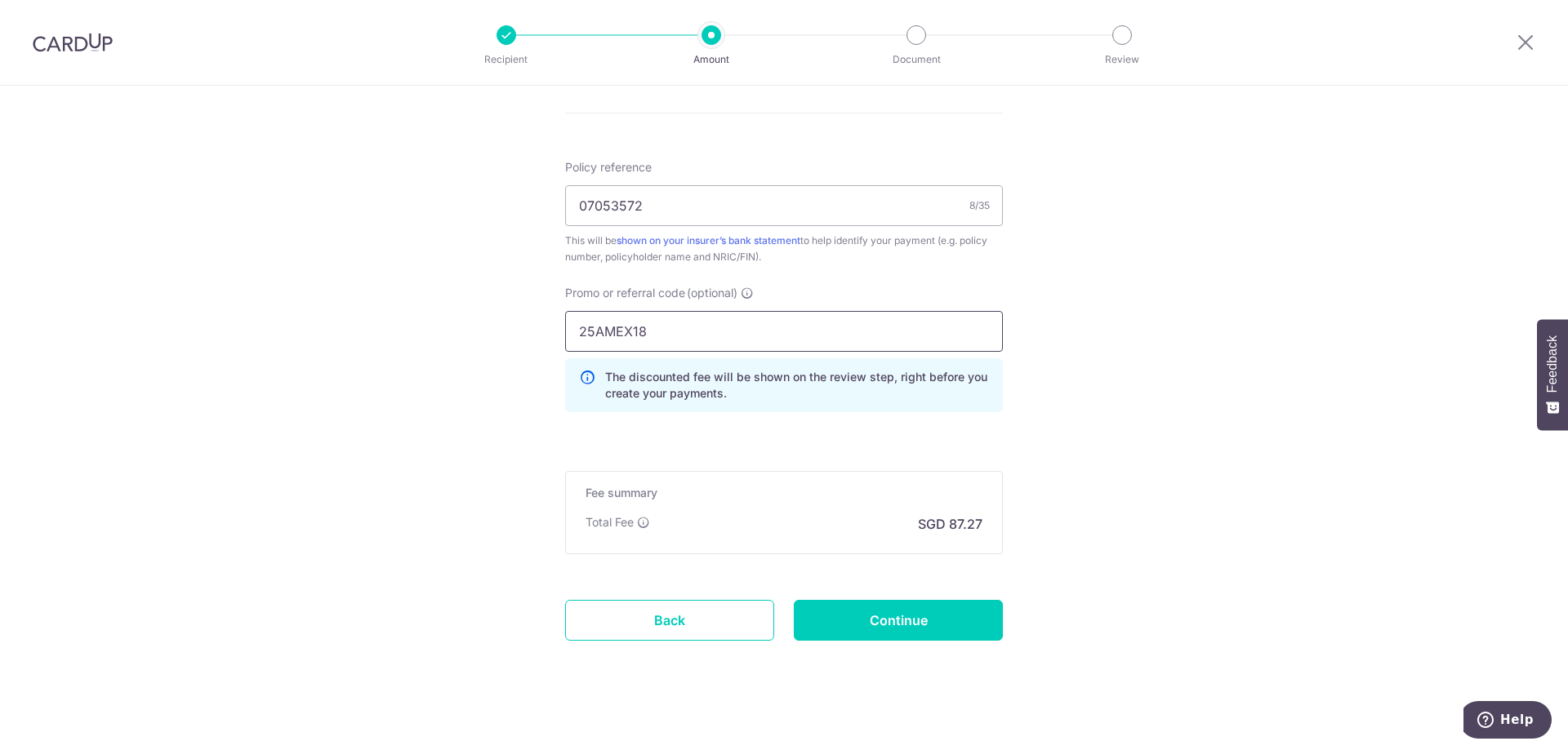
click at [667, 341] on input "25AMEX18" at bounding box center [784, 331] width 438 height 41
click at [925, 512] on div "Fee summary Base fee Extend fee Next-day fee Total Fee SGD 87.27" at bounding box center [784, 513] width 438 height 83
drag, startPoint x: 670, startPoint y: 334, endPoint x: 499, endPoint y: 317, distance: 171.8
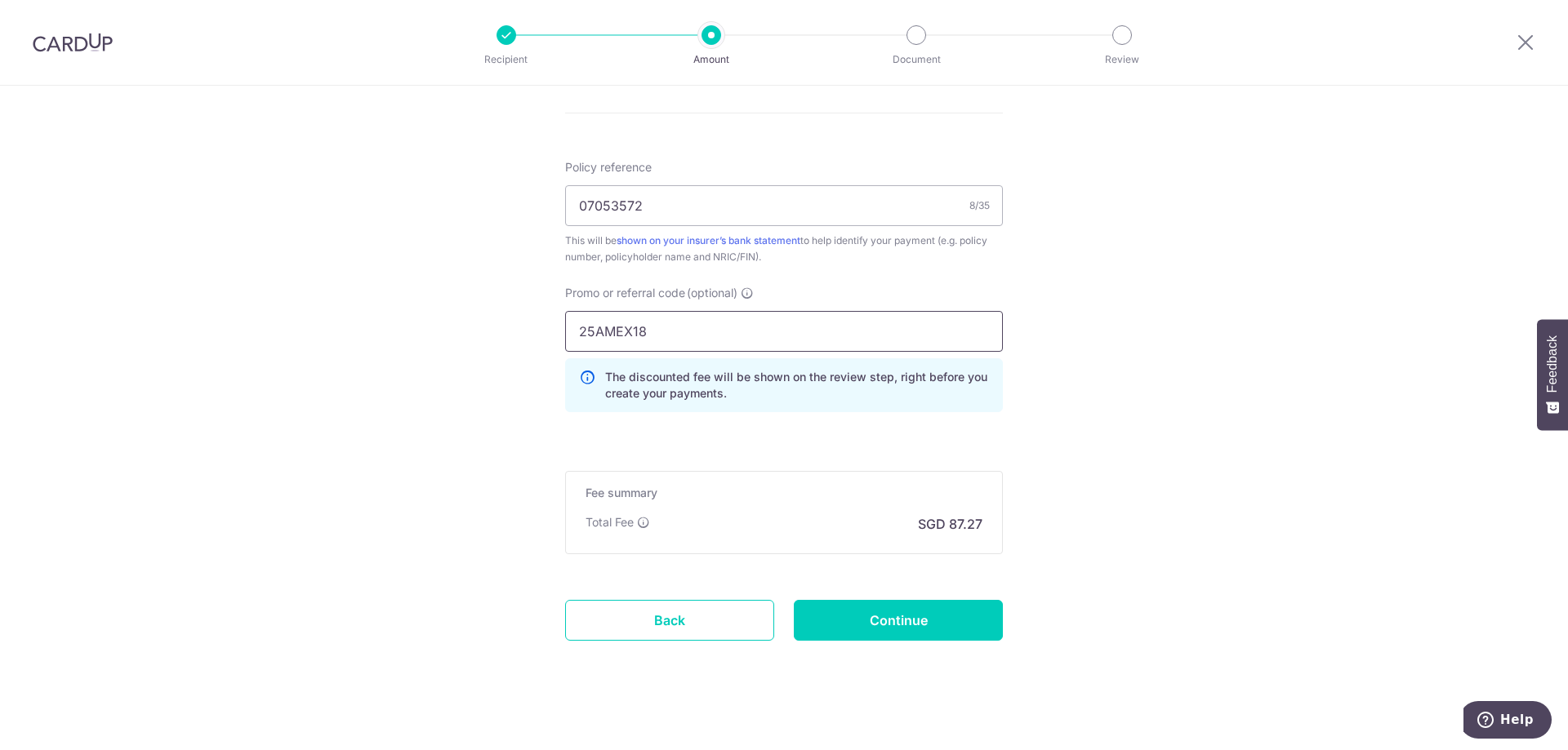
paste input "OFF225"
type input "OFF225"
click at [749, 418] on div "Promo or referral code (optional) OFF225 The discounted fee will be shown on th…" at bounding box center [784, 355] width 458 height 140
drag, startPoint x: 876, startPoint y: 560, endPoint x: 858, endPoint y: 534, distance: 31.6
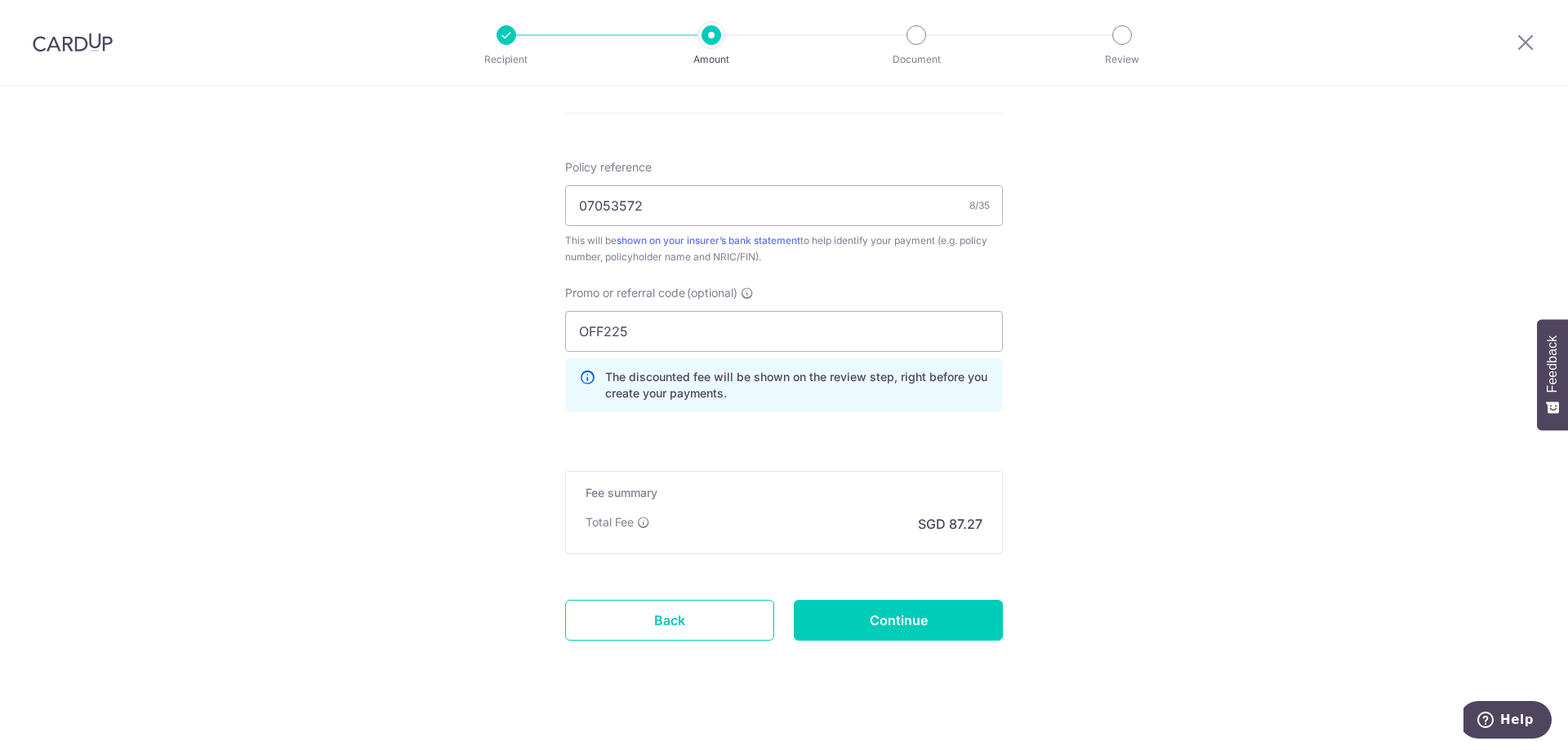
click at [611, 532] on div "Total Fee SGD 87.27" at bounding box center [784, 524] width 397 height 19
click at [621, 321] on input "OFF225" at bounding box center [784, 331] width 438 height 41
click at [658, 202] on input "07053572" at bounding box center [784, 206] width 438 height 41
drag, startPoint x: 848, startPoint y: 530, endPoint x: 884, endPoint y: 543, distance: 38.3
click at [849, 532] on div "Total Fee SGD 87.27" at bounding box center [784, 524] width 397 height 19
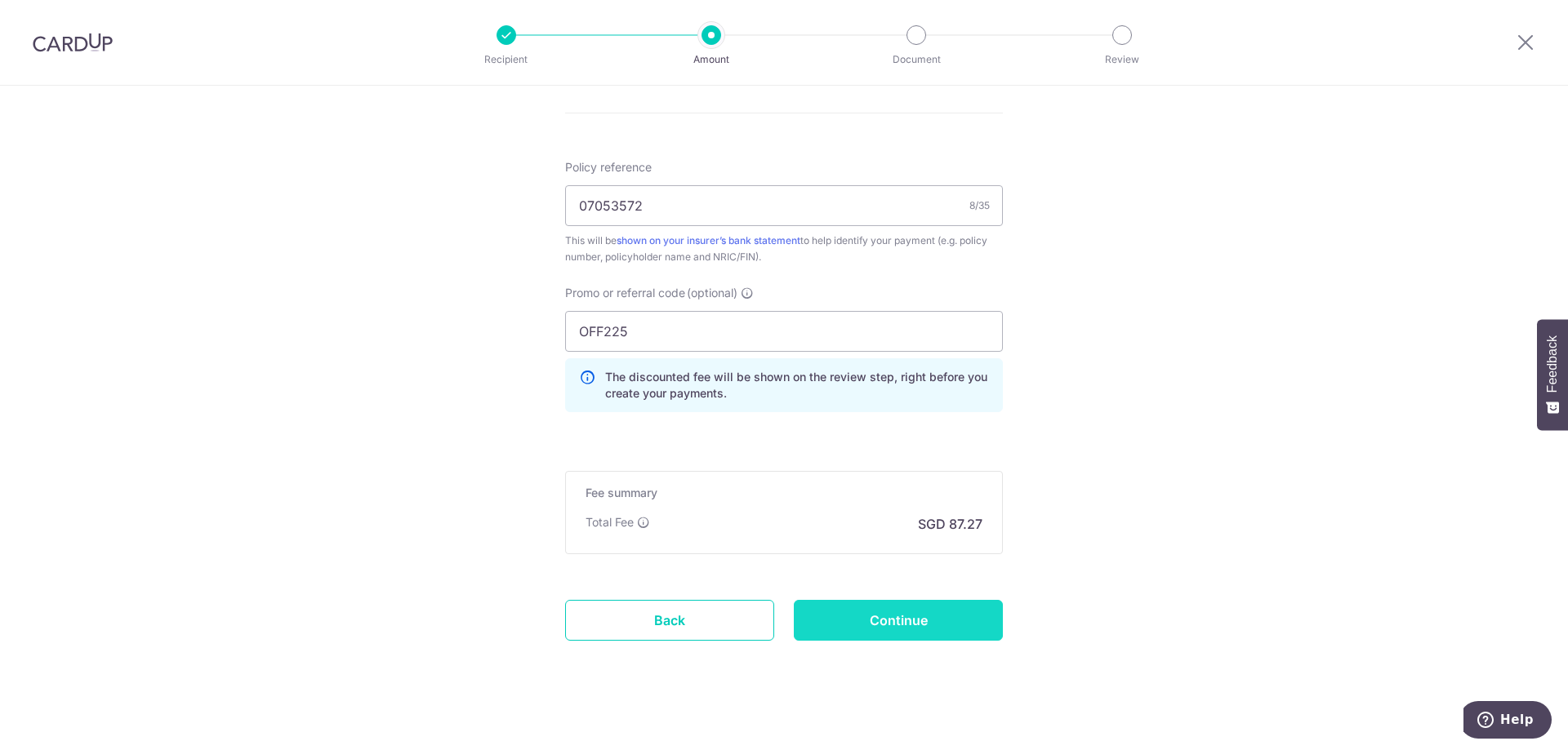
click at [889, 619] on input "Continue" at bounding box center [898, 620] width 209 height 41
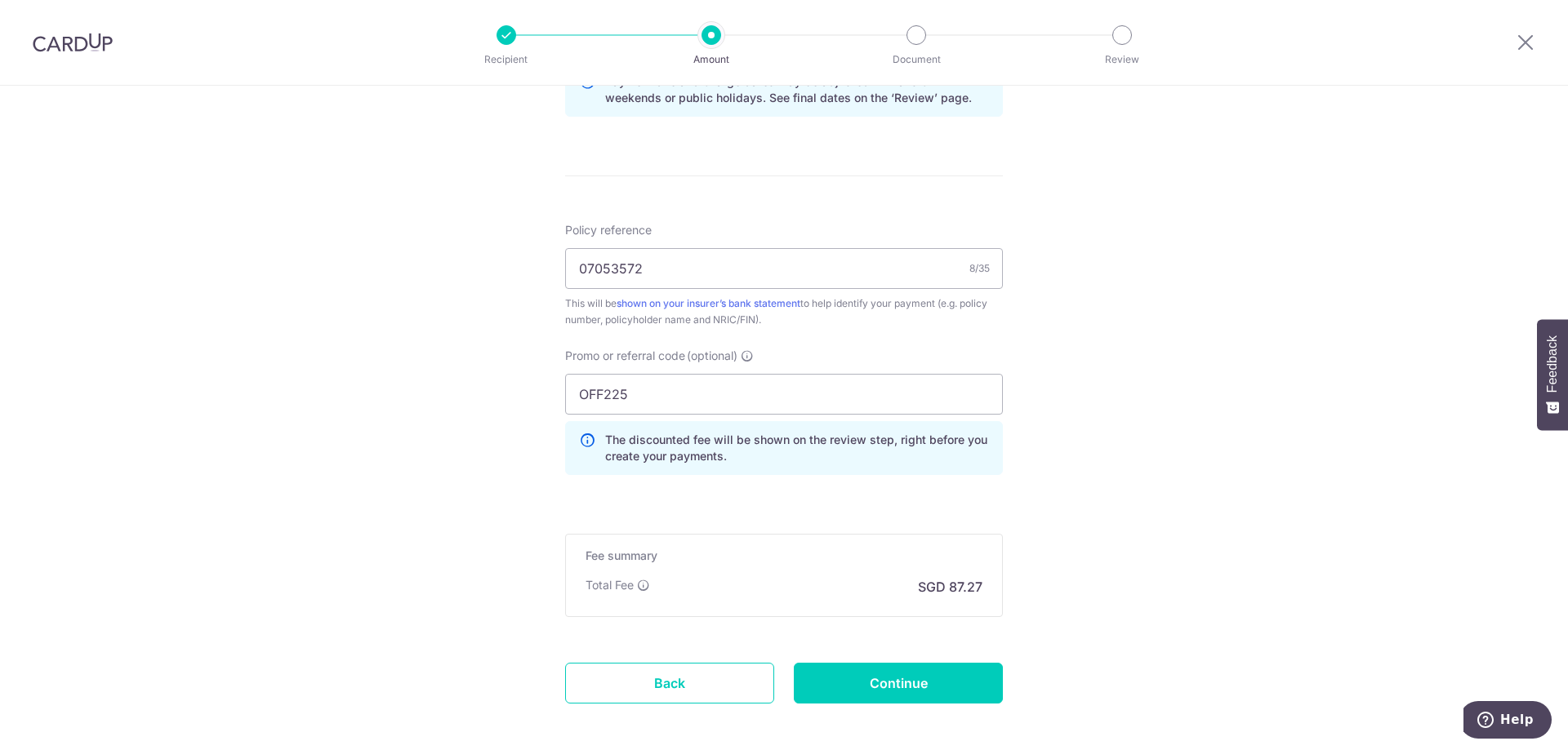
scroll to position [969, 0]
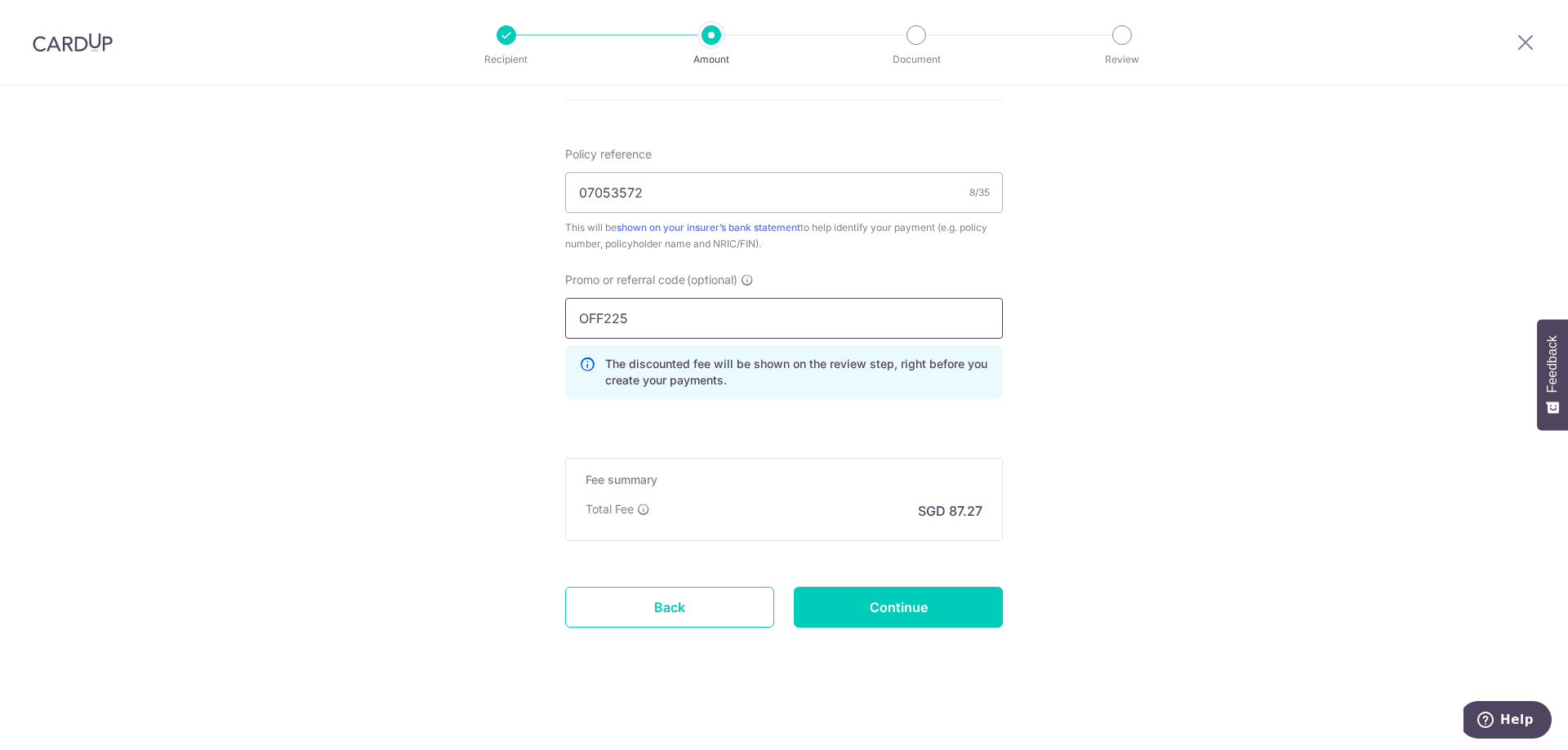
click at [649, 323] on input "OFF225" at bounding box center [784, 318] width 438 height 41
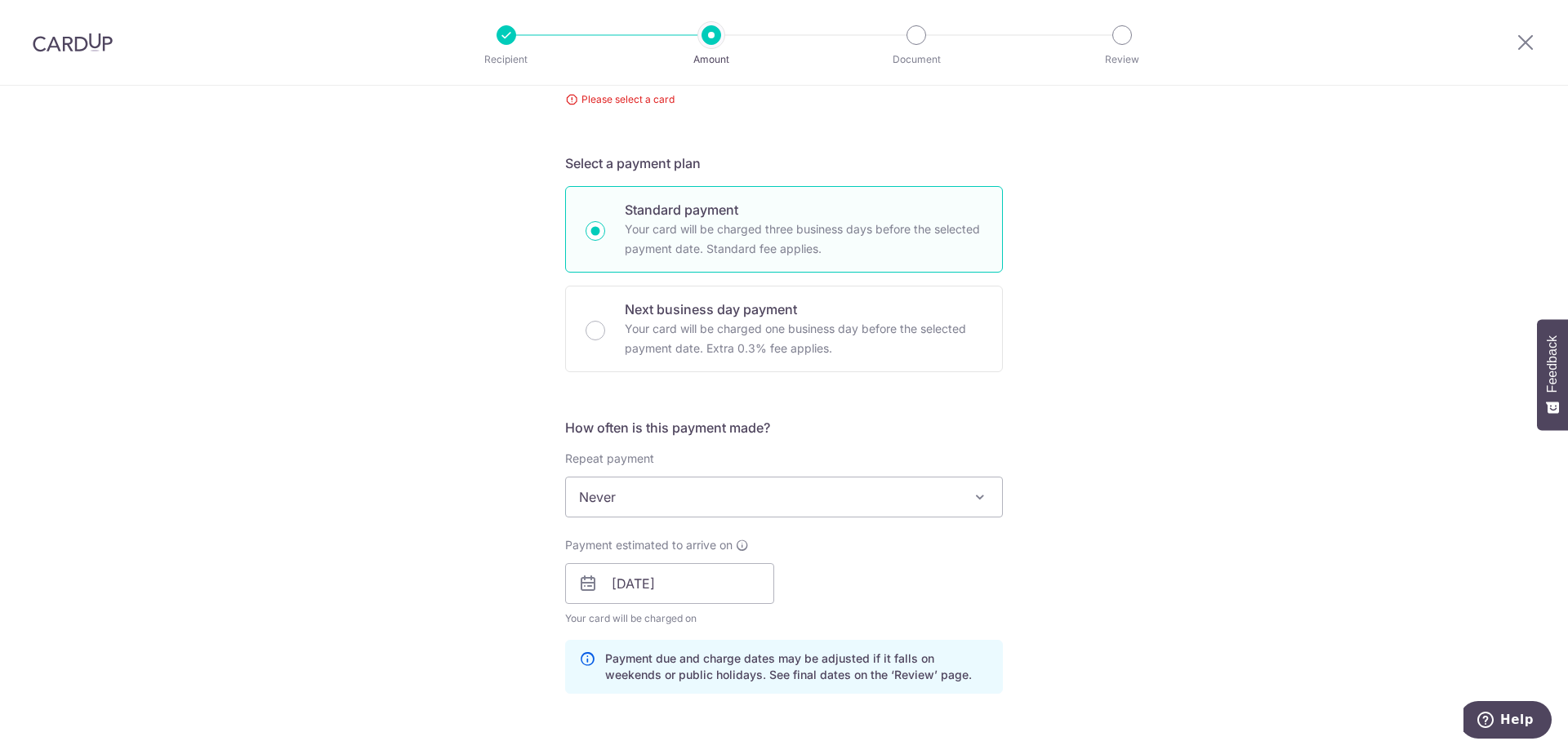
scroll to position [71, 0]
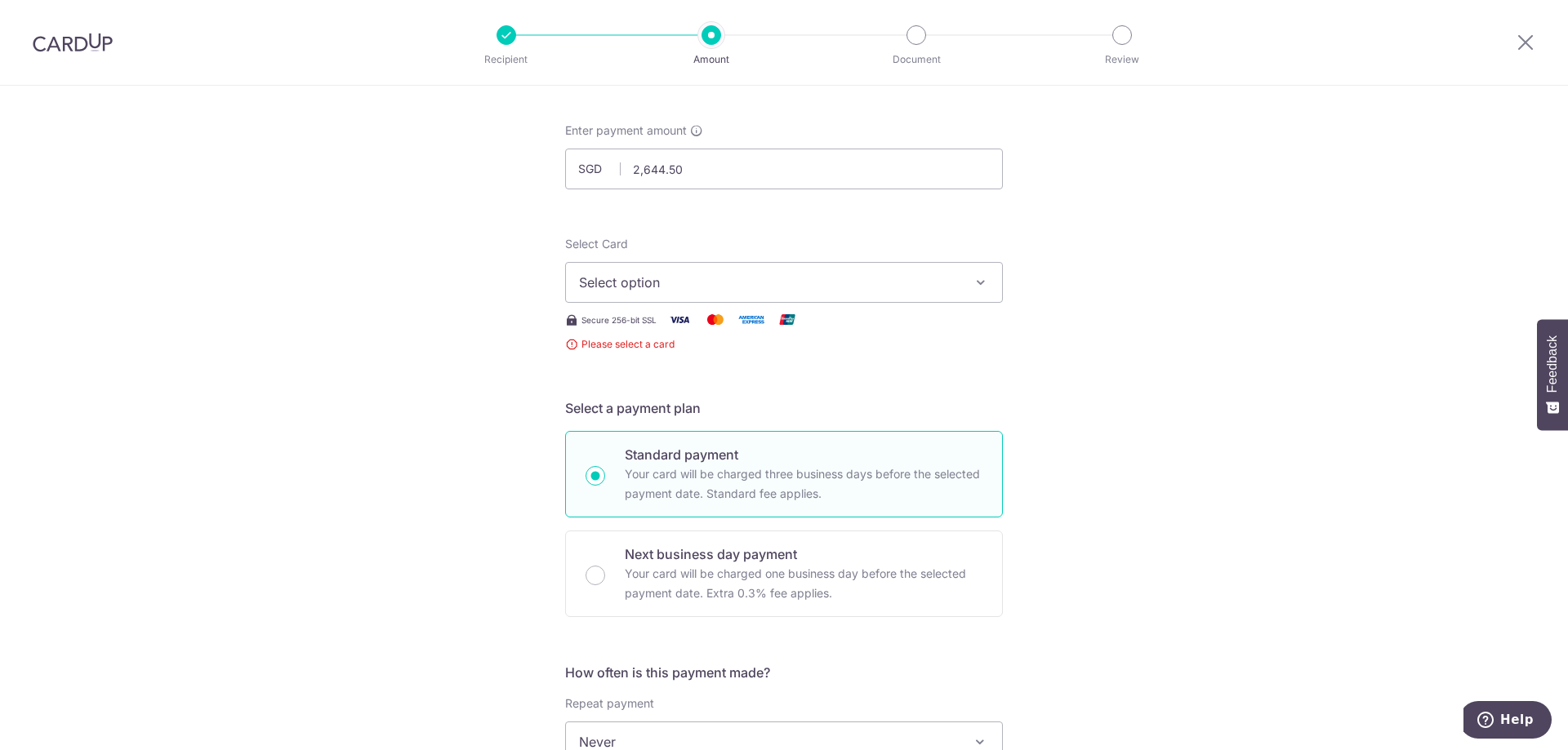
click at [648, 286] on span "Select option" at bounding box center [770, 282] width 380 height 19
click at [1521, 45] on icon at bounding box center [1526, 41] width 19 height 20
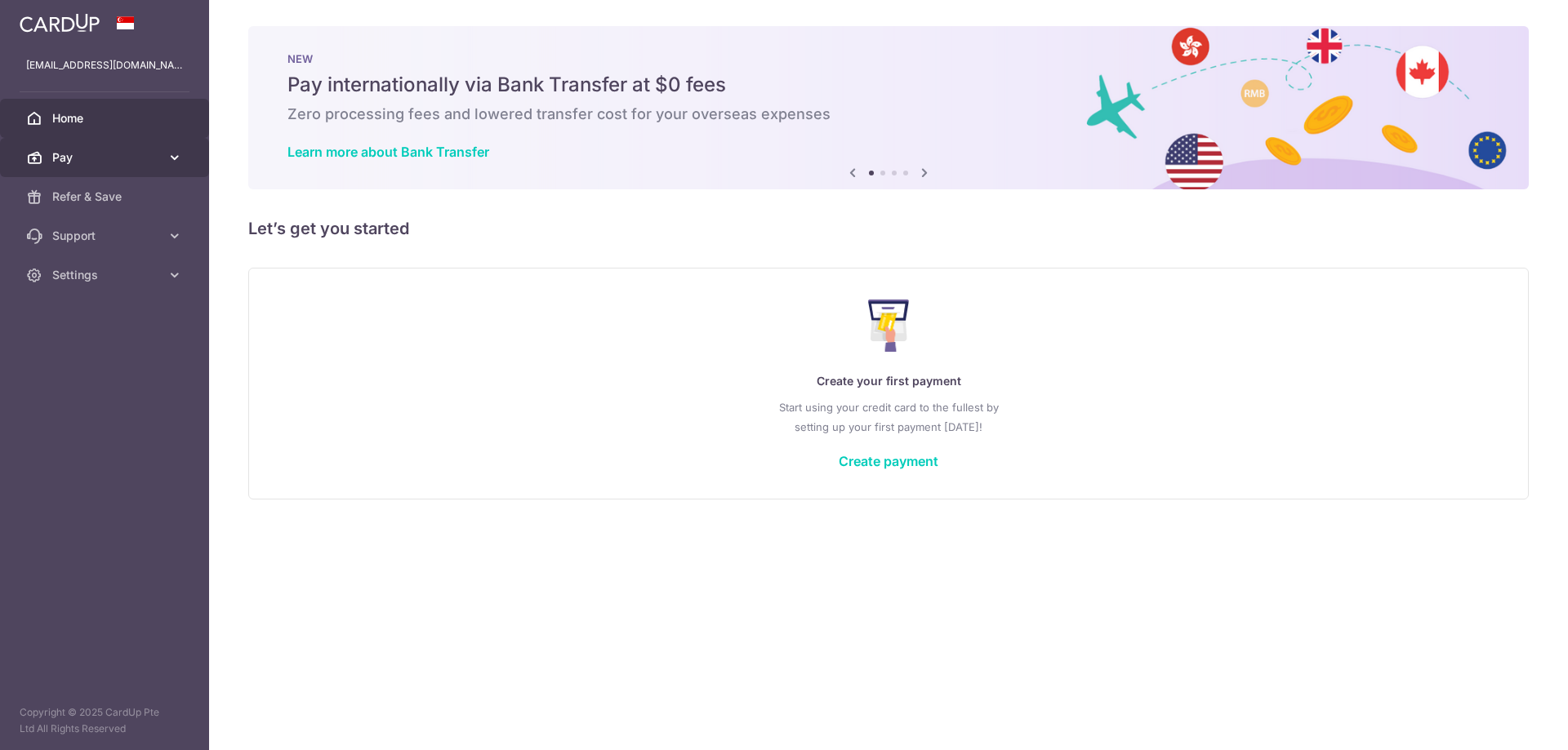
click at [90, 161] on span "Pay" at bounding box center [106, 158] width 108 height 17
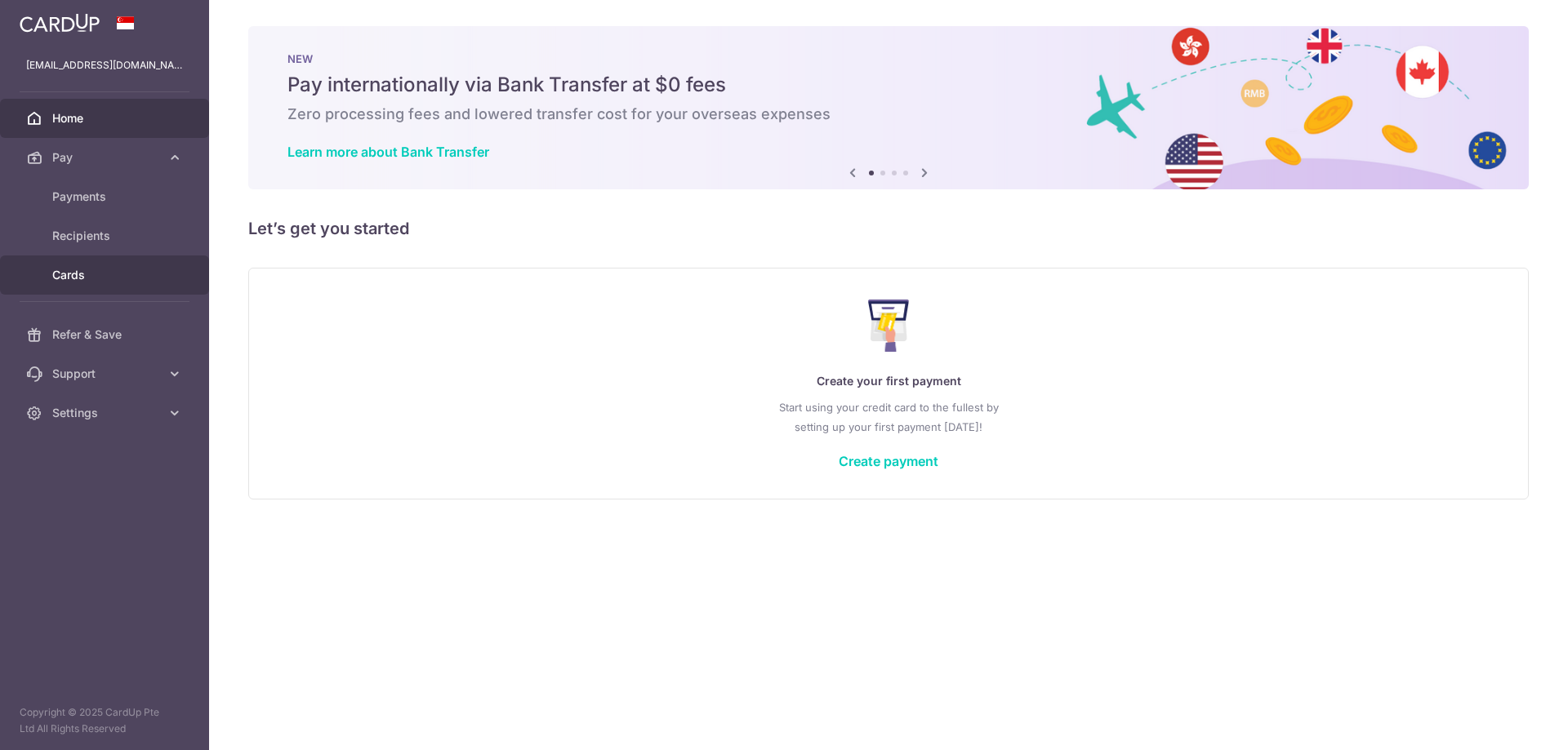
click at [84, 275] on span "Cards" at bounding box center [106, 275] width 108 height 17
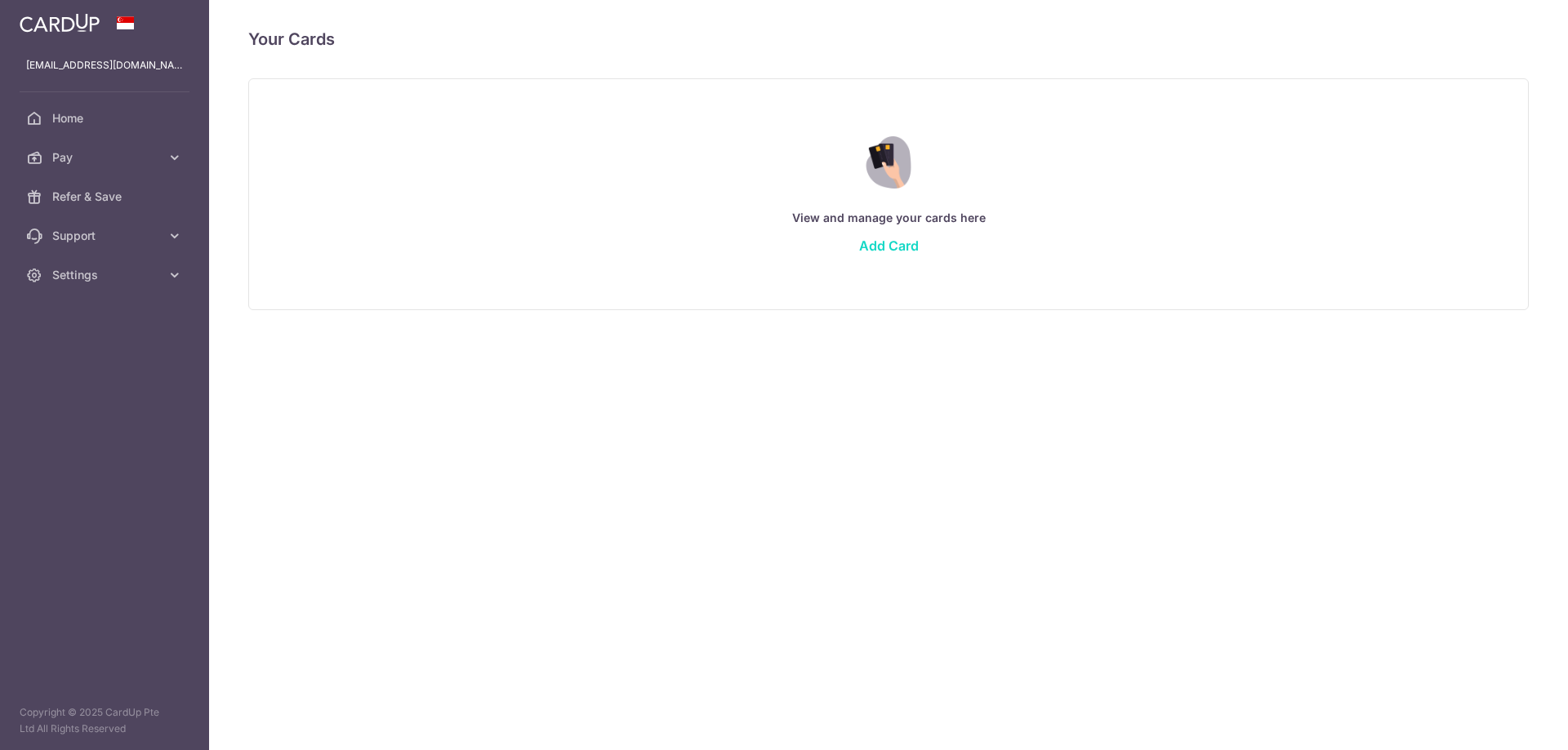
click at [863, 251] on link "Add Card" at bounding box center [889, 245] width 60 height 17
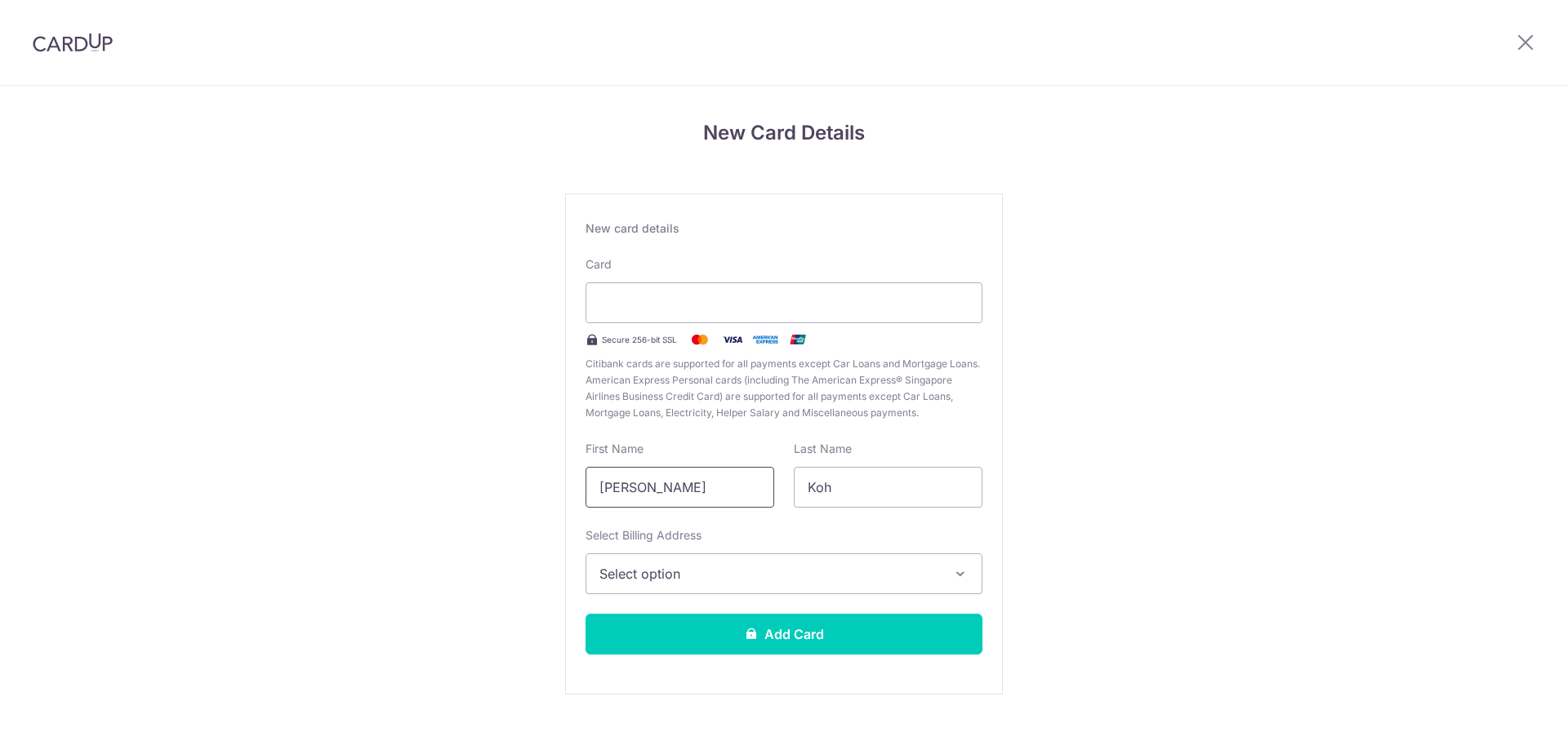
drag, startPoint x: 678, startPoint y: 492, endPoint x: 483, endPoint y: 465, distance: 196.9
click at [483, 465] on div "New Card Details New card details Card Secure 256-bit SSL Citibank cards are su…" at bounding box center [784, 428] width 1568 height 686
type input "Ryan"
click at [678, 572] on span "Select option" at bounding box center [770, 574] width 340 height 19
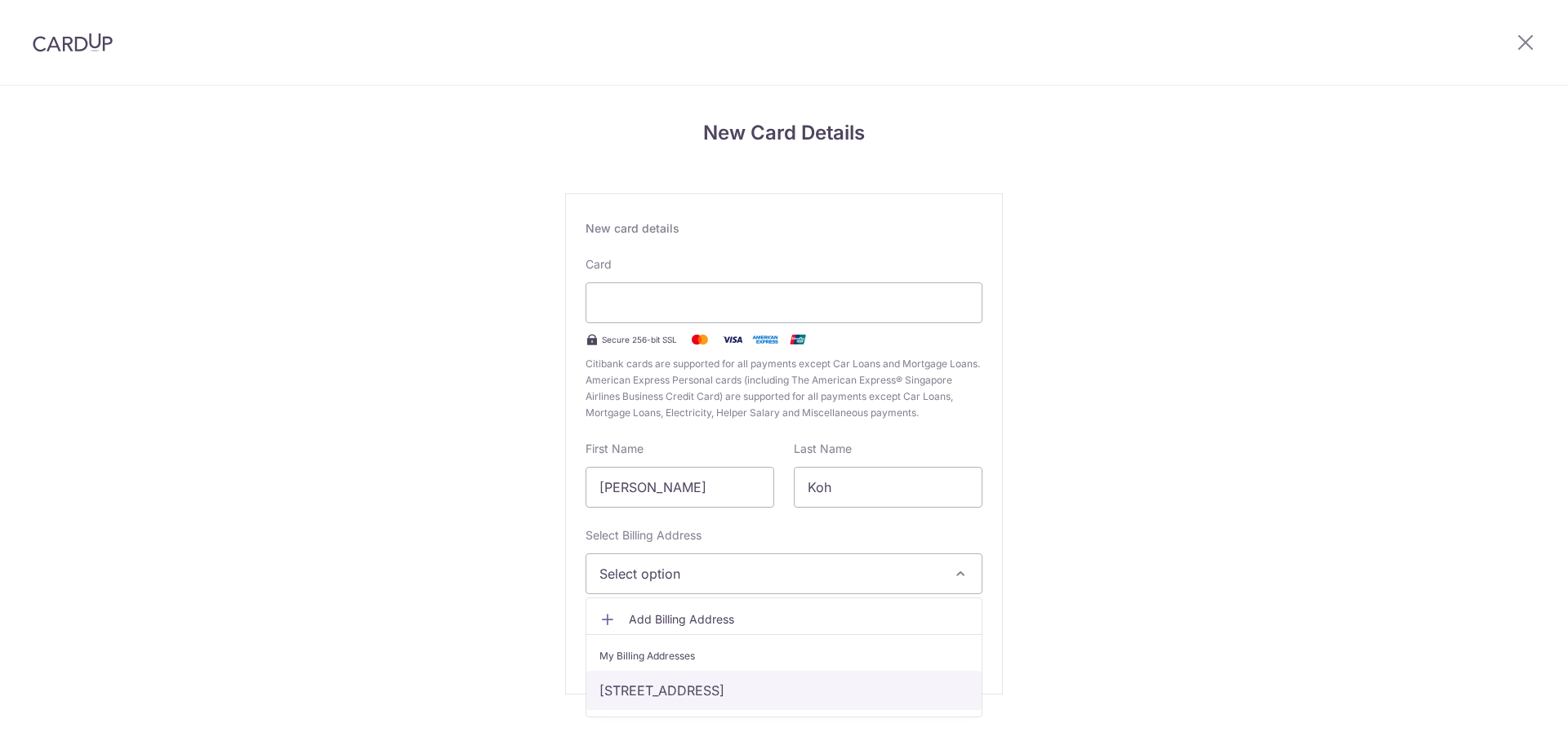
click at [678, 689] on link "25B Jalan Membina #11-120, Singapore, Singapore-164025" at bounding box center [784, 690] width 395 height 39
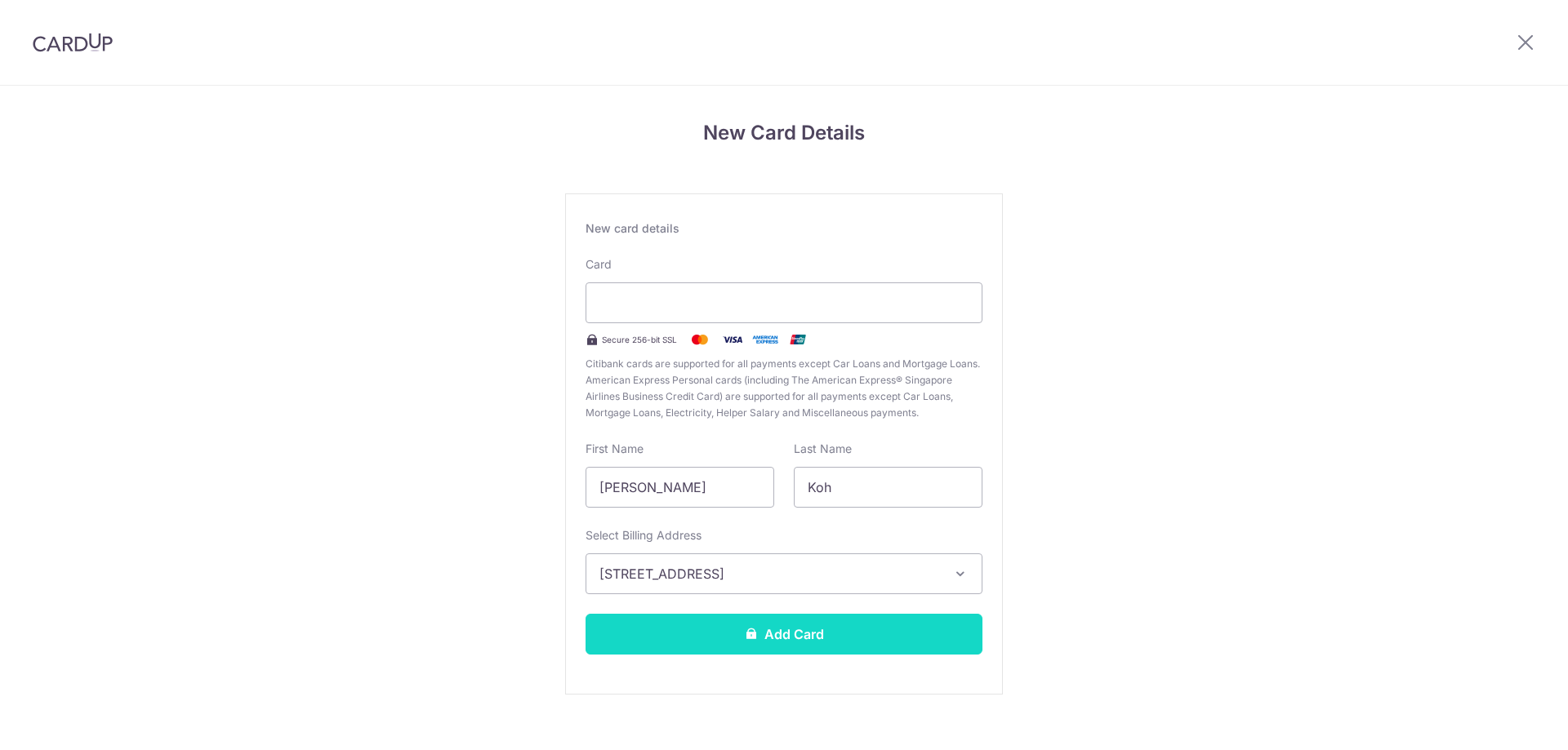
click at [723, 639] on button "Add Card" at bounding box center [784, 634] width 397 height 41
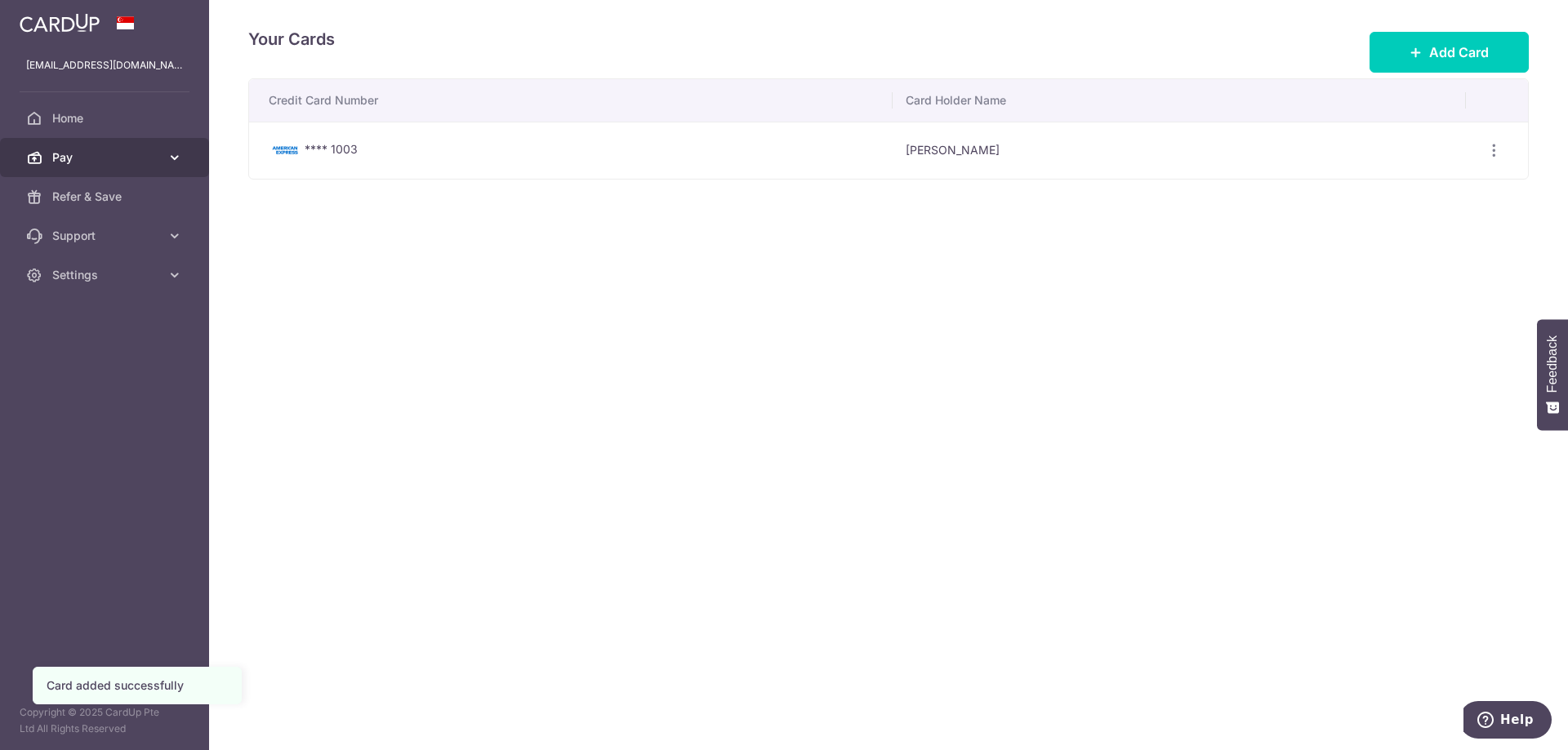
click at [147, 164] on span "Pay" at bounding box center [106, 158] width 108 height 17
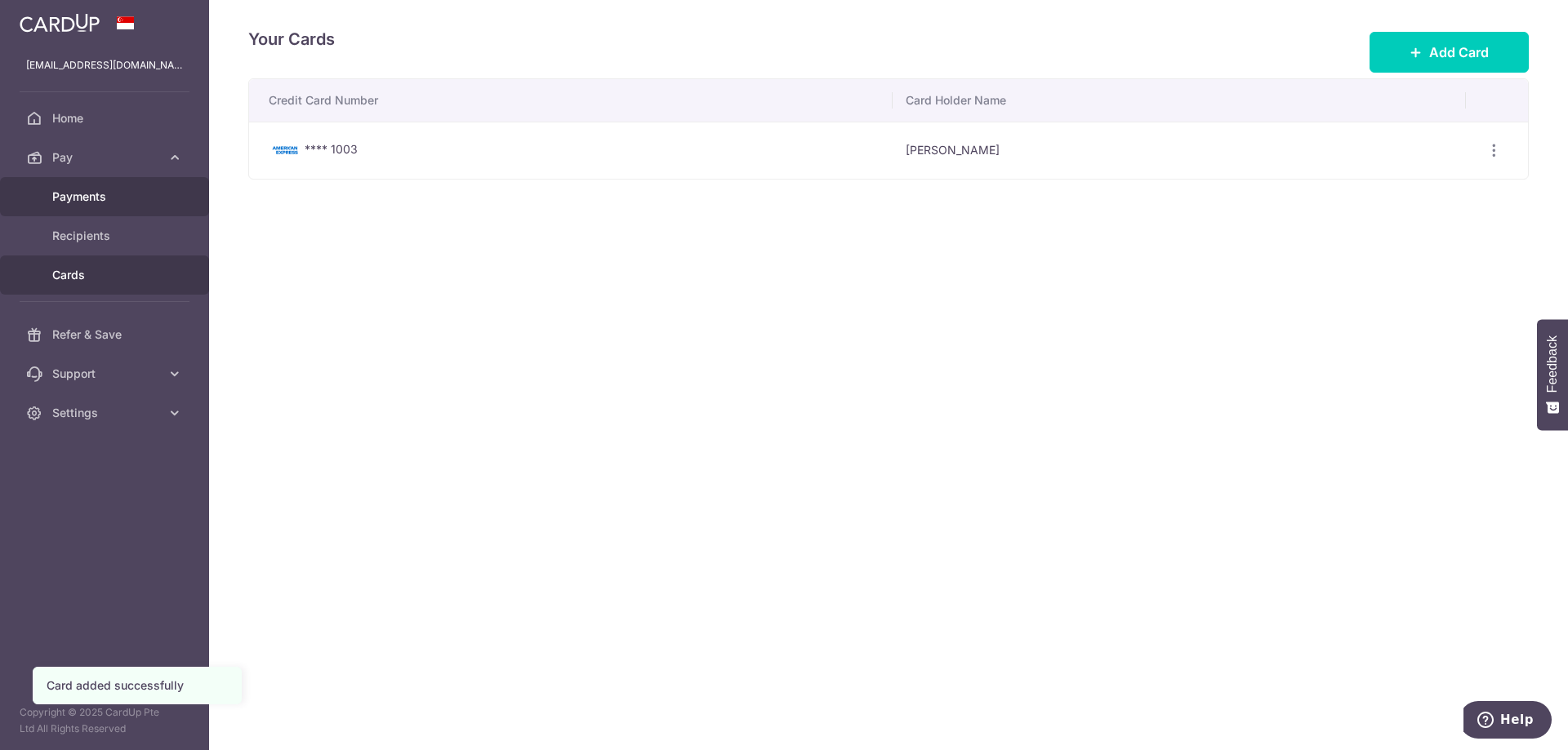
click at [87, 195] on span "Payments" at bounding box center [106, 196] width 108 height 17
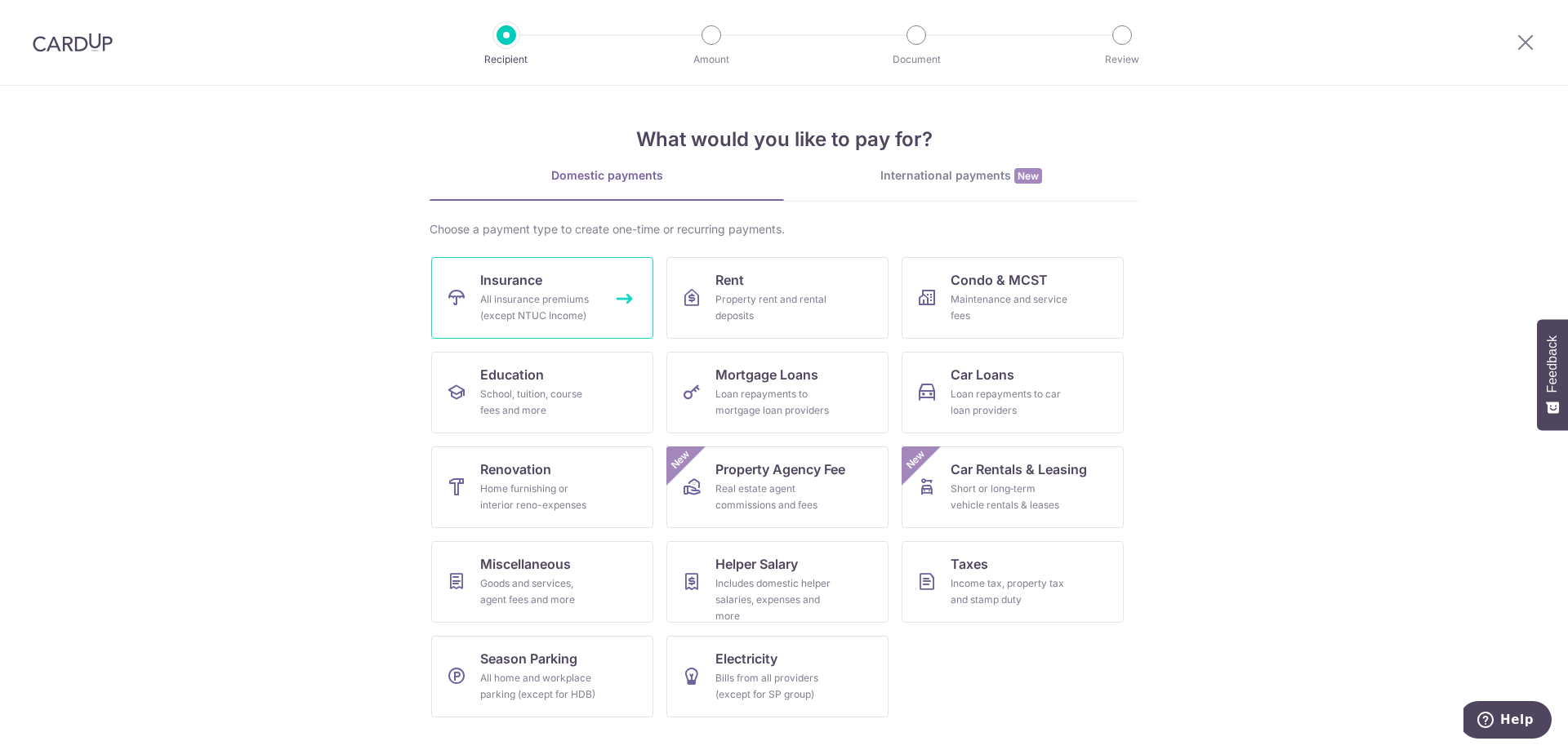
click at [533, 293] on div "All insurance premiums (except NTUC Income)" at bounding box center [539, 308] width 117 height 32
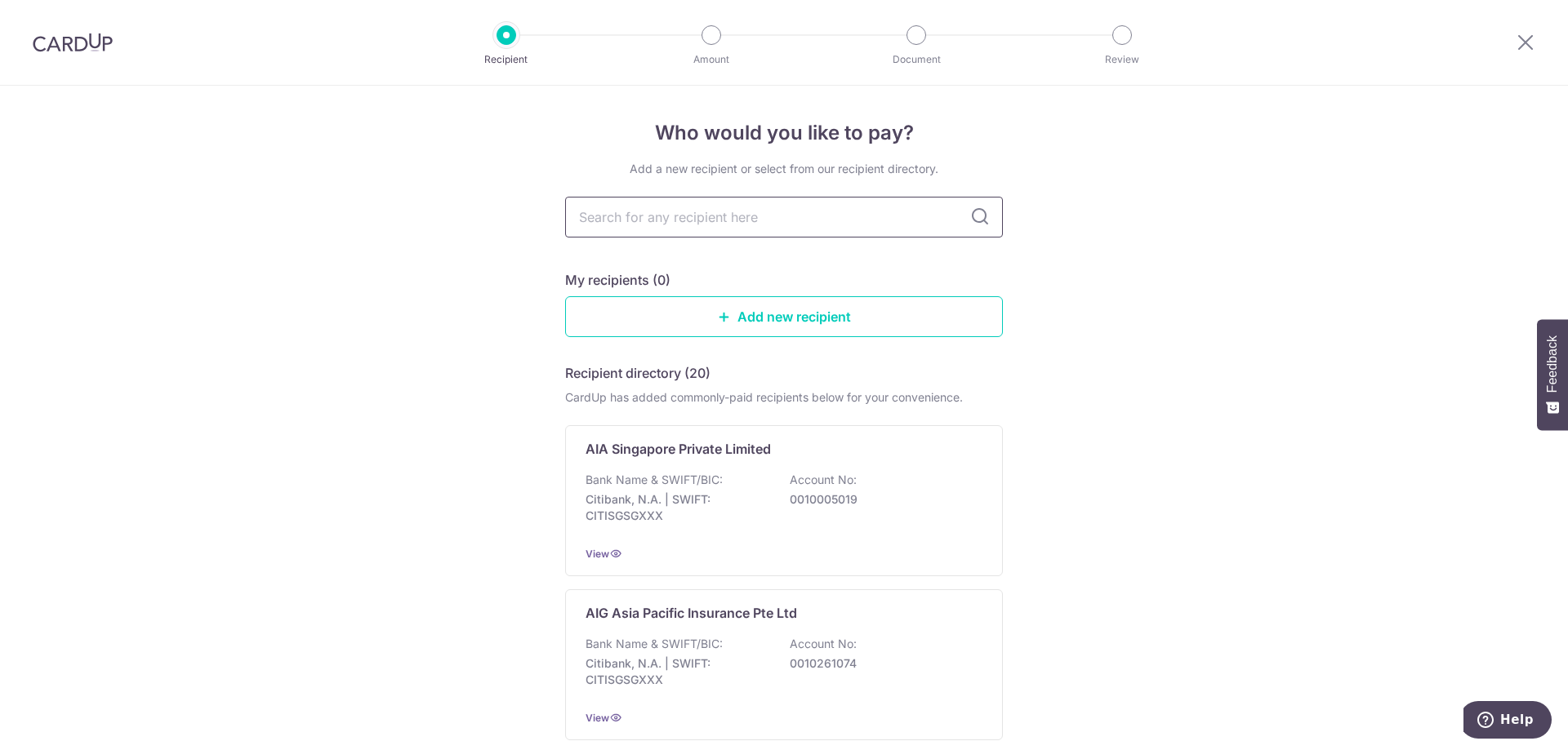
click at [861, 219] on input "text" at bounding box center [784, 217] width 438 height 41
type input "singapore life"
click at [978, 215] on icon at bounding box center [980, 217] width 19 height 19
click at [738, 508] on p "DBS Bank | SWIFT: DBSSSGSGXXX" at bounding box center [677, 507] width 183 height 32
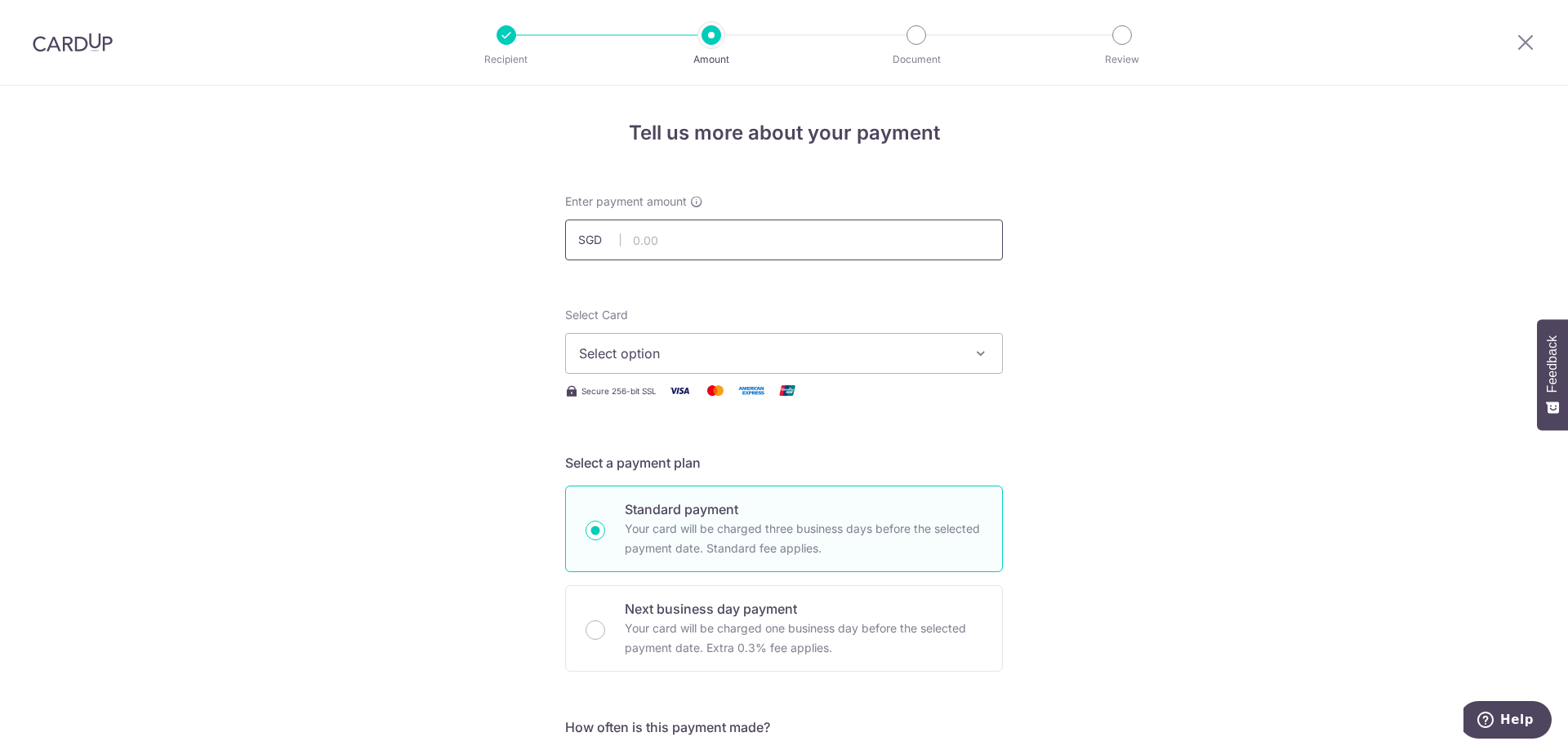
click at [664, 241] on input "text" at bounding box center [784, 240] width 438 height 41
type input "2,644.50"
click at [649, 342] on button "Select option" at bounding box center [784, 353] width 438 height 41
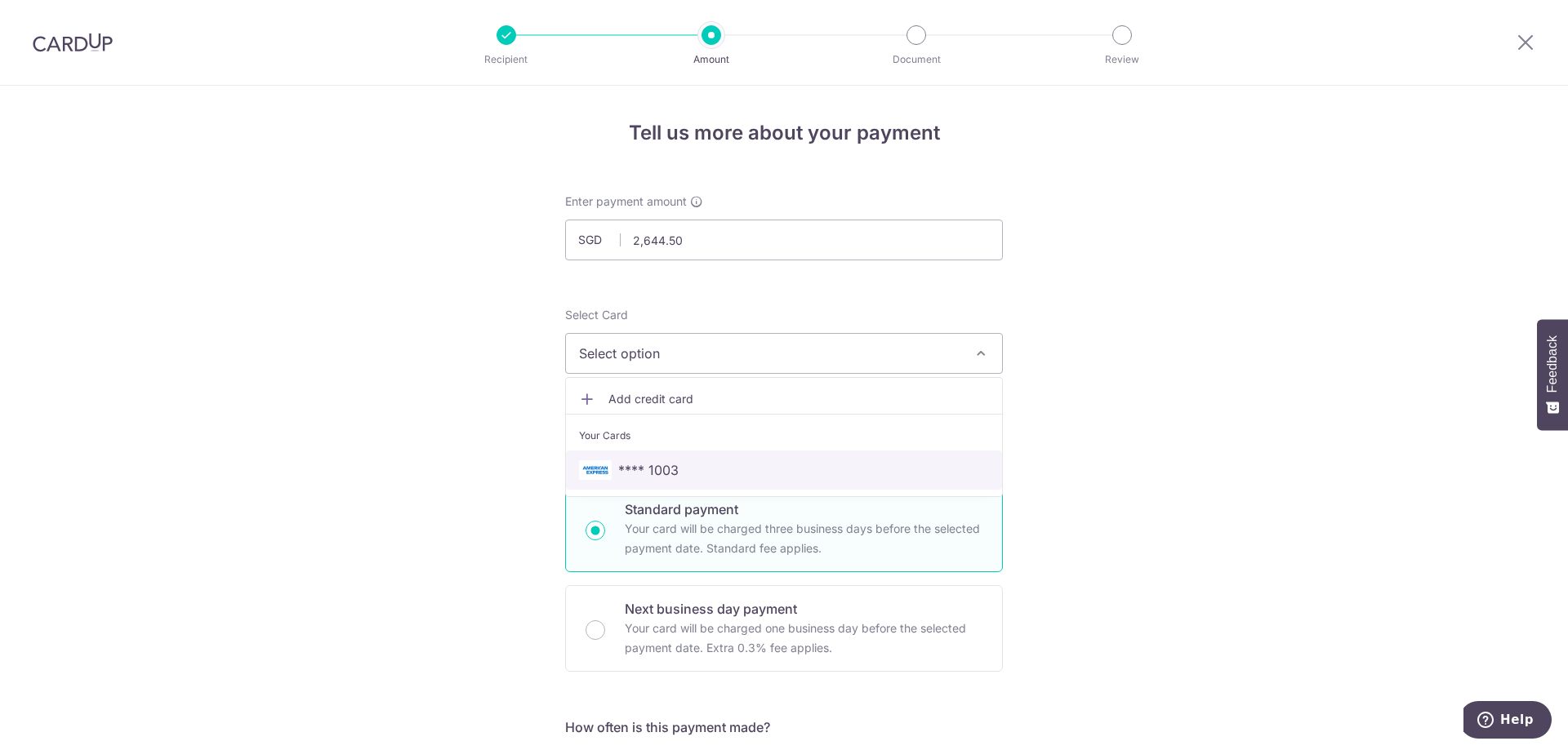
click at [663, 471] on span "**** 1003" at bounding box center [648, 471] width 60 height 19
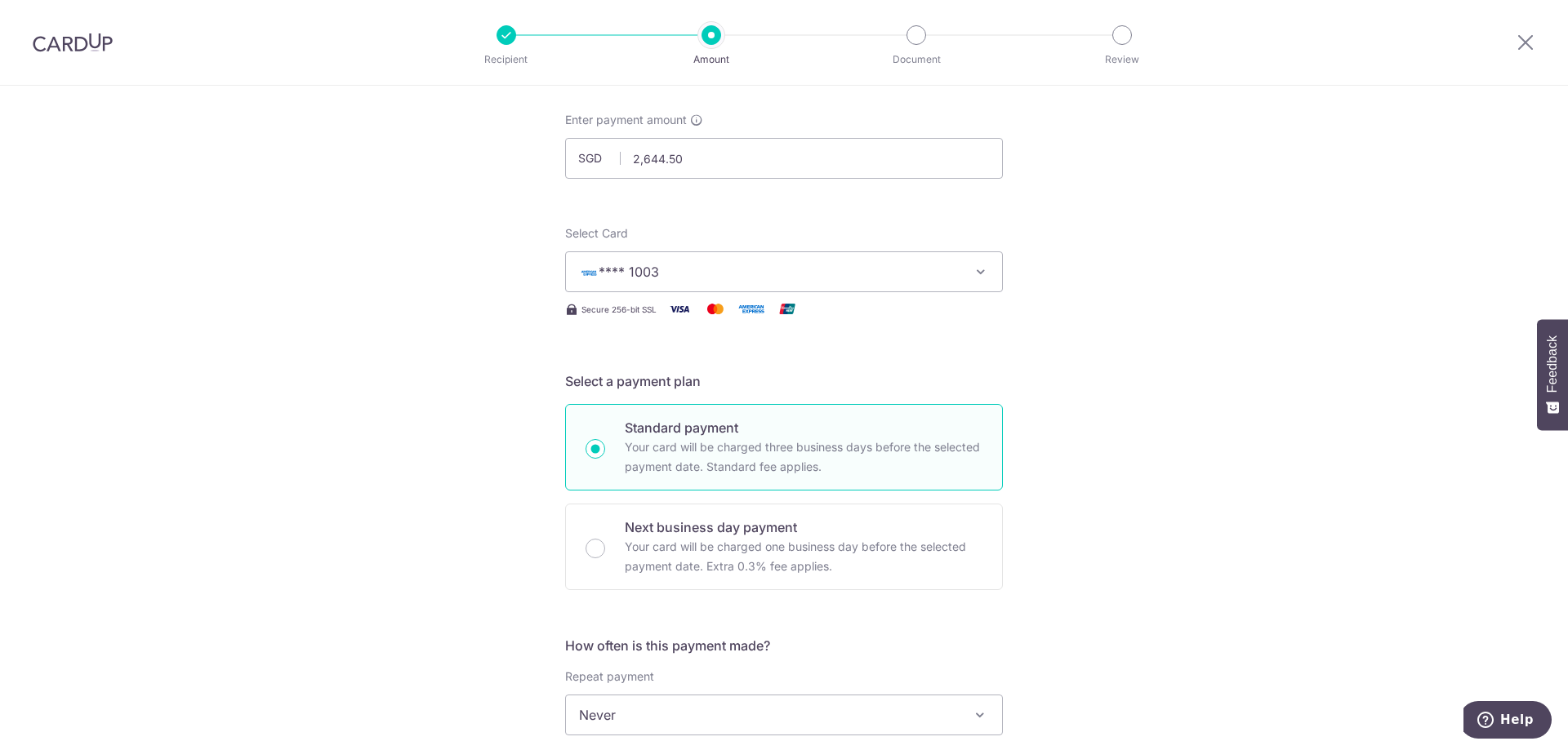
scroll to position [245, 0]
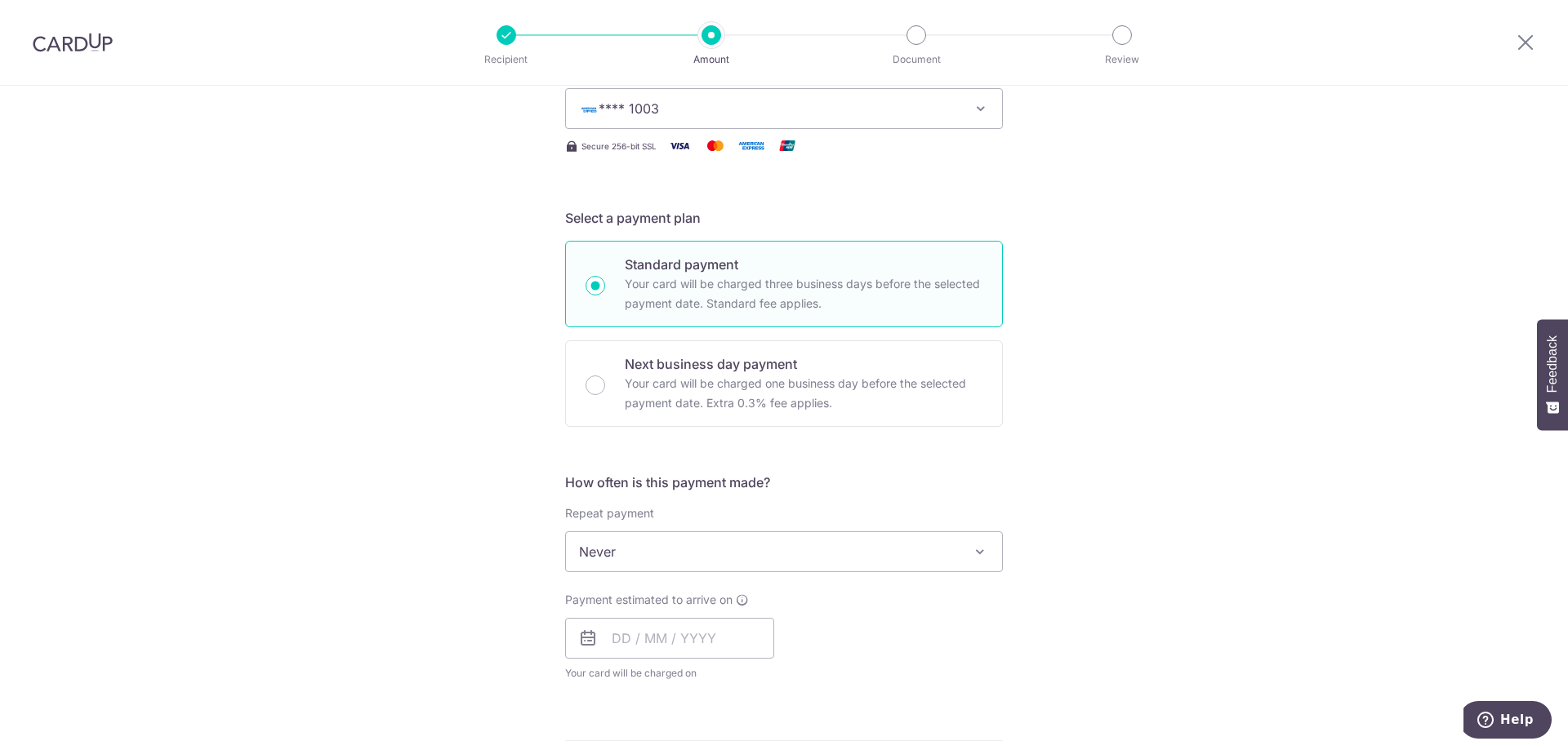
click at [800, 552] on span "Never" at bounding box center [784, 552] width 436 height 39
click at [745, 631] on input "text" at bounding box center [670, 638] width 209 height 41
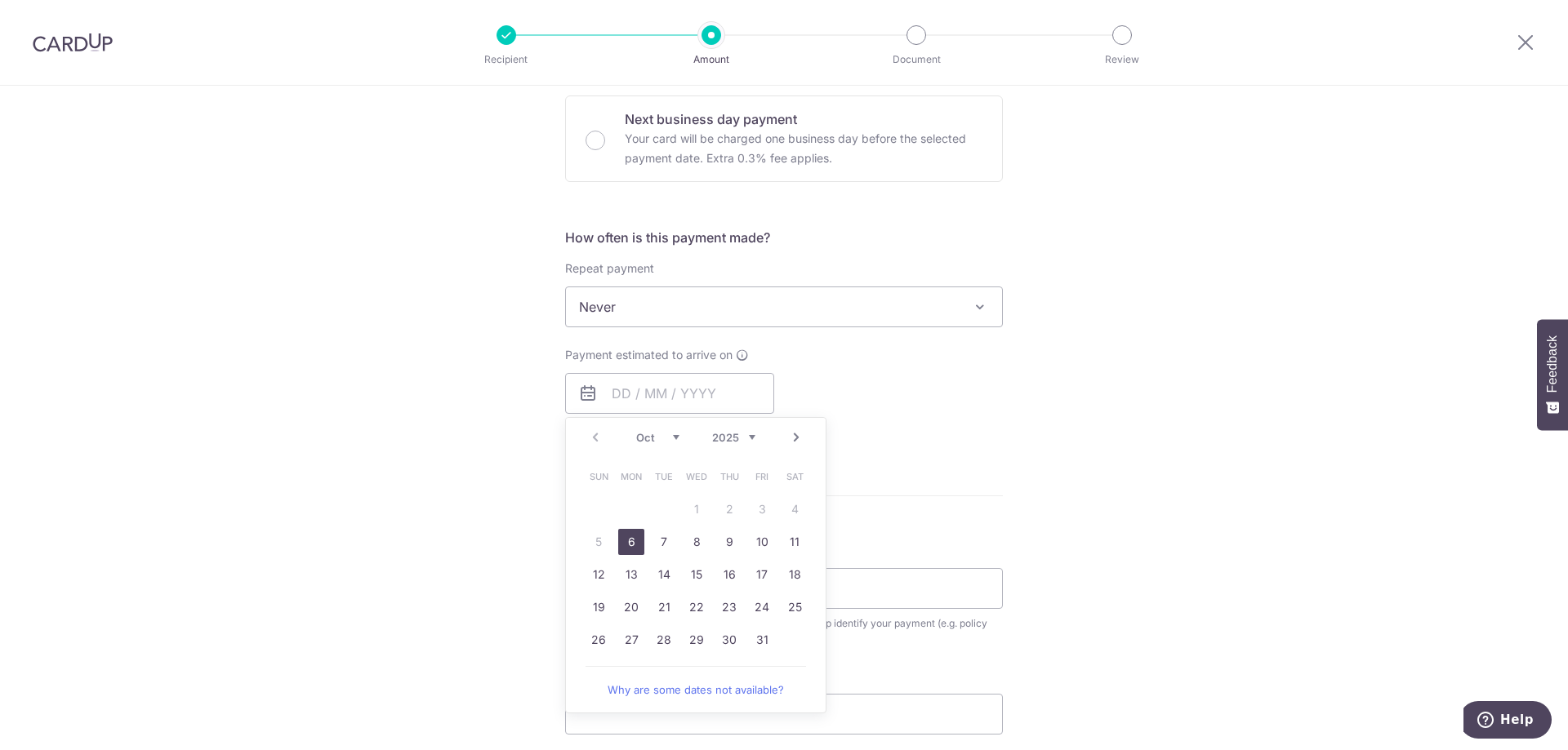
click at [622, 541] on link "6" at bounding box center [631, 542] width 26 height 26
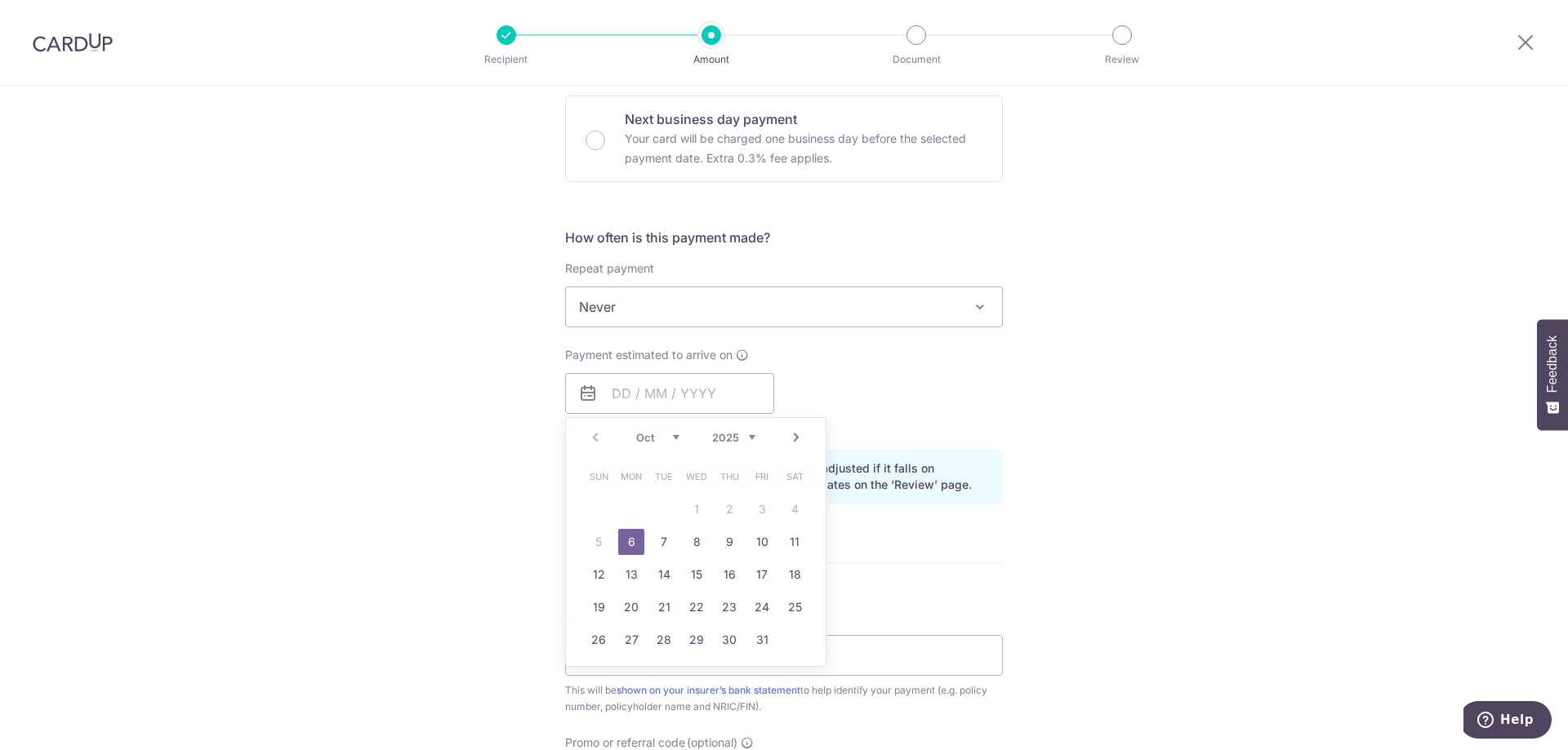
type input "[DATE]"
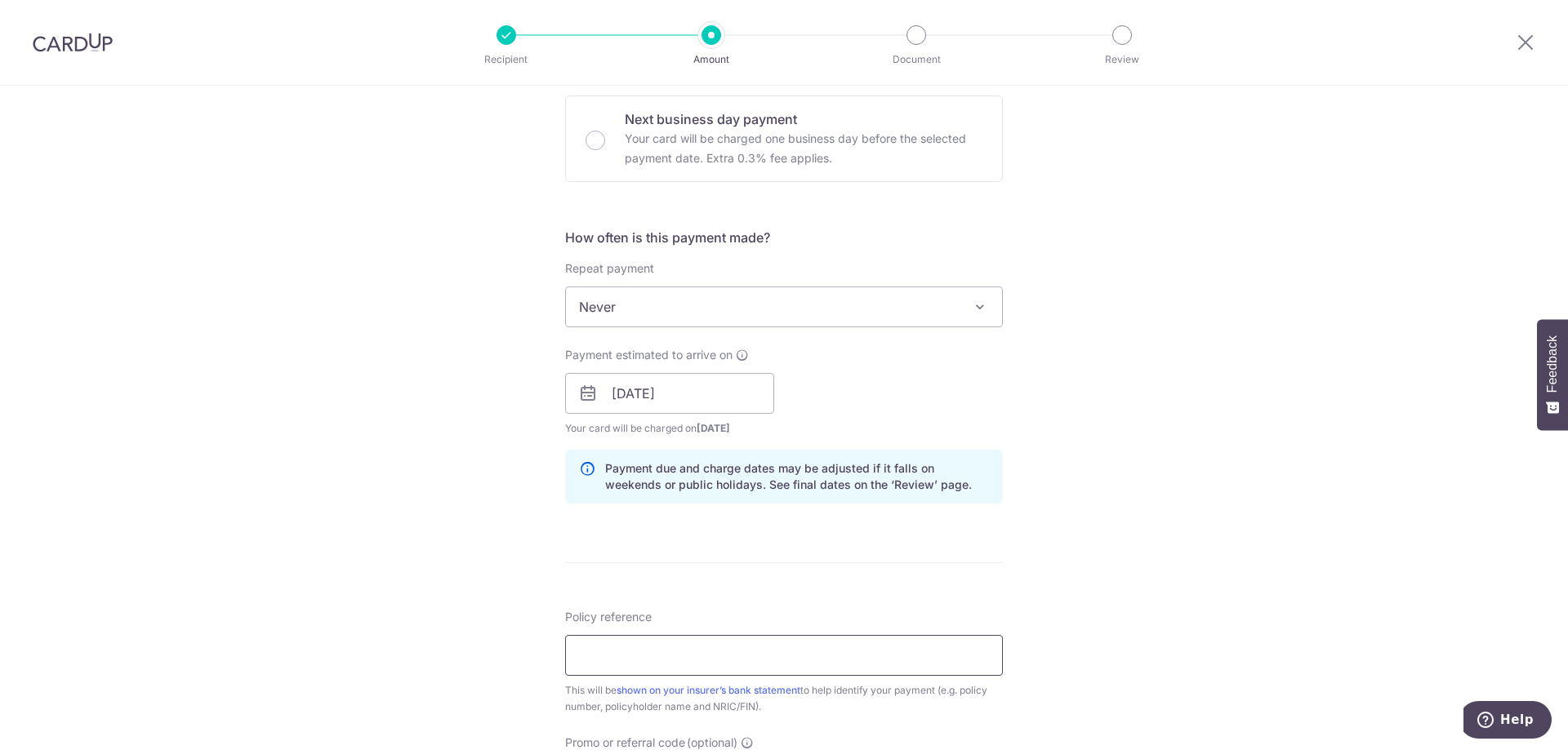
click at [828, 669] on input "Policy reference" at bounding box center [784, 655] width 438 height 41
type input "07053572"
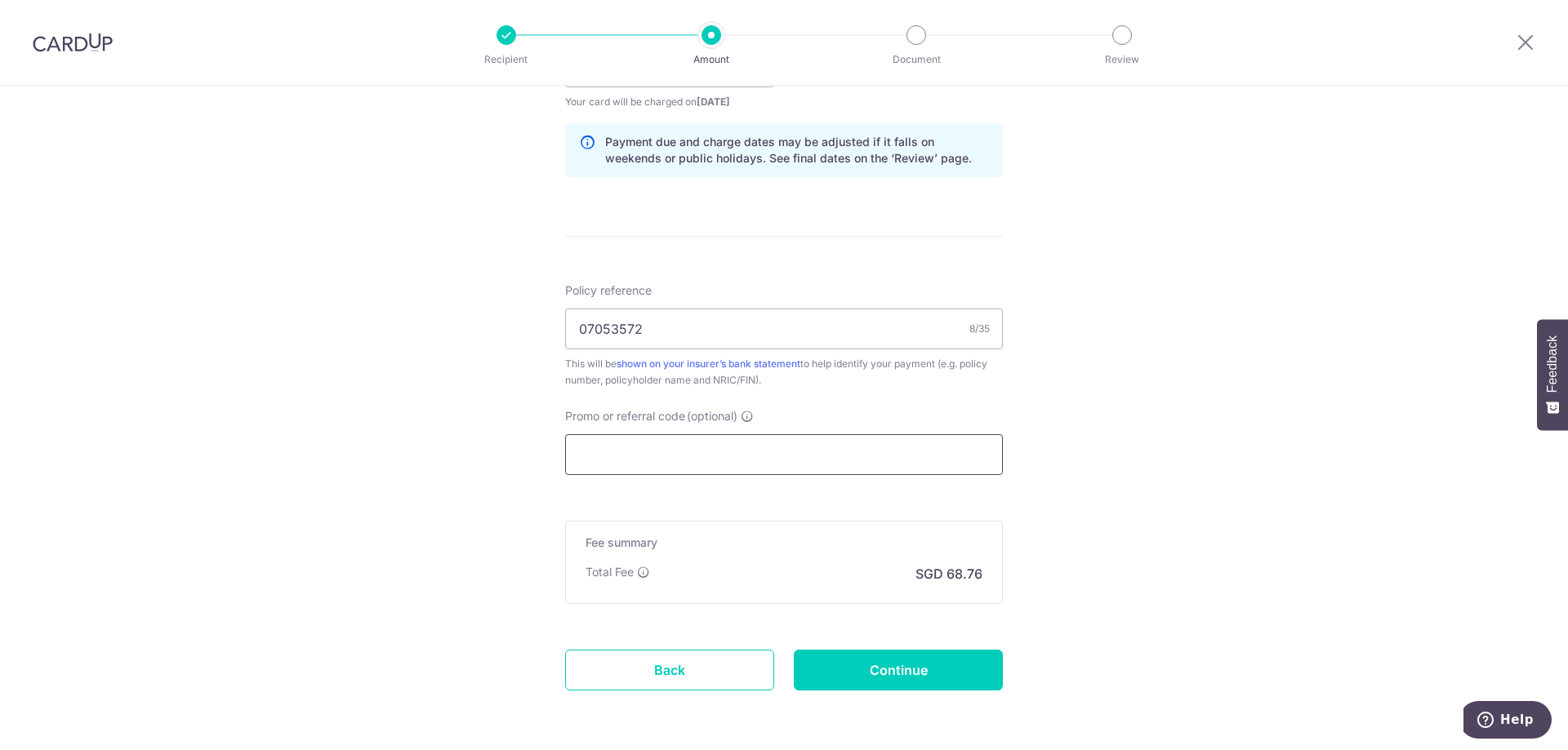
click at [654, 457] on input "Promo or referral code (optional)" at bounding box center [784, 455] width 438 height 41
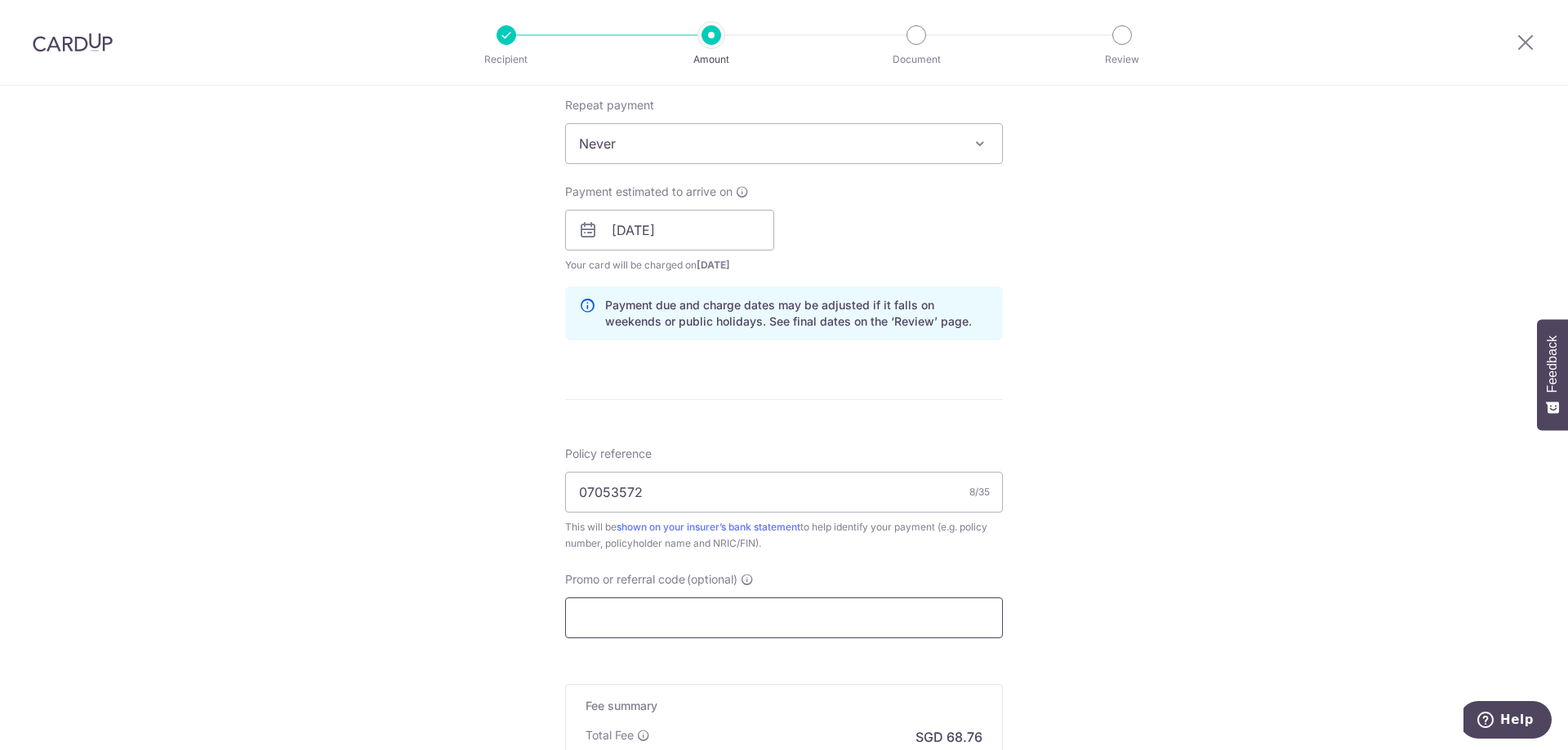
scroll to position [880, 0]
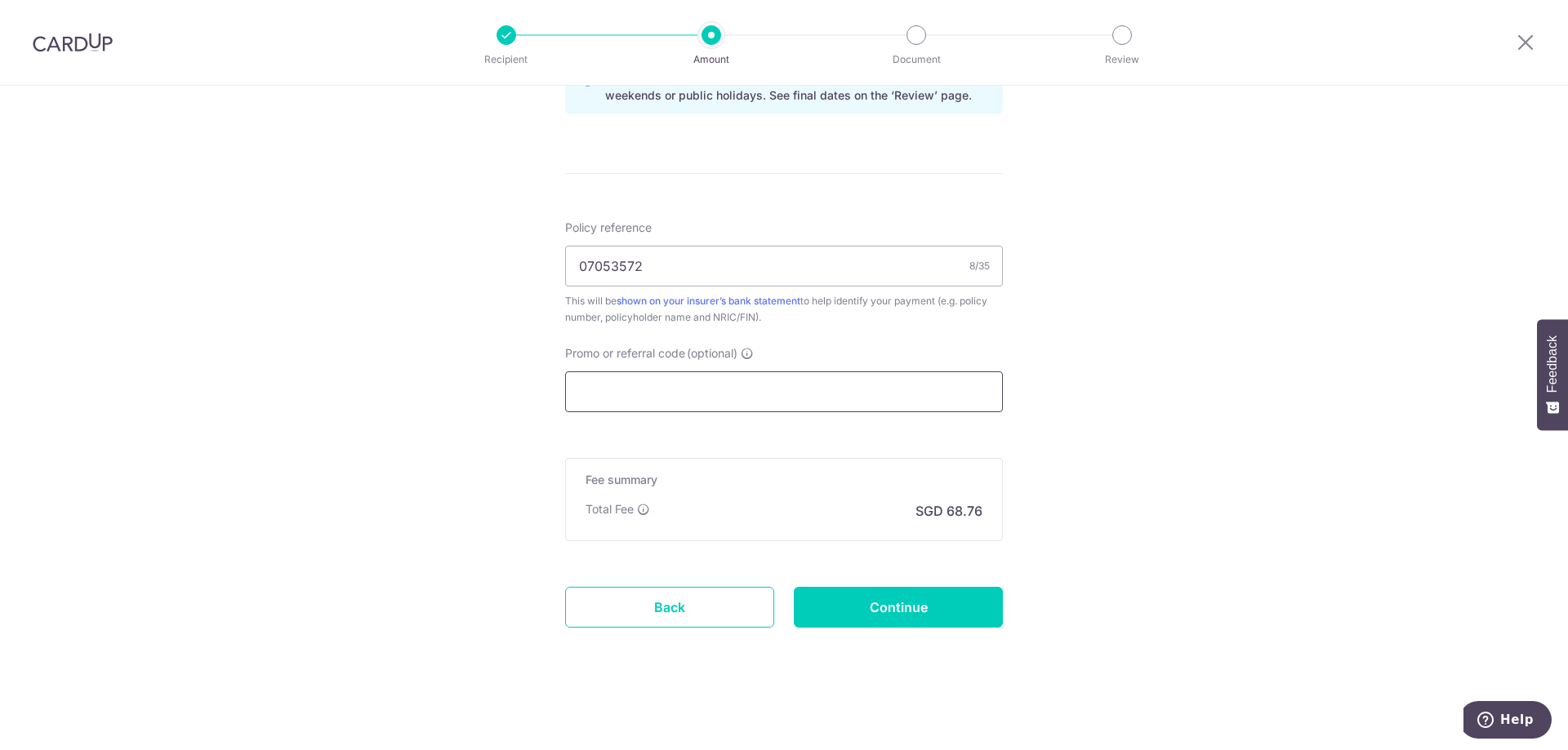
paste input "25AMEX18"
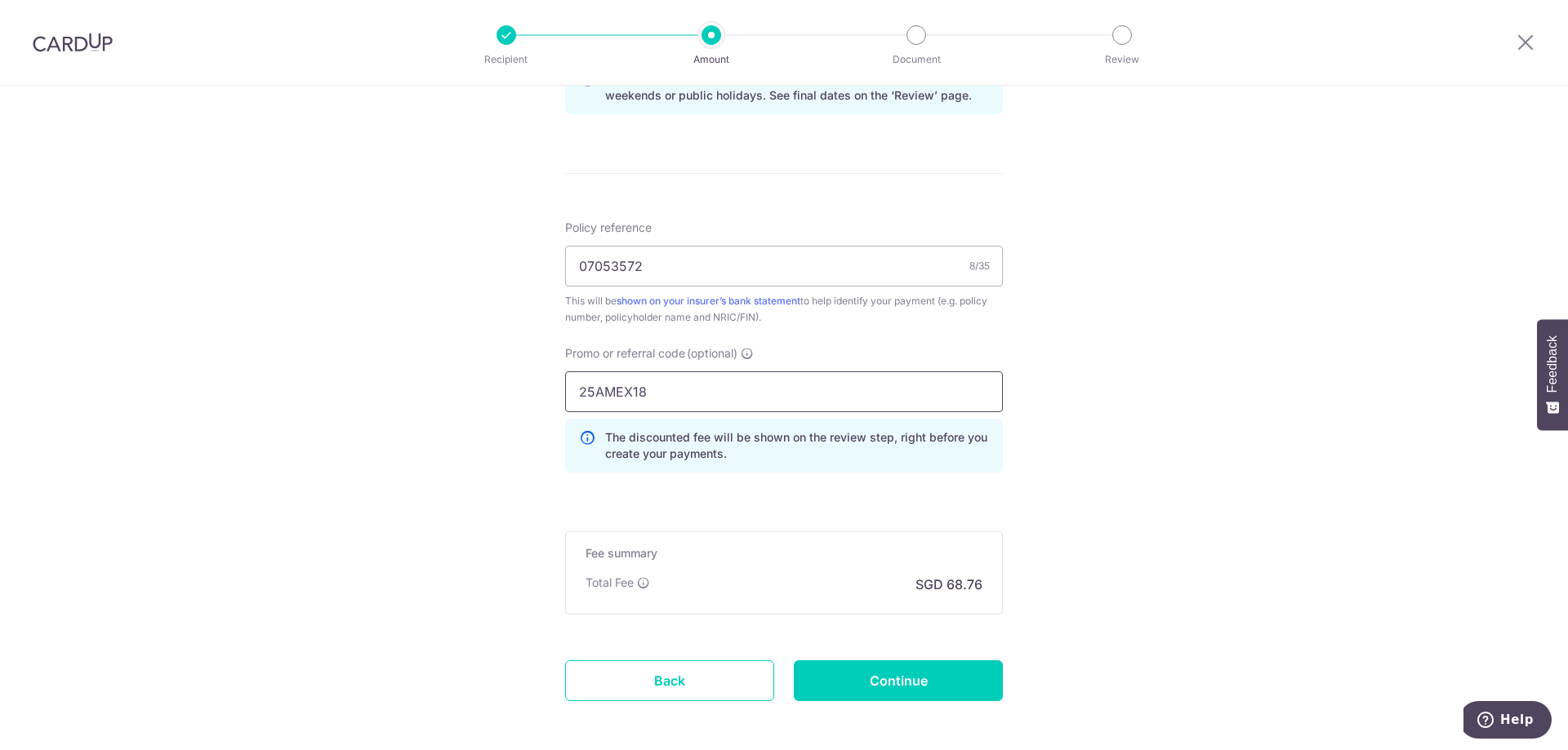
type input "25AMEX18"
click at [1099, 539] on div "Tell us more about your payment Enter payment amount SGD 2,644.50 2644.50 Selec…" at bounding box center [784, 15] width 1568 height 1617
click at [784, 534] on div "Fee summary Base fee Extend fee Next-day fee Total Fee SGD 68.76" at bounding box center [784, 573] width 438 height 83
click at [854, 644] on form "Enter payment amount SGD 2,644.50 2644.50 Select Card **** 1003 Add credit card…" at bounding box center [784, 31] width 438 height 1433
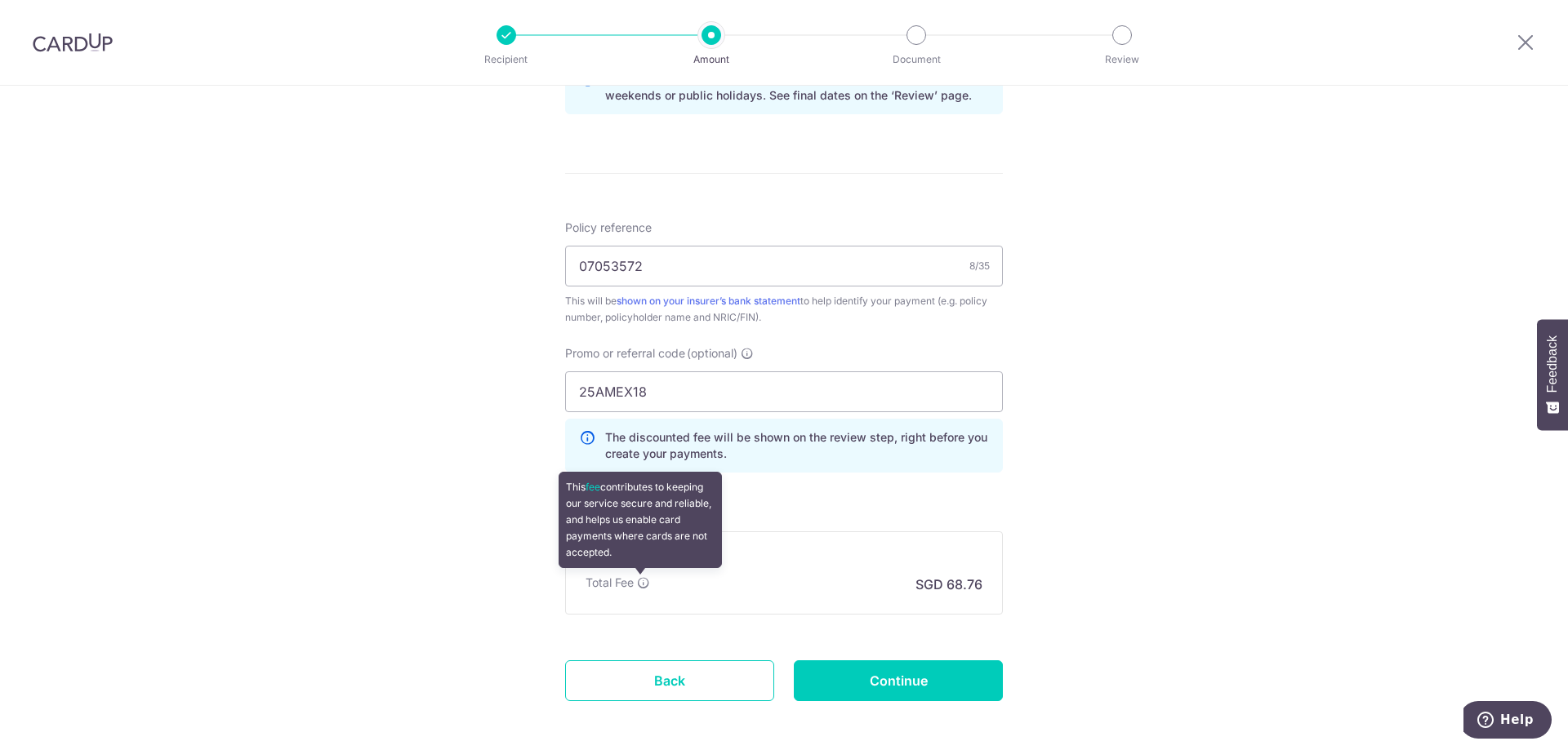
click at [642, 584] on icon at bounding box center [643, 583] width 13 height 13
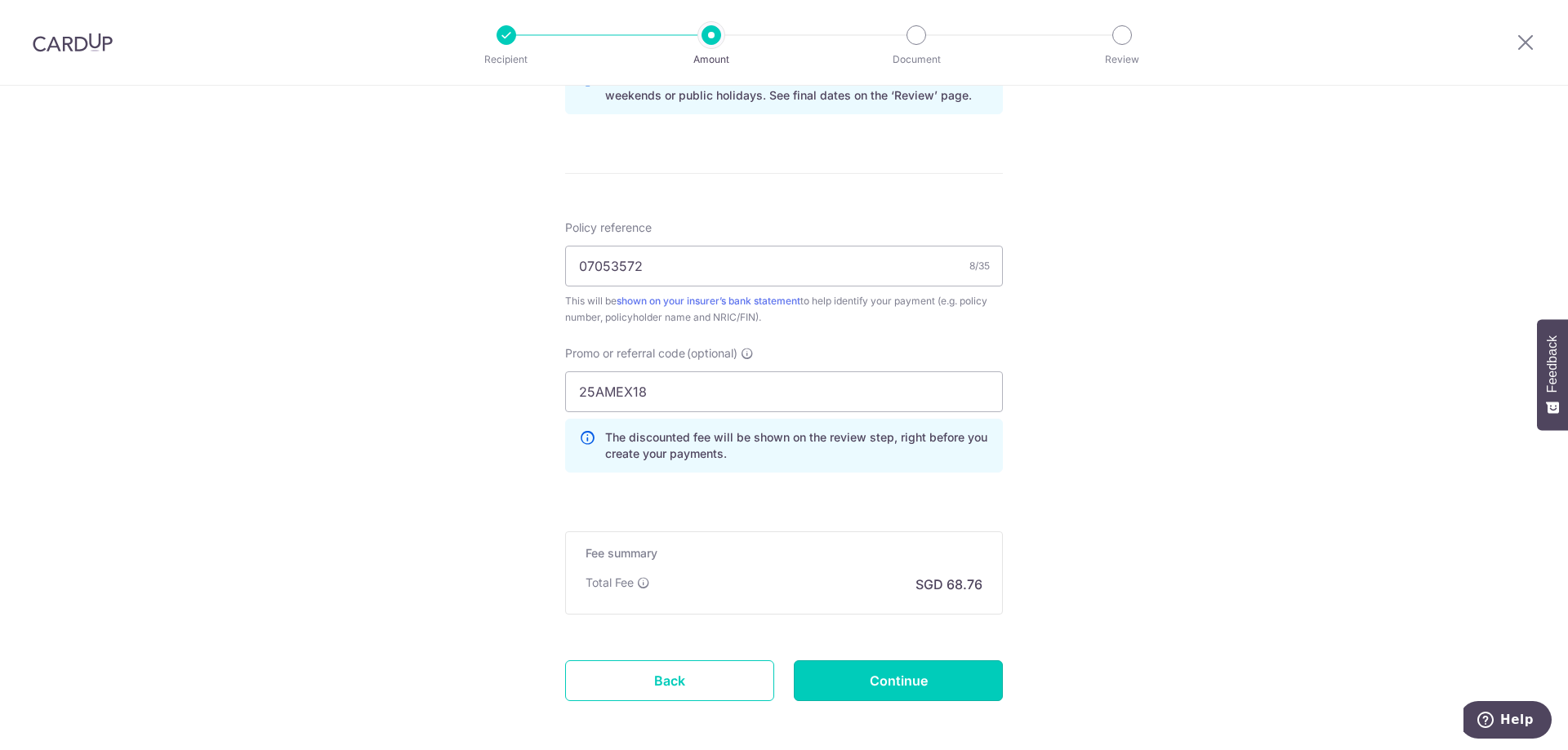
click at [926, 690] on input "Continue" at bounding box center [898, 681] width 209 height 41
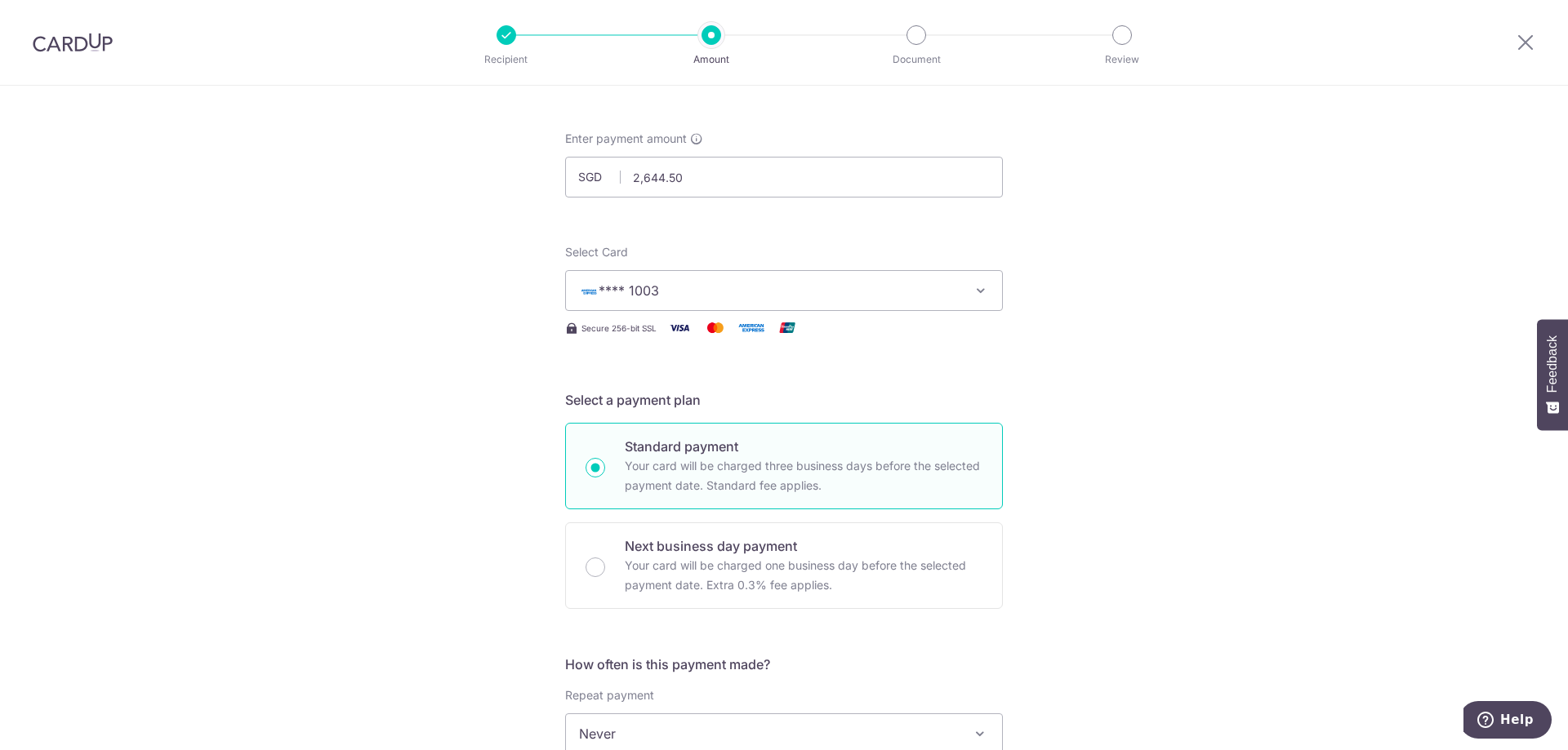
scroll to position [0, 0]
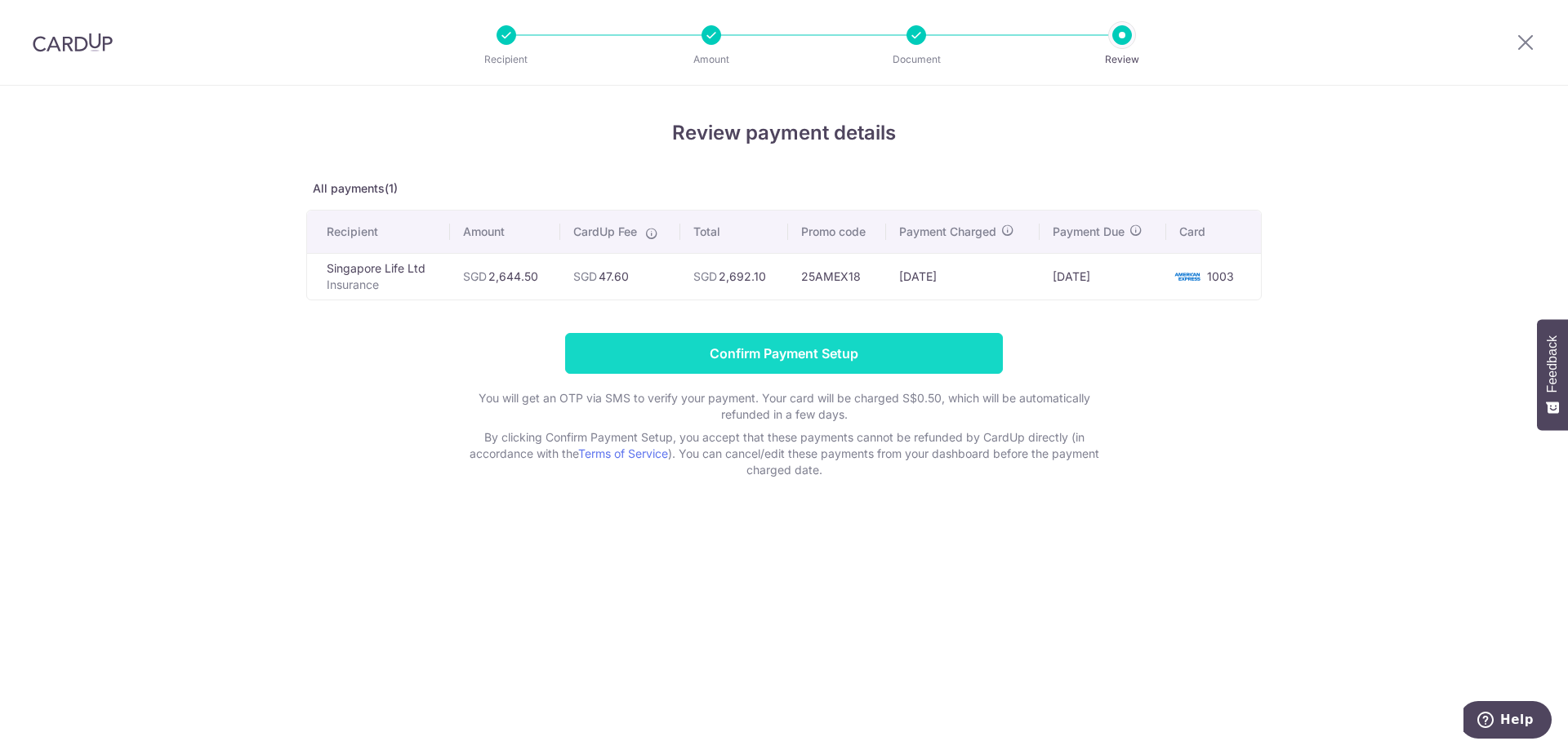
click at [899, 357] on input "Confirm Payment Setup" at bounding box center [784, 353] width 438 height 41
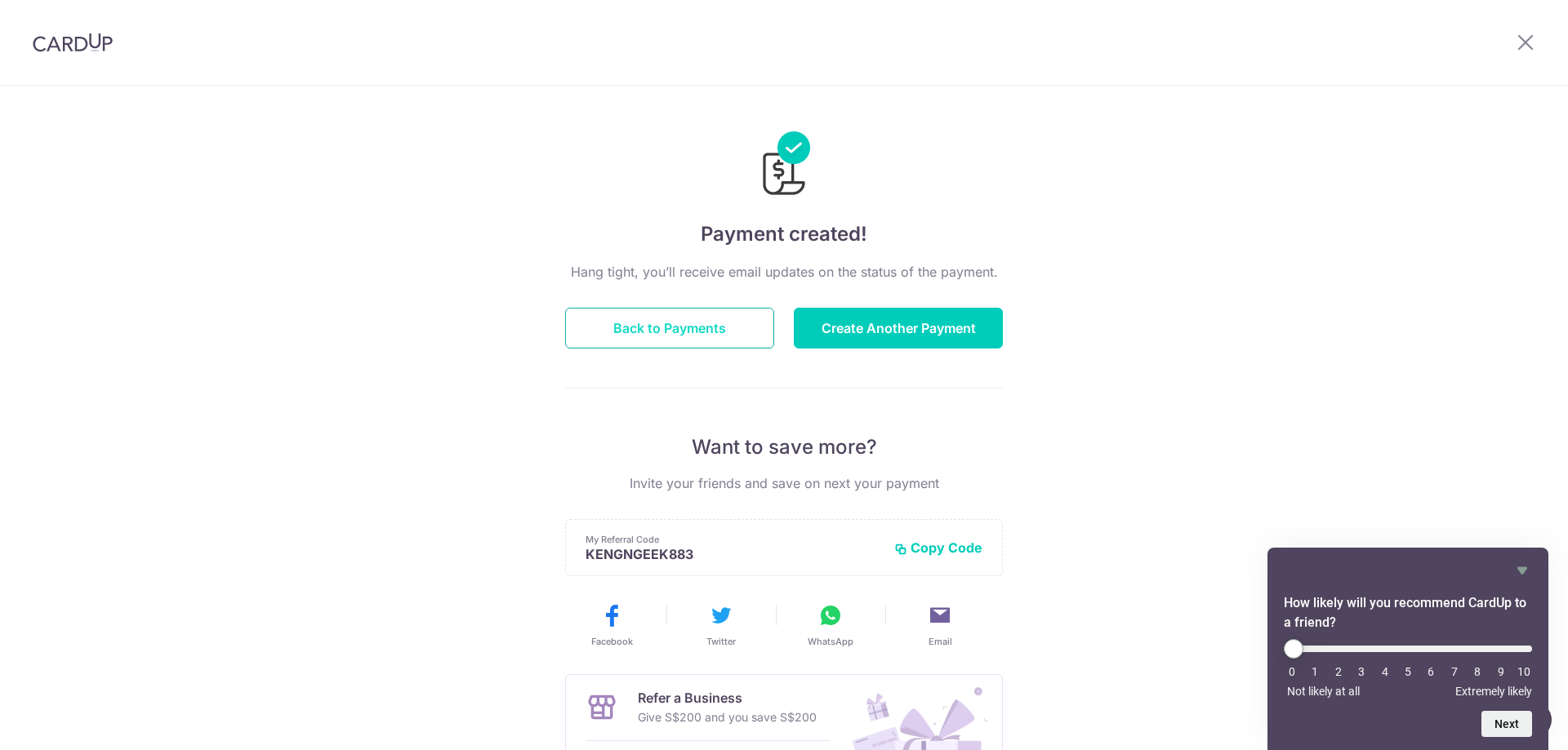
click at [663, 324] on button "Back to Payments" at bounding box center [670, 328] width 209 height 41
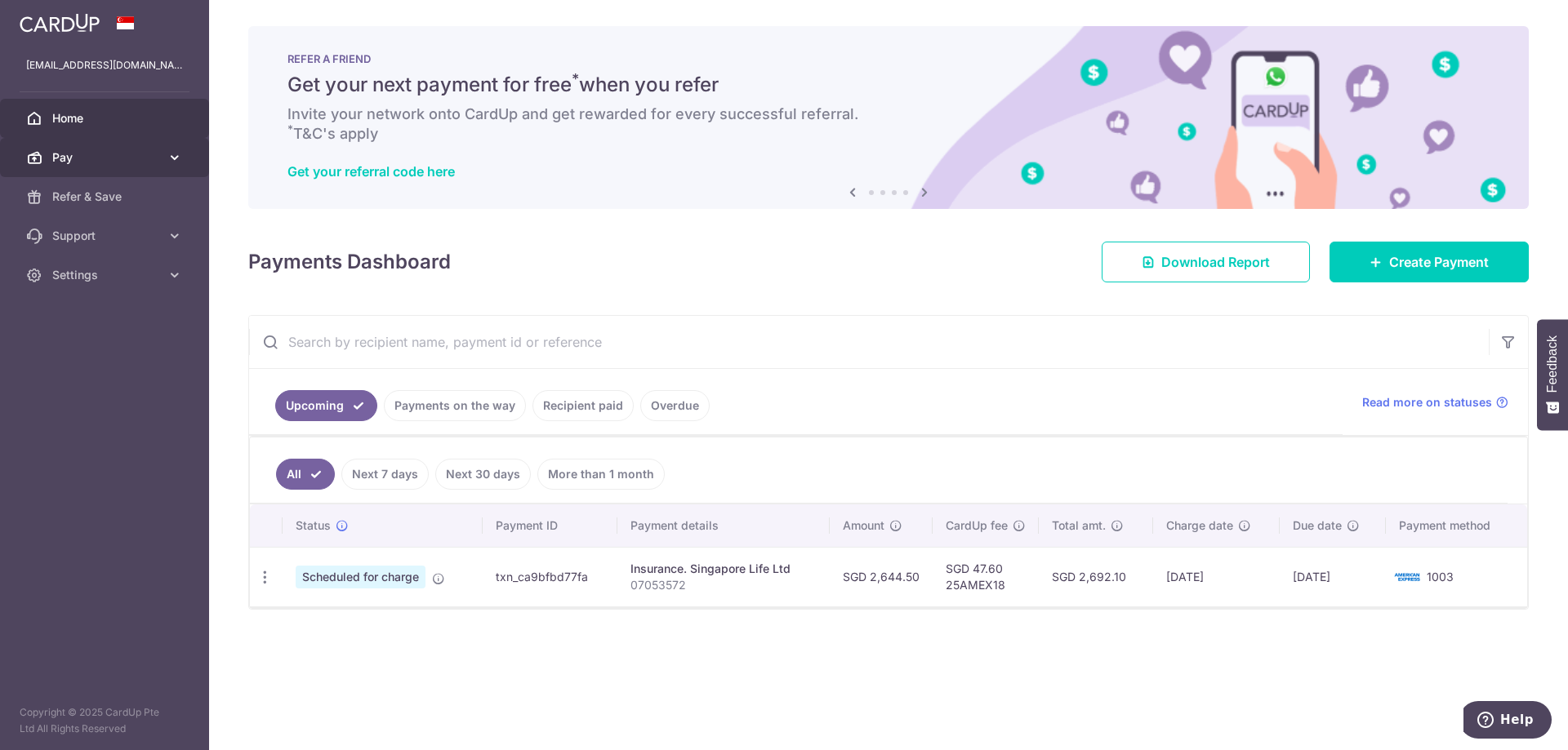
click at [163, 152] on link "Pay" at bounding box center [104, 157] width 209 height 39
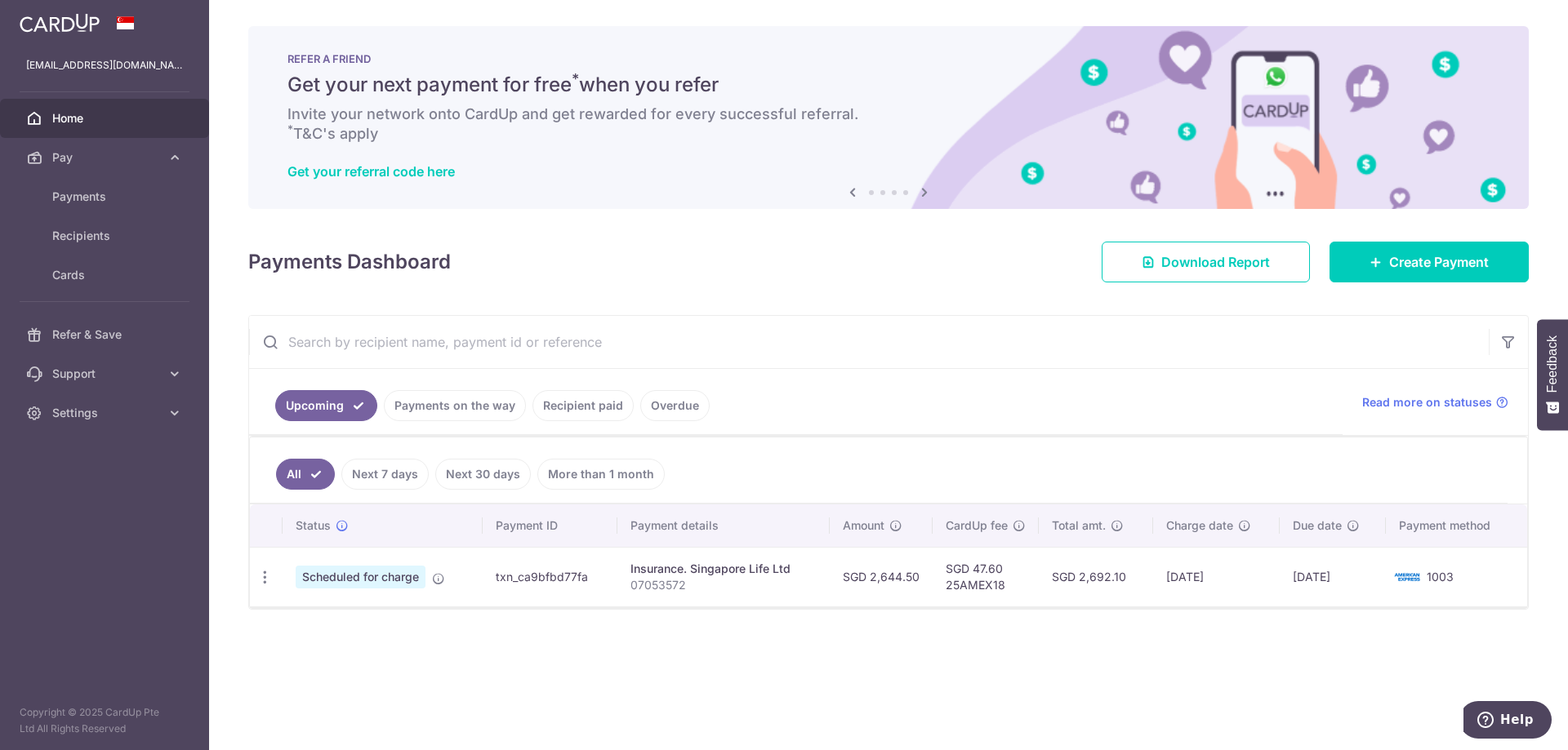
click at [89, 121] on span "Home" at bounding box center [106, 118] width 108 height 17
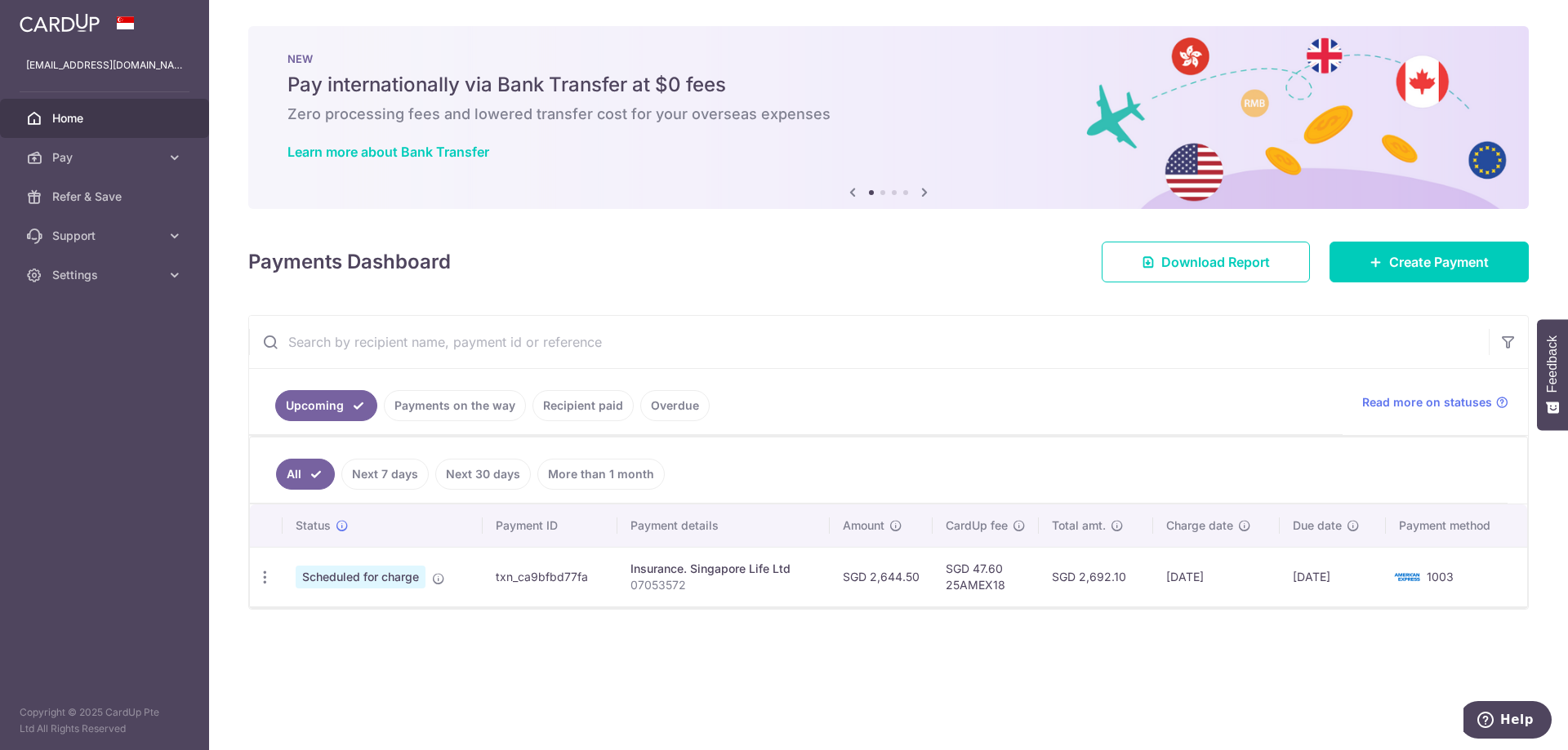
click at [63, 15] on img at bounding box center [59, 23] width 80 height 19
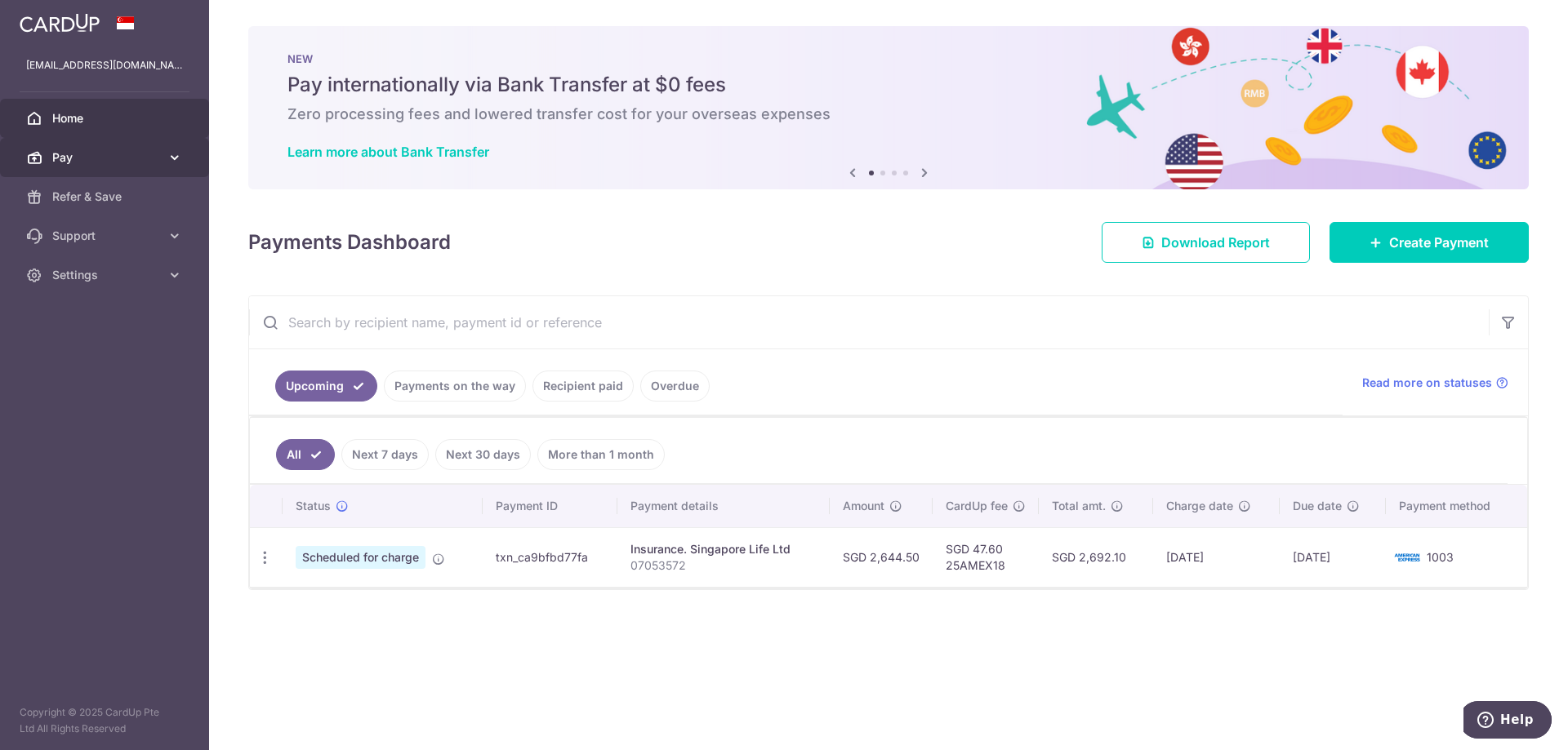
click at [167, 154] on icon at bounding box center [174, 158] width 17 height 17
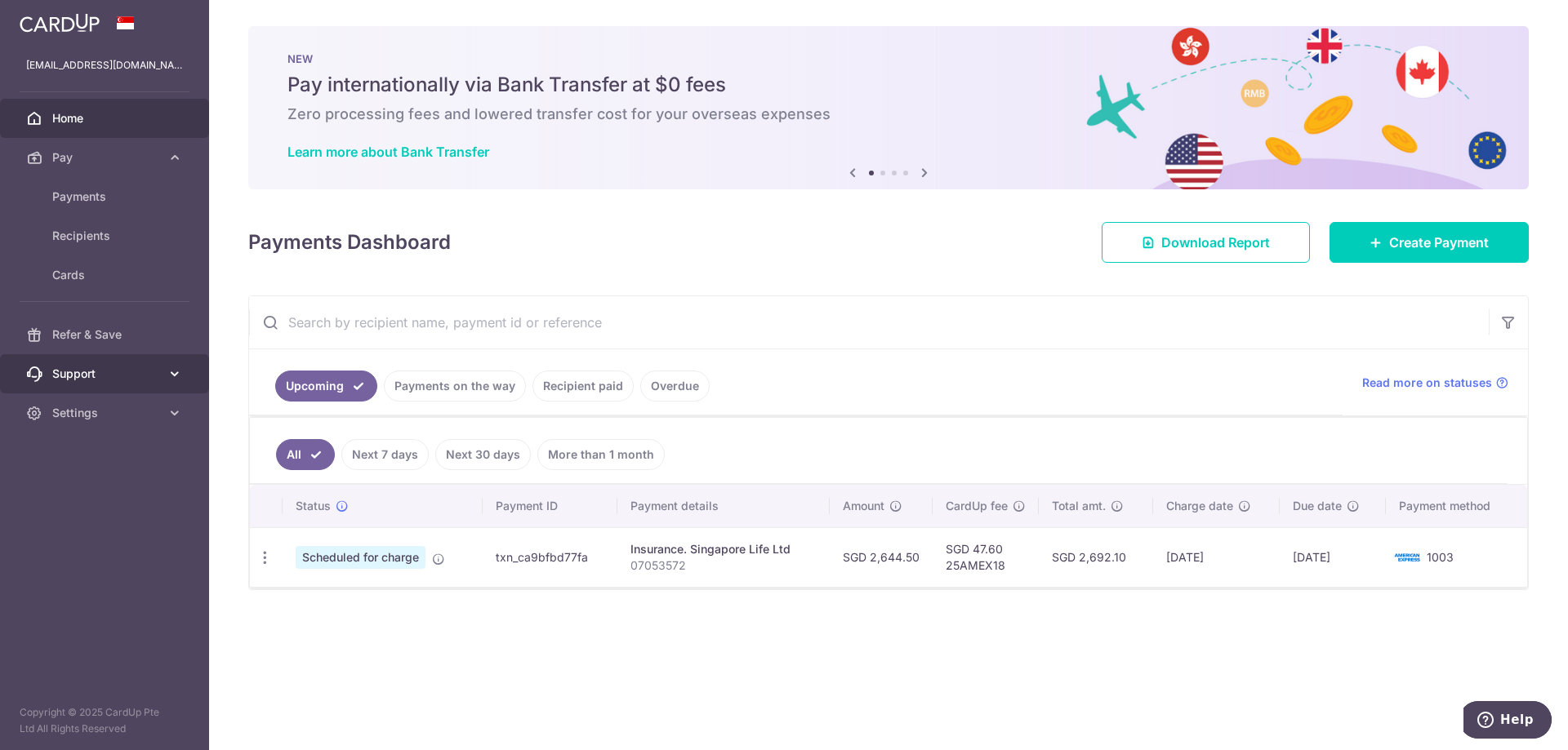
click at [173, 371] on icon at bounding box center [174, 373] width 17 height 17
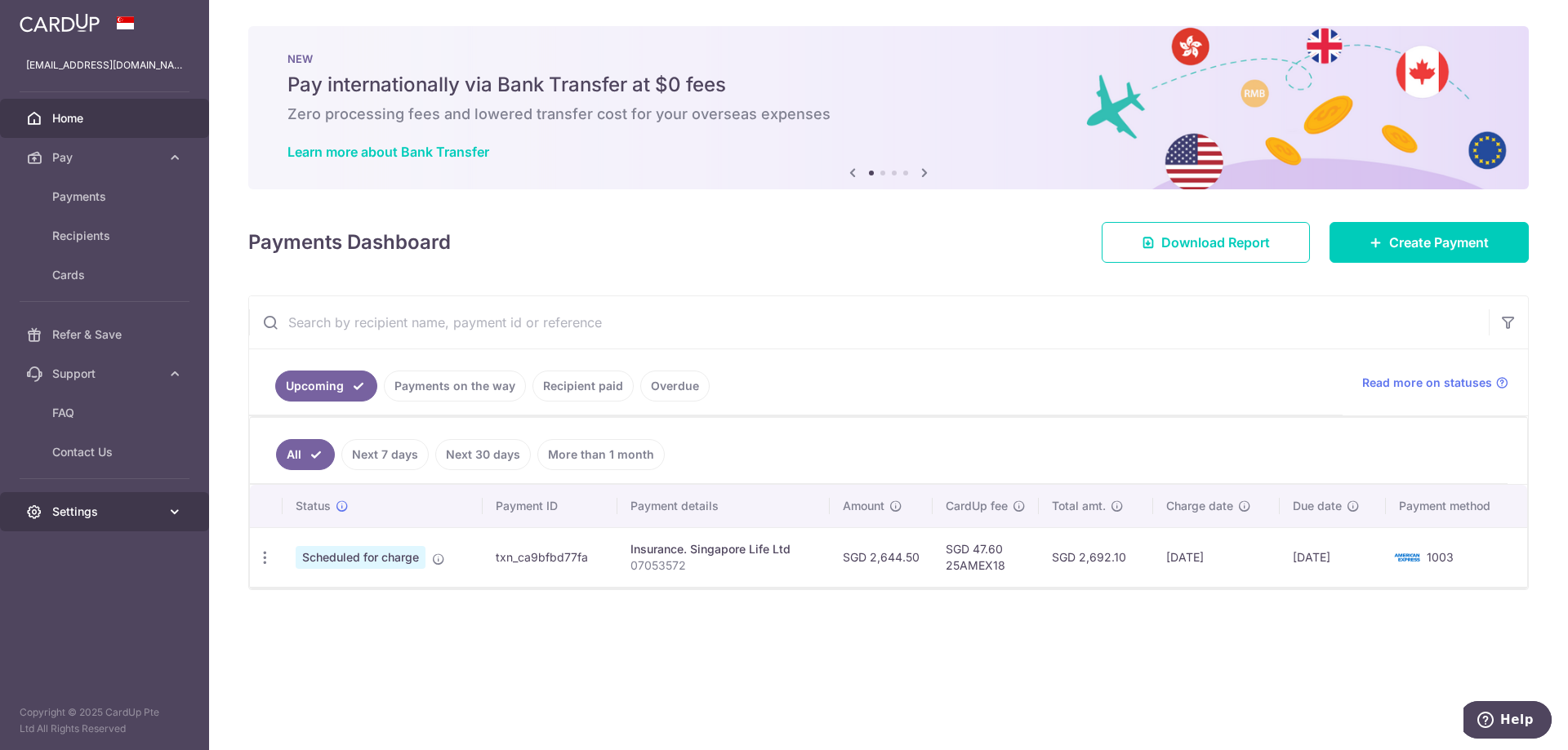
click at [163, 507] on link "Settings" at bounding box center [104, 512] width 209 height 39
click at [77, 588] on span "Logout" at bounding box center [106, 590] width 108 height 17
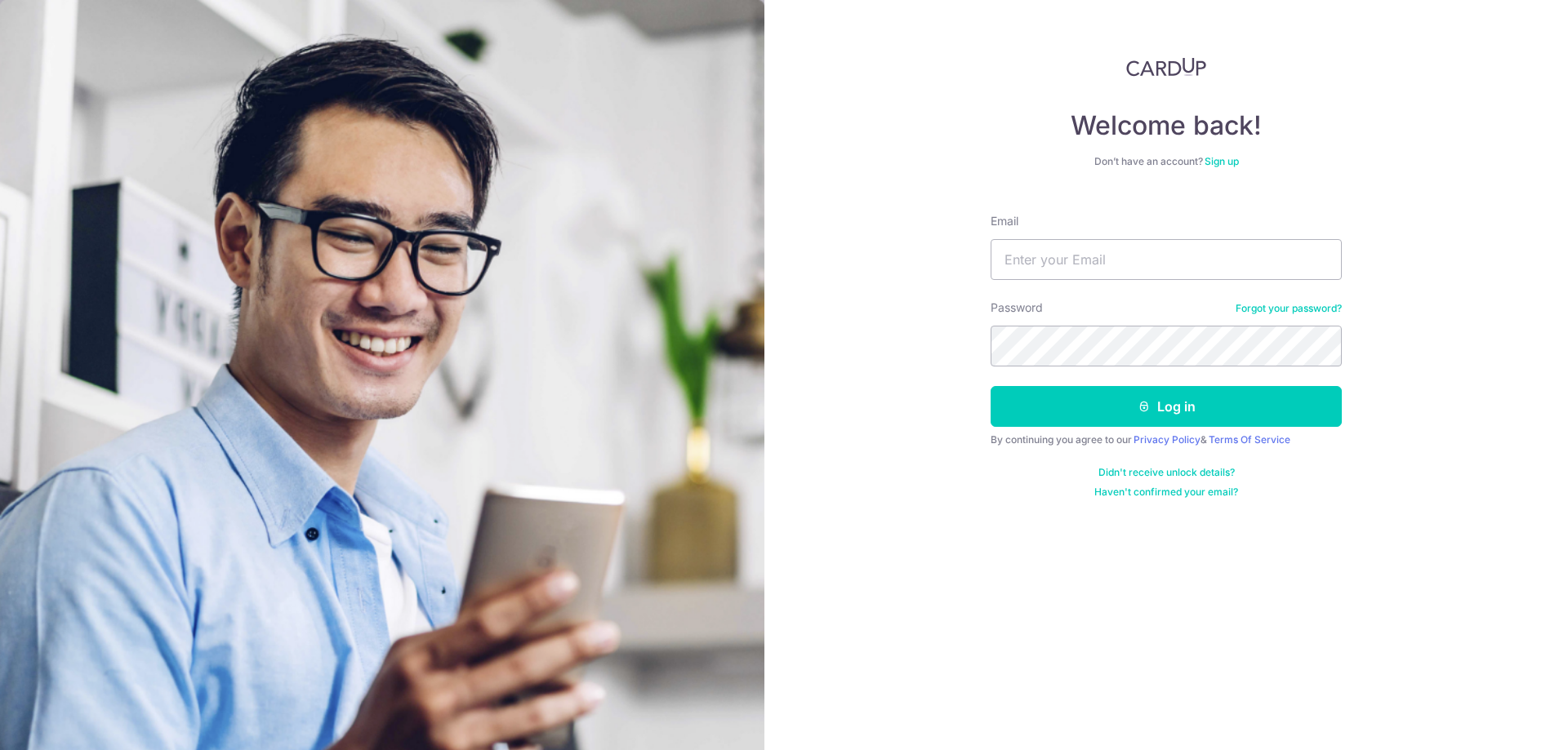
click at [1082, 282] on form "Email Password Forgot your password? Log in By continuing you agree to our Priv…" at bounding box center [1166, 350] width 351 height 298
click at [1093, 258] on input "Email" at bounding box center [1166, 259] width 351 height 41
type input "[EMAIL_ADDRESS][DOMAIN_NAME]"
click at [990, 386] on button "Log in" at bounding box center [1166, 407] width 351 height 41
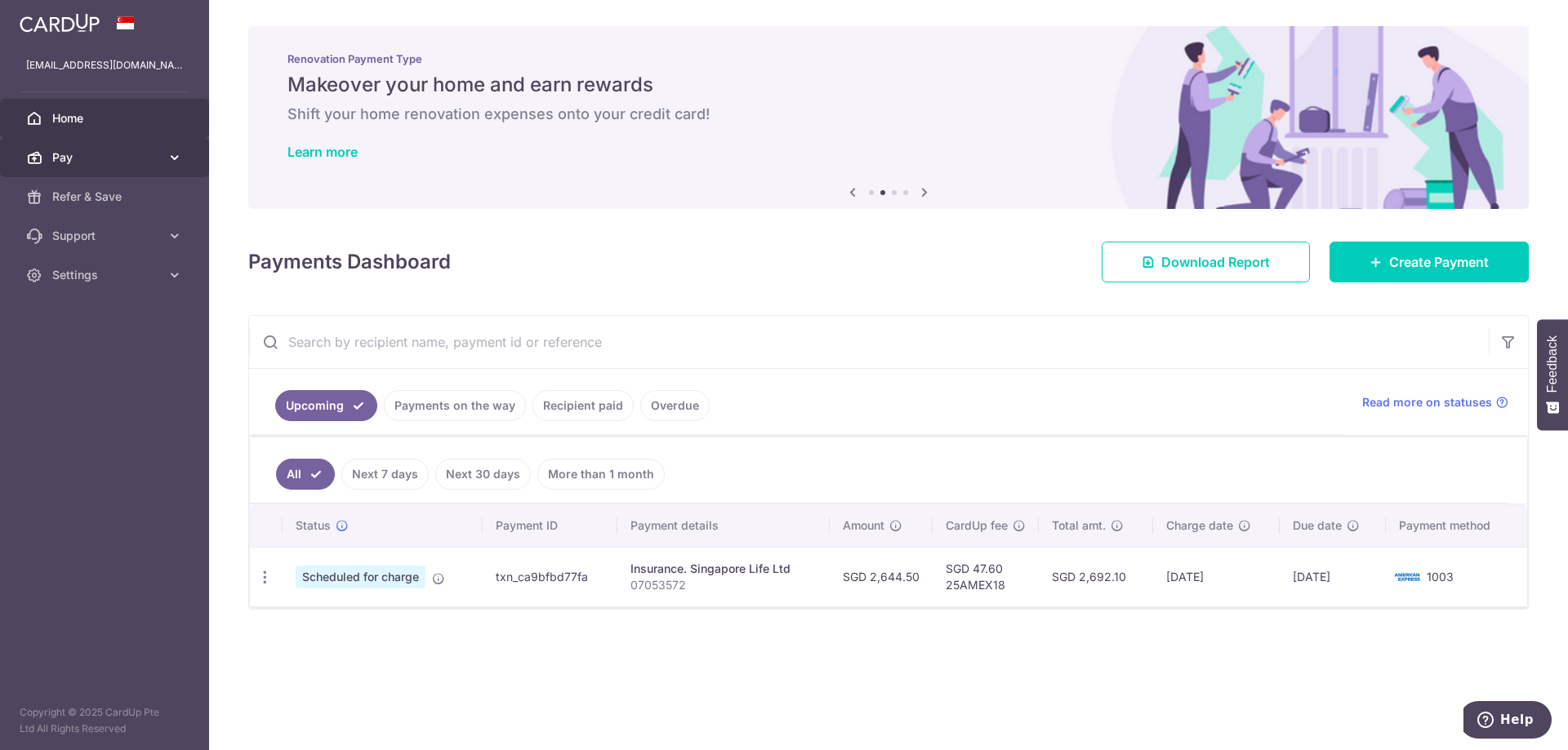
click at [161, 163] on link "Pay" at bounding box center [104, 157] width 209 height 39
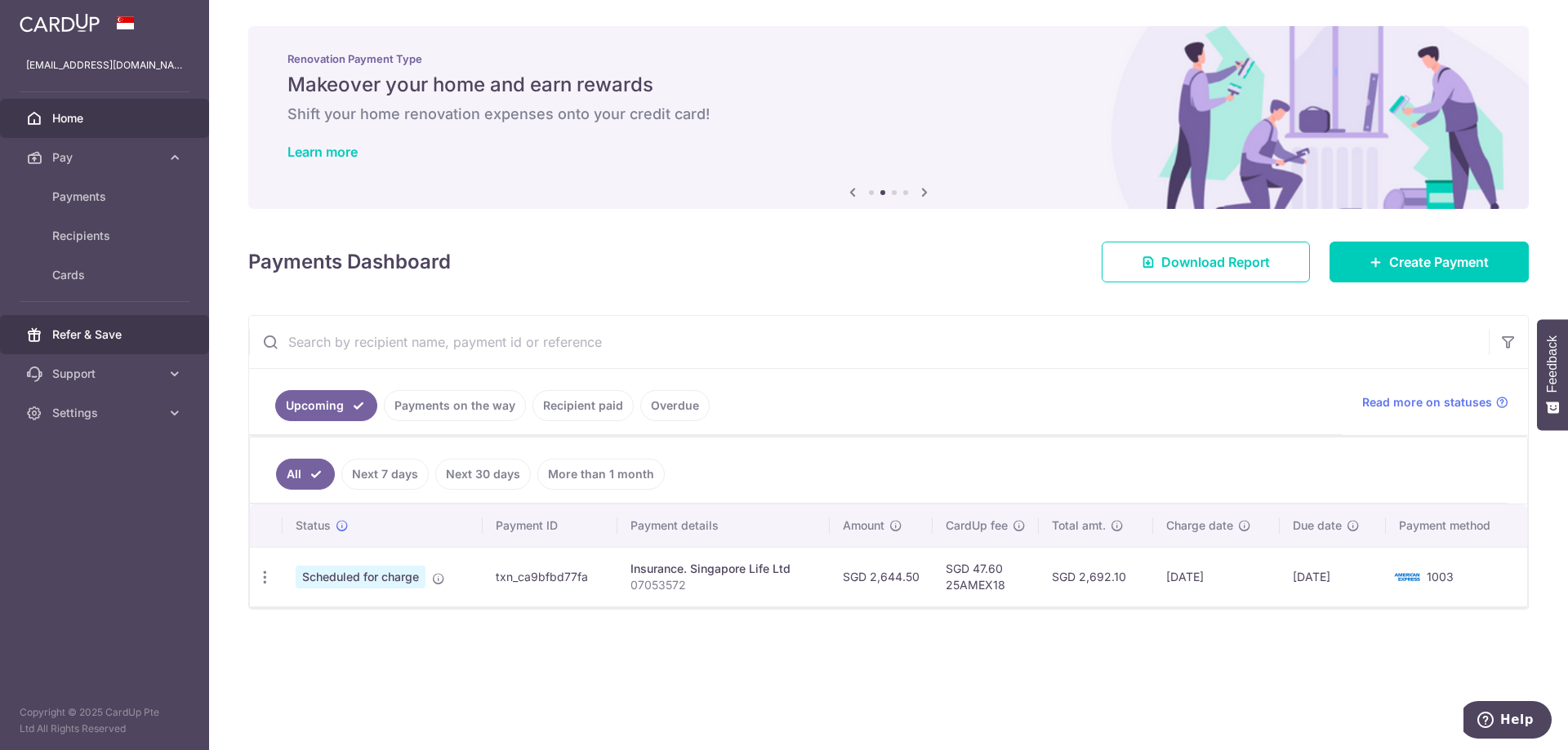
click at [114, 336] on span "Refer & Save" at bounding box center [106, 335] width 108 height 17
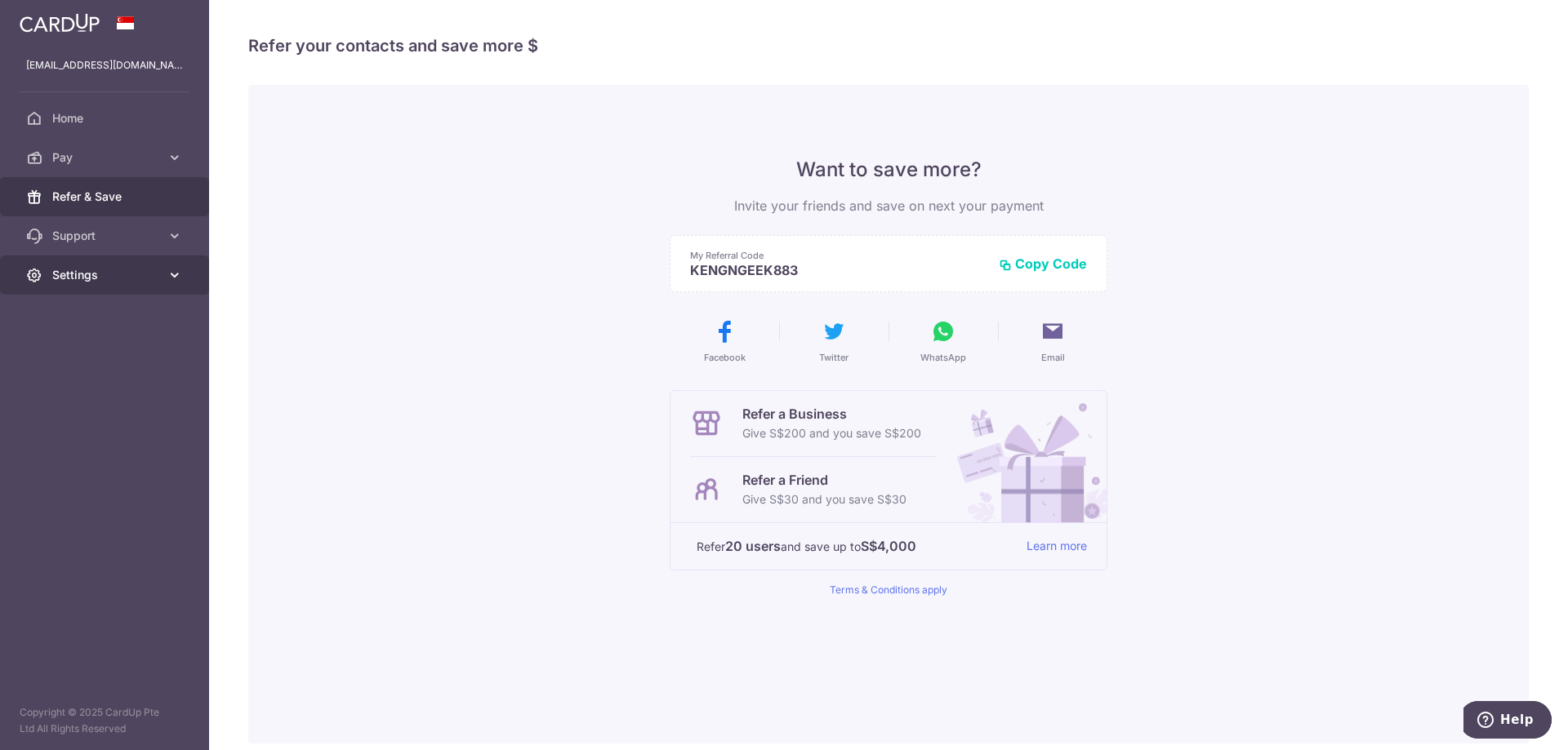
click at [180, 272] on icon at bounding box center [174, 275] width 17 height 17
click at [72, 356] on span "Logout" at bounding box center [106, 353] width 108 height 17
